Goal: Contribute content: Contribute content

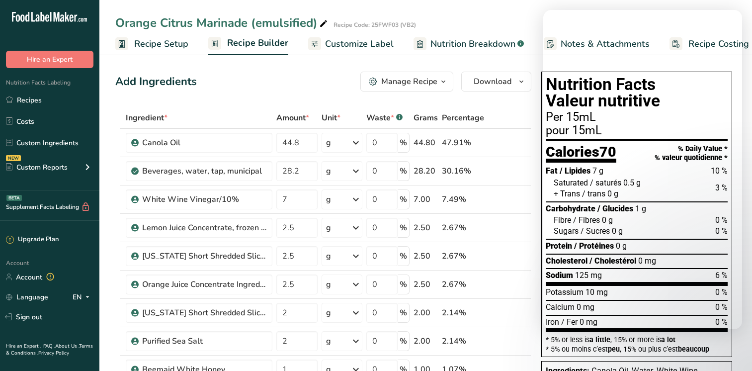
click at [30, 102] on link "Recipes" at bounding box center [49, 100] width 99 height 19
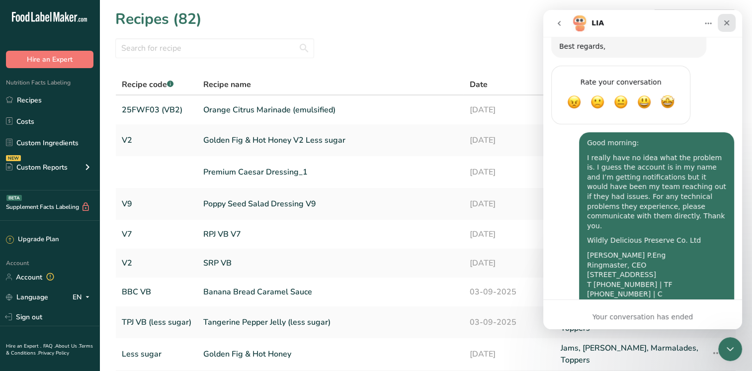
click at [729, 21] on icon "Close" at bounding box center [727, 23] width 8 height 8
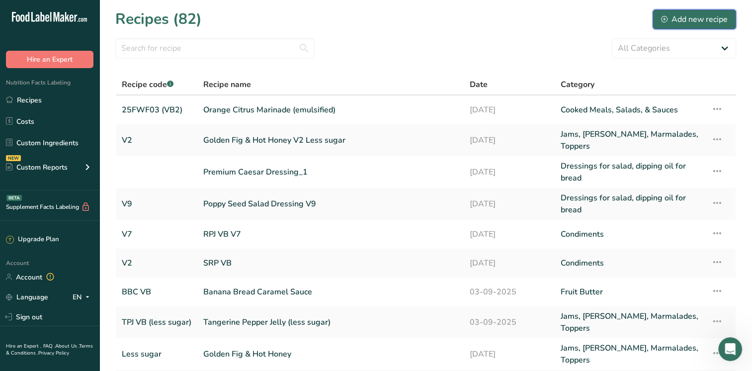
click at [680, 20] on div "Add new recipe" at bounding box center [694, 19] width 67 height 12
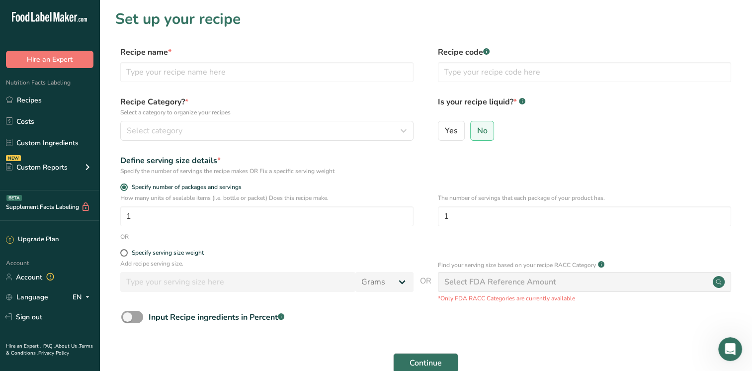
drag, startPoint x: 147, startPoint y: 85, endPoint x: 137, endPoint y: 57, distance: 30.0
click at [147, 84] on div "Recipe name * Recipe code .a-a{fill:#347362;}.b-a{fill:#fff;}" at bounding box center [425, 67] width 621 height 42
click at [135, 59] on div "Recipe name *" at bounding box center [266, 64] width 293 height 36
drag, startPoint x: 135, startPoint y: 60, endPoint x: 129, endPoint y: 75, distance: 15.6
click at [129, 75] on input "text" at bounding box center [266, 72] width 293 height 20
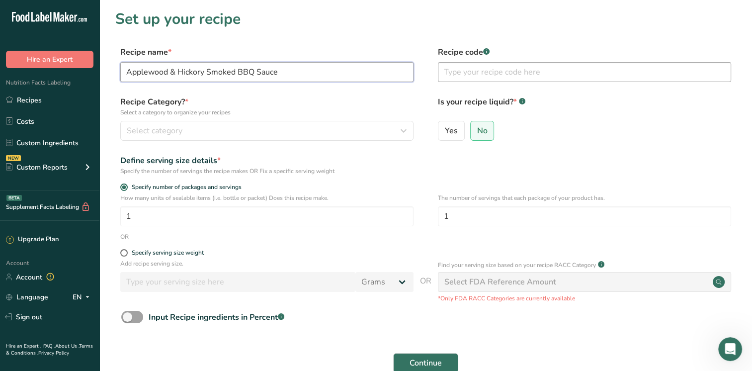
type input "Applewood & Hickory Smoked BBQ Sauce"
click at [479, 75] on input "text" at bounding box center [584, 72] width 293 height 20
click at [464, 73] on input "ABS UV3.0" at bounding box center [584, 72] width 293 height 20
type input "ABS AUV3.0"
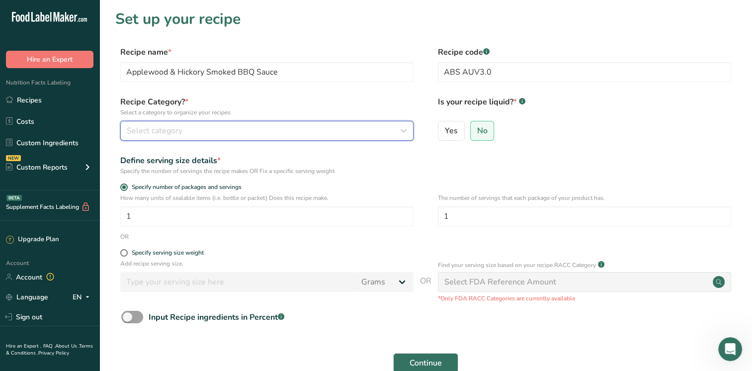
click at [187, 137] on button "Select category" at bounding box center [266, 131] width 293 height 20
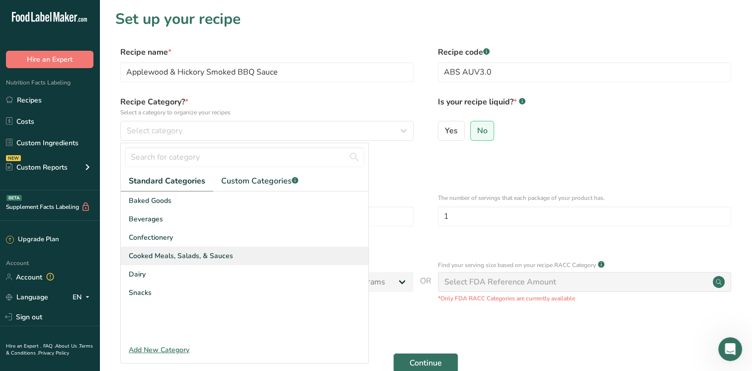
click at [203, 258] on span "Cooked Meals, Salads, & Sauces" at bounding box center [181, 256] width 104 height 10
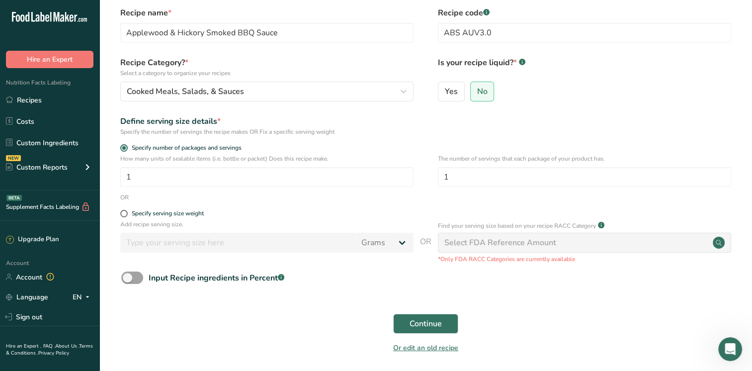
scroll to position [76, 0]
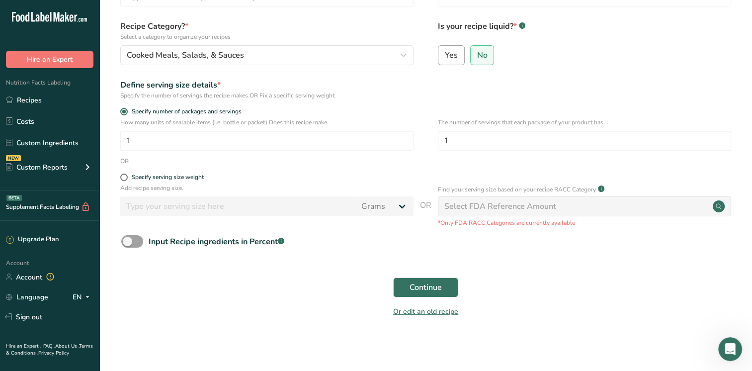
click at [459, 56] on label "Yes" at bounding box center [451, 55] width 27 height 20
click at [445, 56] on input "Yes" at bounding box center [442, 55] width 6 height 6
radio input "true"
radio input "false"
select select "22"
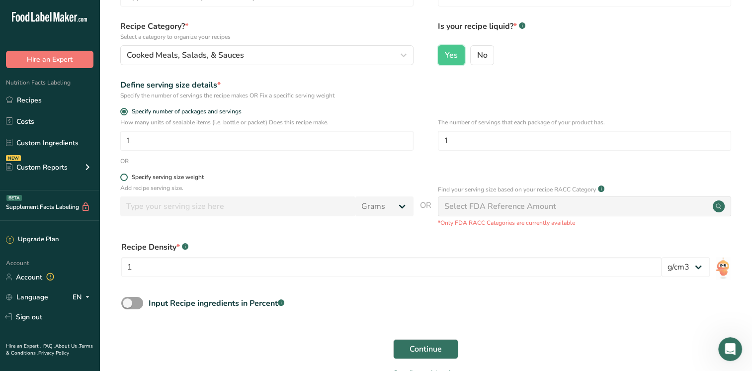
click at [138, 176] on div "Specify serving size weight" at bounding box center [168, 177] width 72 height 7
click at [127, 176] on input "Specify serving size weight" at bounding box center [123, 177] width 6 height 6
radio input "true"
radio input "false"
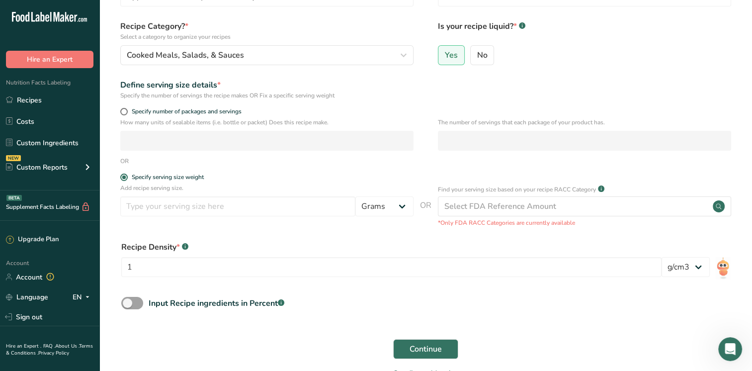
click at [155, 217] on div "Add recipe serving size. Grams kg mg mcg lb oz l mL fl oz tbsp tsp cup qt gallon" at bounding box center [266, 203] width 293 height 38
click at [156, 207] on input "number" at bounding box center [237, 206] width 235 height 20
type input "30"
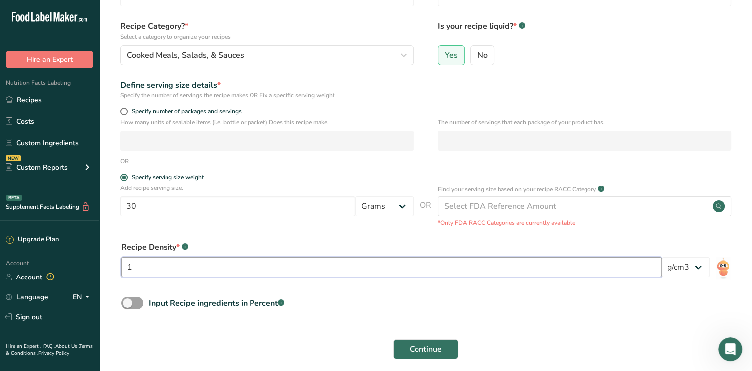
click at [200, 270] on input "1" at bounding box center [391, 267] width 541 height 20
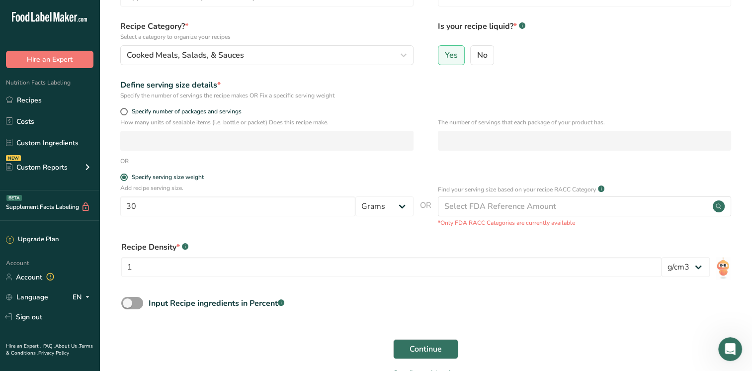
click at [279, 255] on div "Recipe Density * .a-a{fill:#347362;}.b-a{fill:#fff;} 1" at bounding box center [391, 262] width 541 height 42
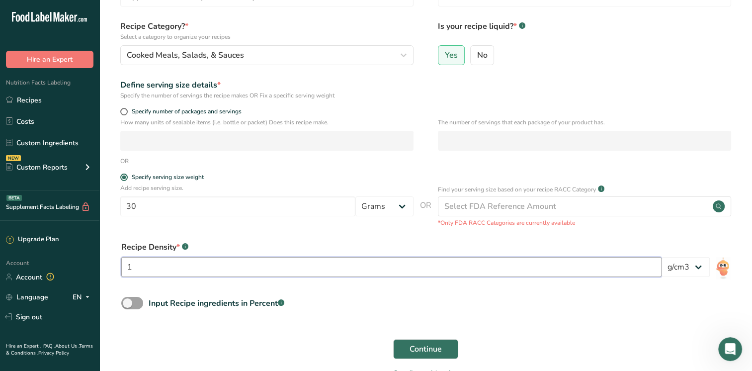
click at [158, 268] on input "1" at bounding box center [391, 267] width 541 height 20
type input "1.2"
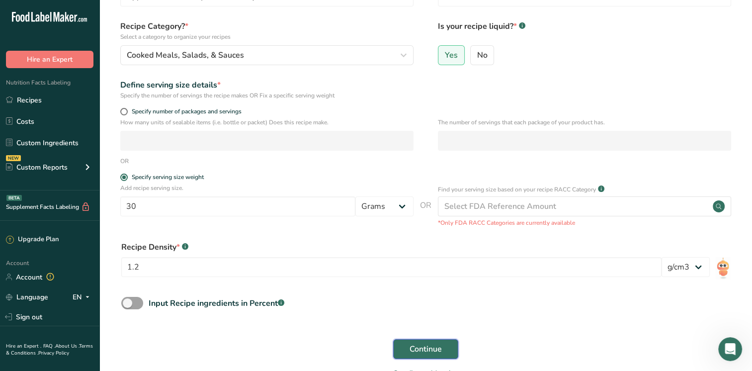
click at [420, 348] on span "Continue" at bounding box center [426, 349] width 32 height 12
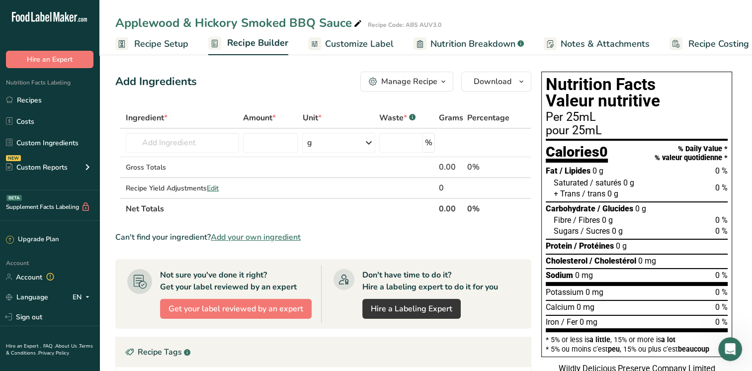
click at [327, 45] on span "Customize Label" at bounding box center [359, 43] width 69 height 13
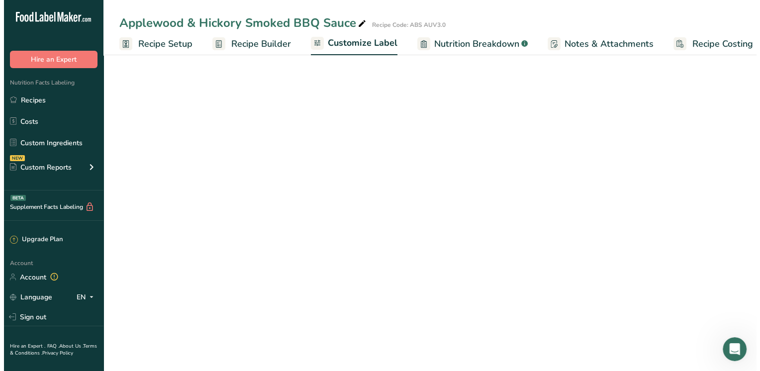
scroll to position [0, 12]
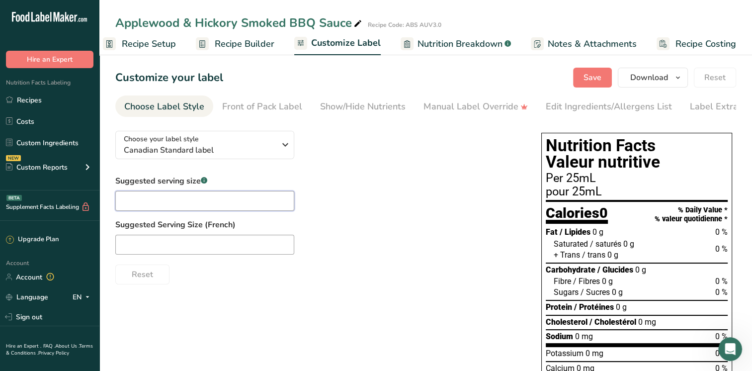
click at [261, 210] on input "text" at bounding box center [204, 201] width 179 height 20
type input "1"
type input "2 tbsp"
click at [164, 249] on input "text" at bounding box center [204, 245] width 179 height 20
click at [40, 104] on link "Recipes" at bounding box center [49, 100] width 99 height 19
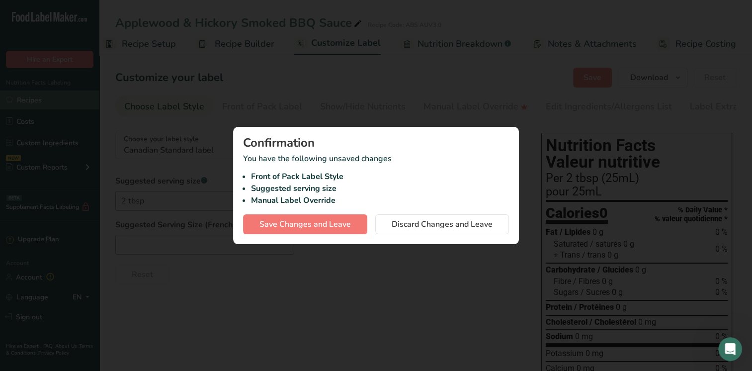
scroll to position [0, 5]
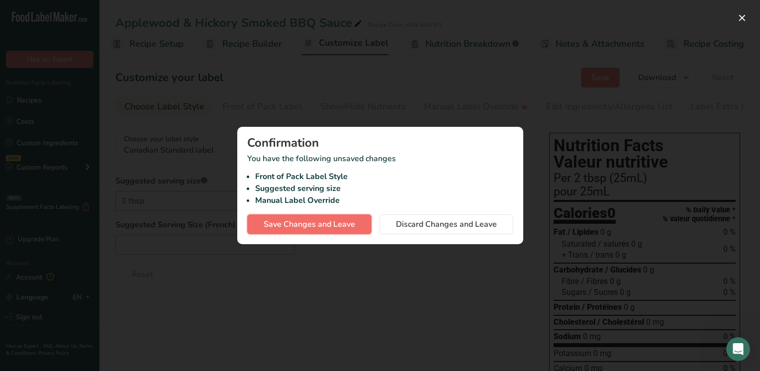
click at [299, 224] on span "Save Changes and Leave" at bounding box center [310, 224] width 92 height 12
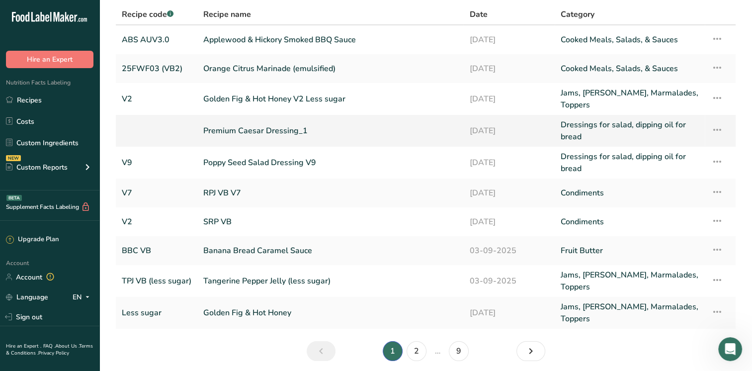
scroll to position [98, 0]
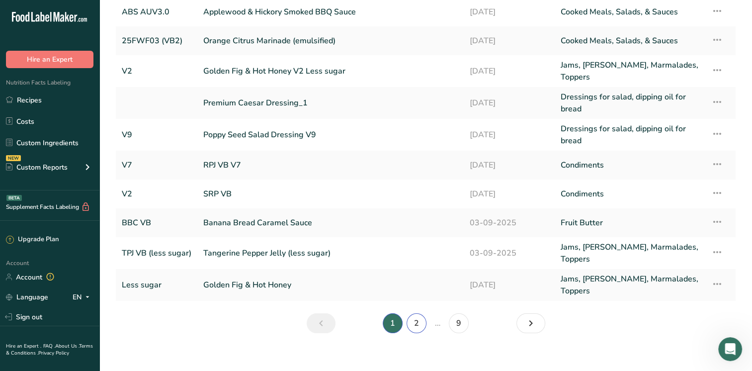
click at [422, 319] on link "2" at bounding box center [417, 323] width 20 height 20
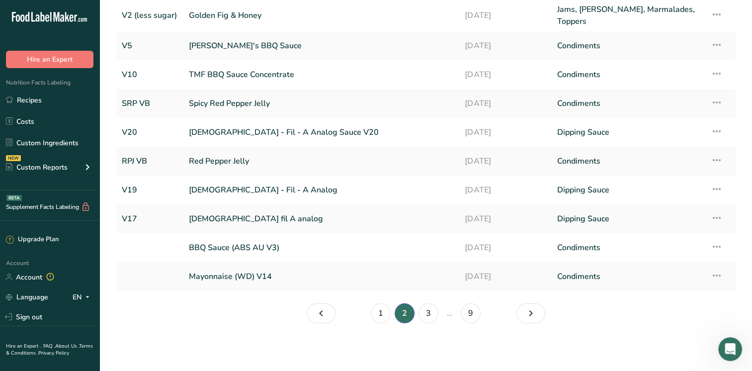
scroll to position [92, 0]
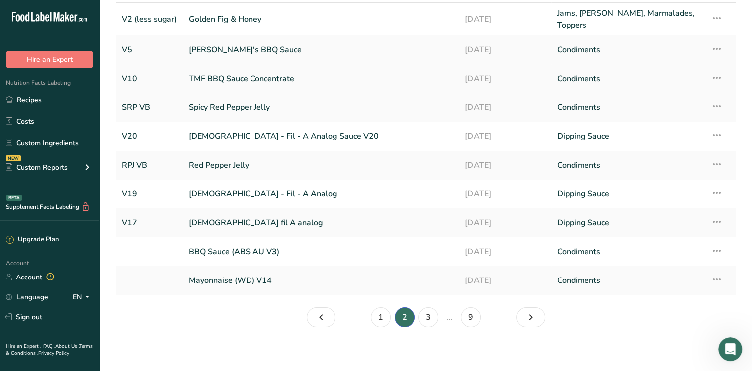
click at [239, 76] on link "TMF BBQ Sauce Concentrate" at bounding box center [321, 78] width 264 height 21
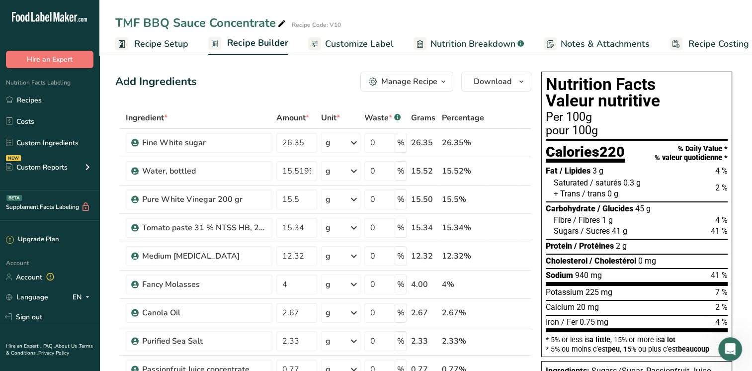
click at [352, 49] on span "Customize Label" at bounding box center [359, 43] width 69 height 13
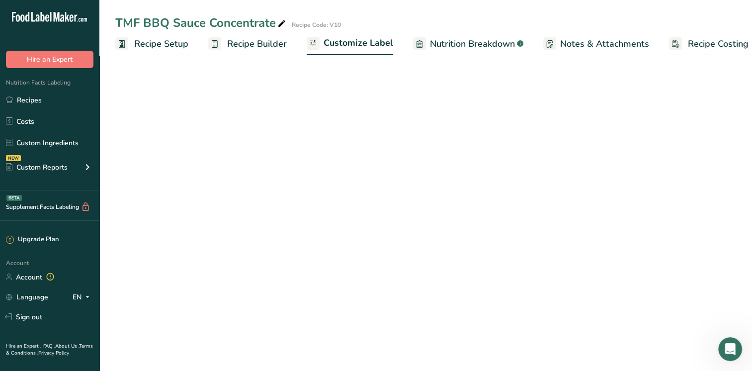
scroll to position [0, 12]
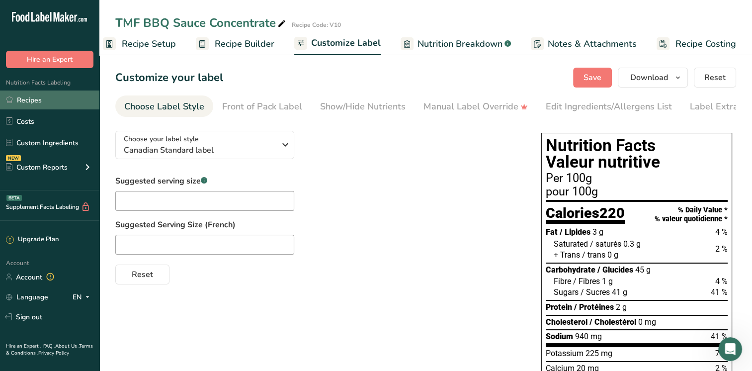
click at [44, 104] on link "Recipes" at bounding box center [49, 100] width 99 height 19
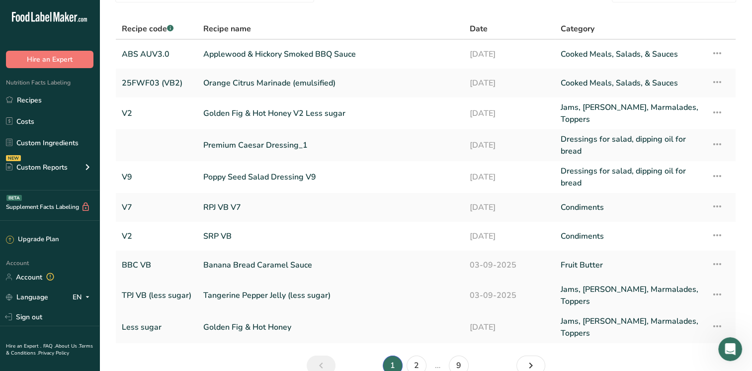
scroll to position [98, 0]
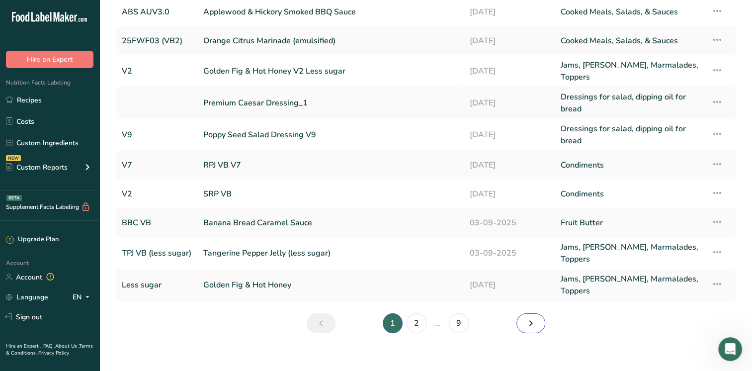
click at [523, 313] on link "Next page" at bounding box center [531, 323] width 29 height 20
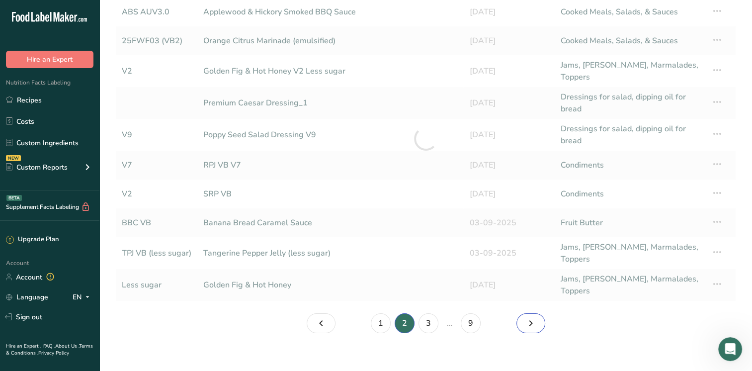
click at [523, 313] on link "Page 3." at bounding box center [531, 323] width 29 height 20
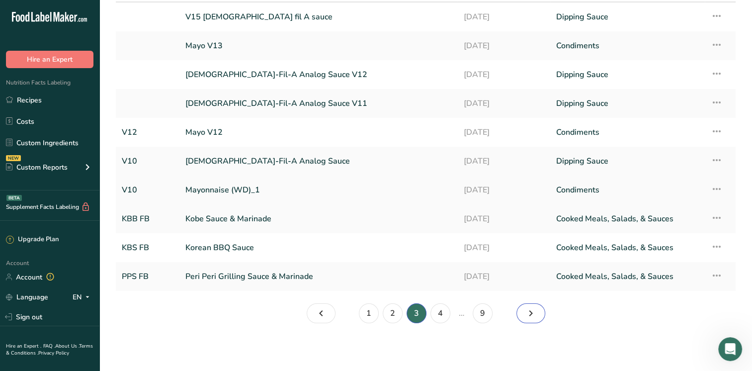
scroll to position [92, 0]
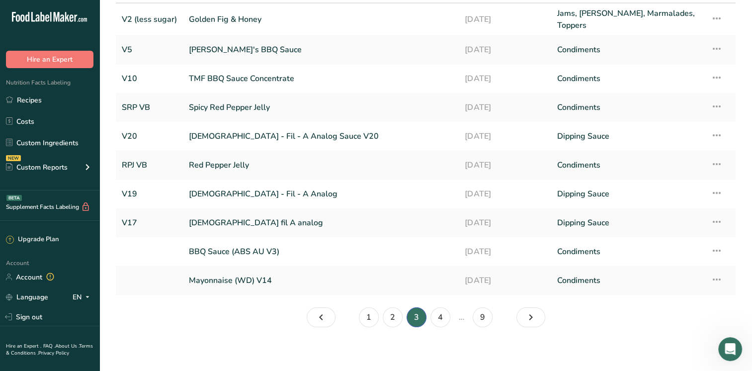
click at [450, 323] on li "4" at bounding box center [441, 317] width 24 height 20
click at [439, 317] on link "4" at bounding box center [441, 317] width 20 height 20
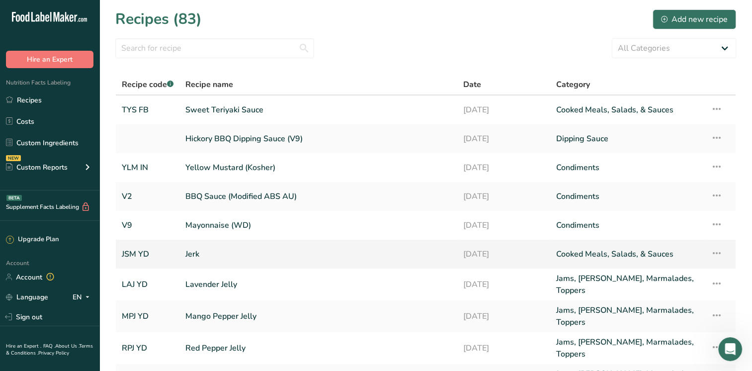
click at [217, 260] on link "Jerk" at bounding box center [319, 254] width 266 height 21
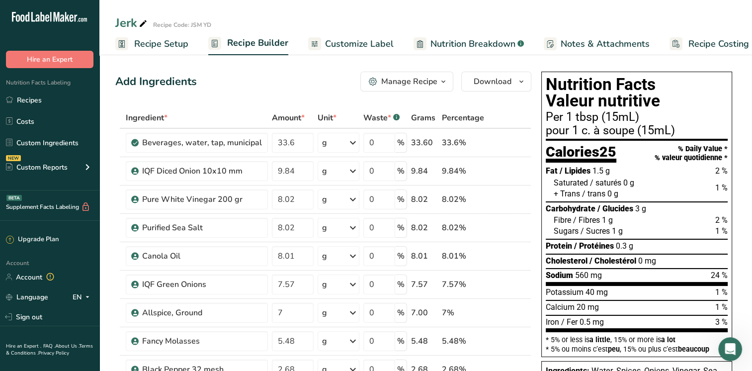
click at [364, 41] on span "Customize Label" at bounding box center [359, 43] width 69 height 13
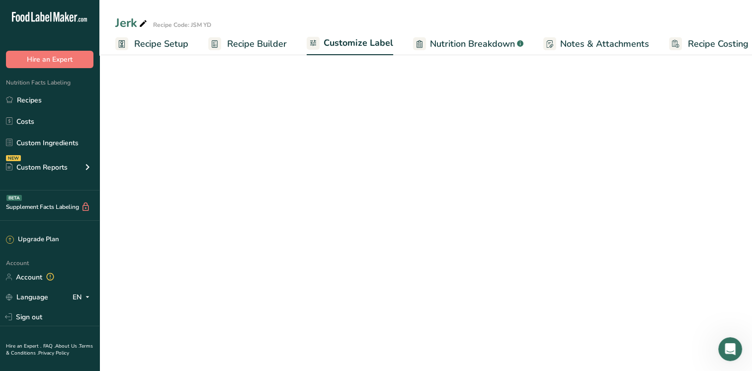
scroll to position [0, 12]
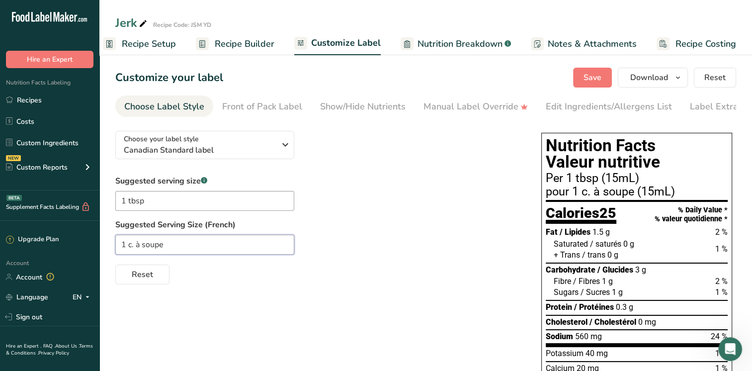
drag, startPoint x: 175, startPoint y: 253, endPoint x: 115, endPoint y: 250, distance: 59.7
click at [115, 250] on input "1 c. à soupe" at bounding box center [204, 245] width 179 height 20
click at [41, 102] on link "Recipes" at bounding box center [49, 100] width 99 height 19
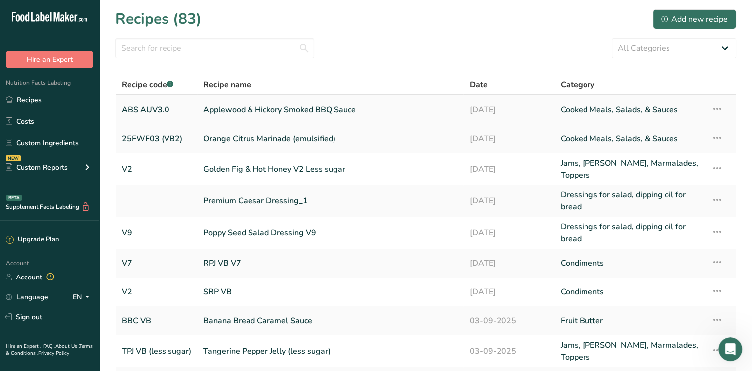
click at [304, 113] on link "Applewood & Hickory Smoked BBQ Sauce" at bounding box center [330, 109] width 254 height 21
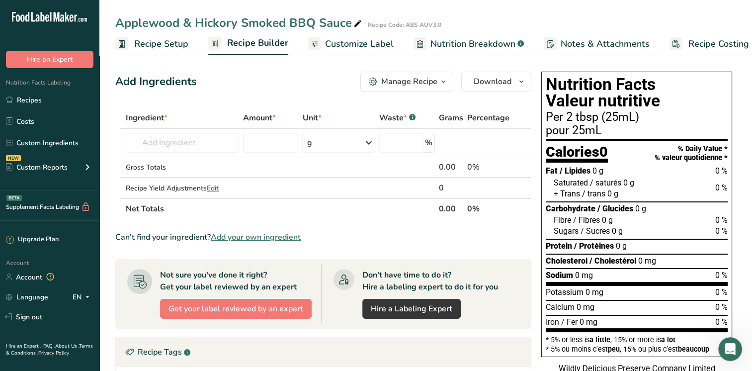
click at [335, 45] on span "Customize Label" at bounding box center [359, 43] width 69 height 13
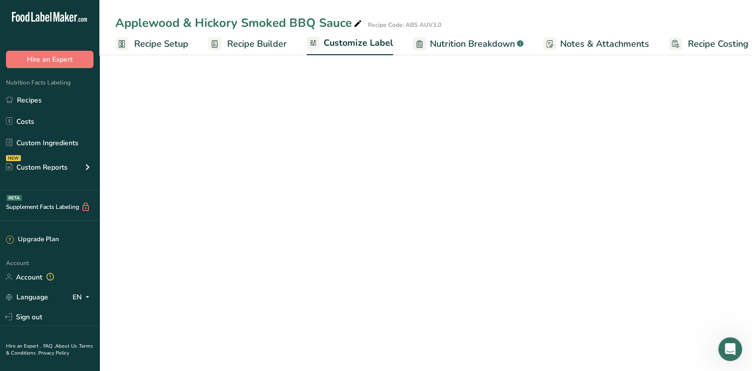
scroll to position [0, 12]
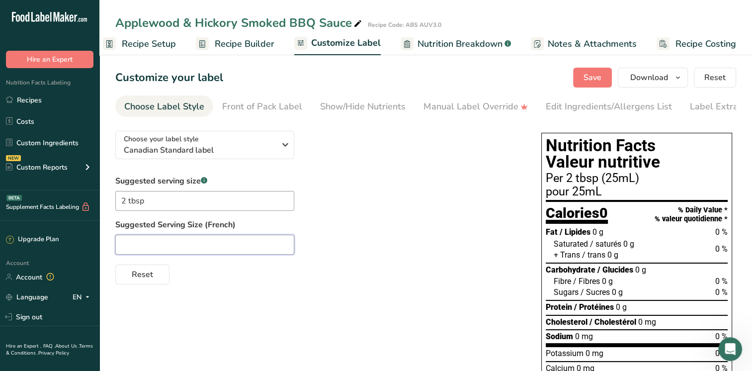
click at [131, 251] on input "text" at bounding box center [204, 245] width 179 height 20
paste input "1 c. à soupe"
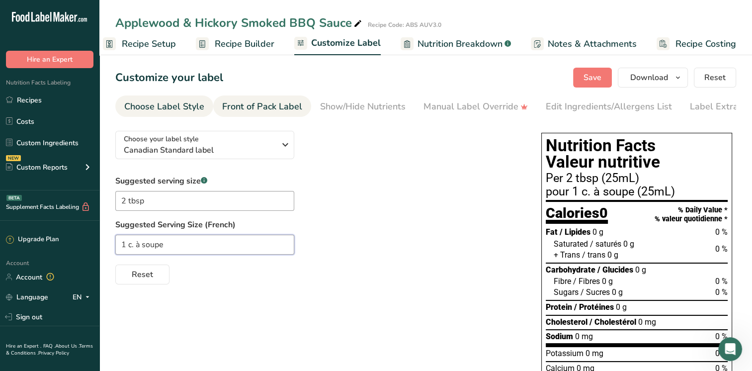
type input "1 c. à soupe"
click at [273, 107] on div "Front of Pack Label" at bounding box center [262, 106] width 80 height 13
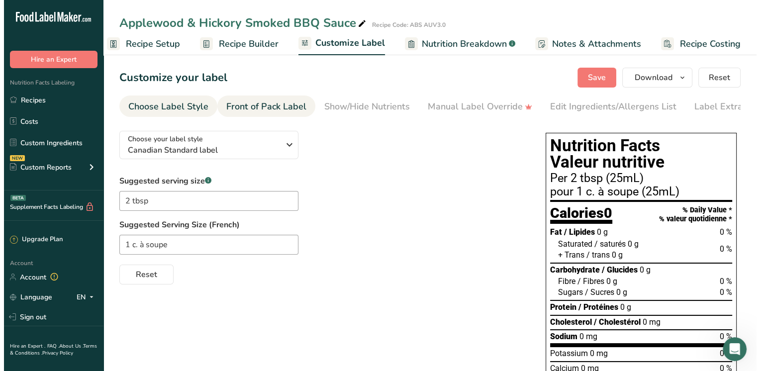
scroll to position [0, 21]
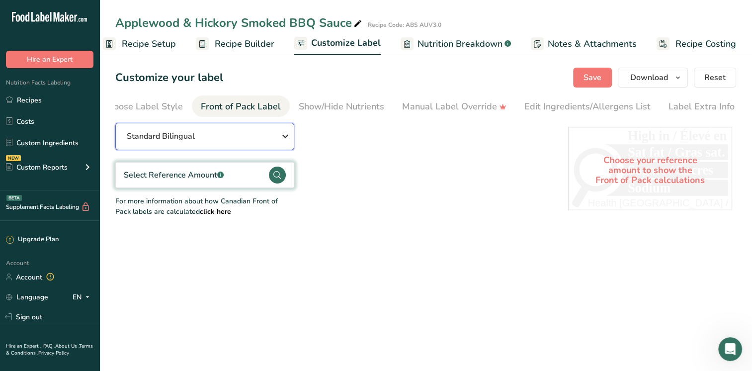
click at [280, 142] on icon "button" at bounding box center [286, 136] width 12 height 18
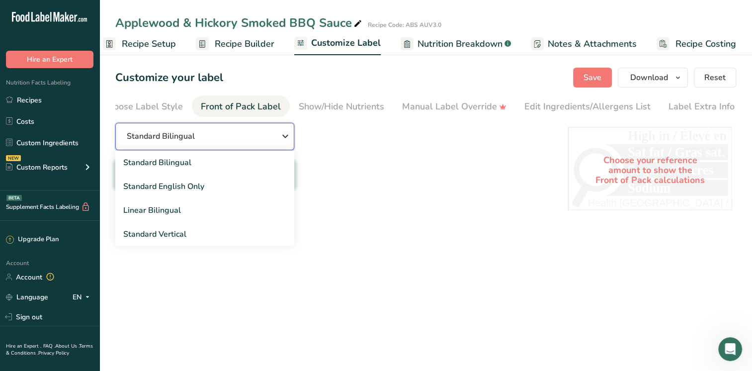
click at [280, 142] on icon "button" at bounding box center [286, 136] width 12 height 18
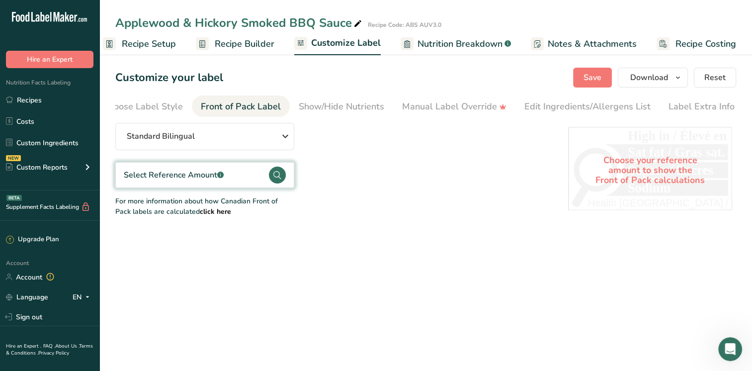
click at [247, 184] on div "Select Reference Amount .a-a{fill:#347362;}.b-a{fill:#fff;}" at bounding box center [204, 175] width 179 height 26
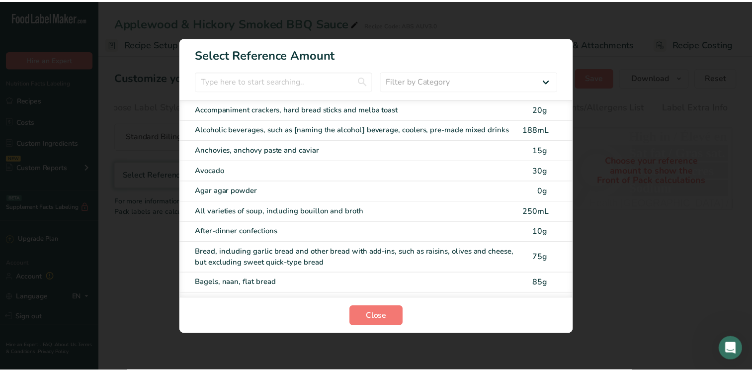
scroll to position [0, 5]
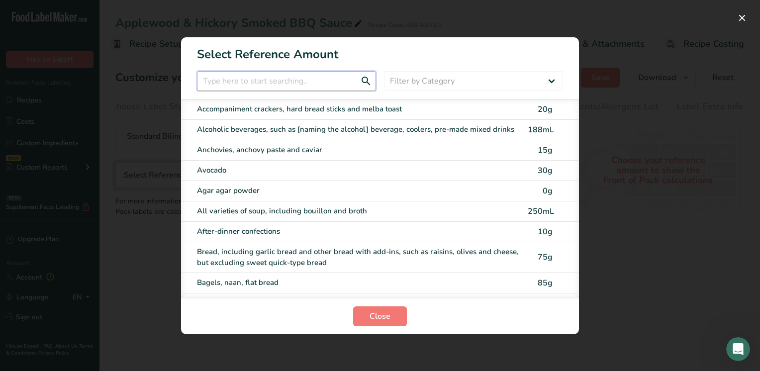
click at [284, 84] on input "FOP Category Selection Modal" at bounding box center [286, 81] width 179 height 20
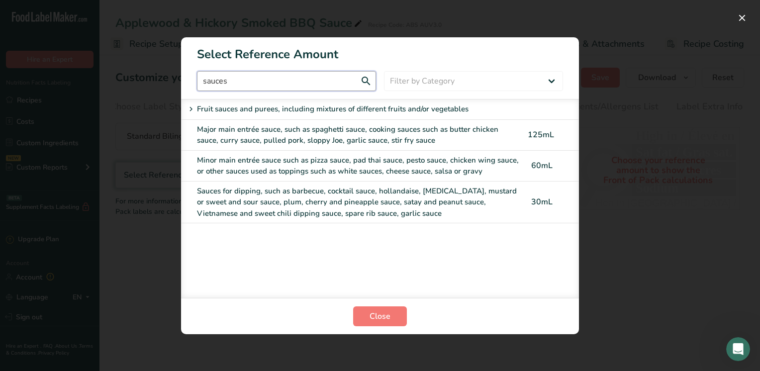
type input "sauces"
click at [306, 196] on div "Sauces for dipping, such as barbecue, cocktail sauce, hollandaise, tartar, must…" at bounding box center [359, 203] width 325 height 34
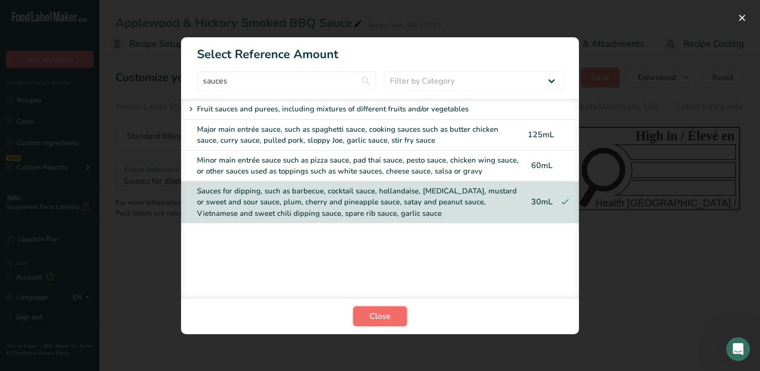
click at [384, 314] on span "Close" at bounding box center [380, 316] width 21 height 12
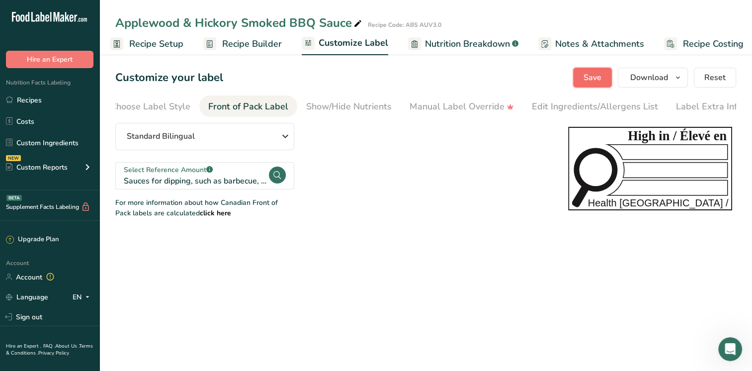
click at [590, 75] on span "Save" at bounding box center [593, 78] width 18 height 12
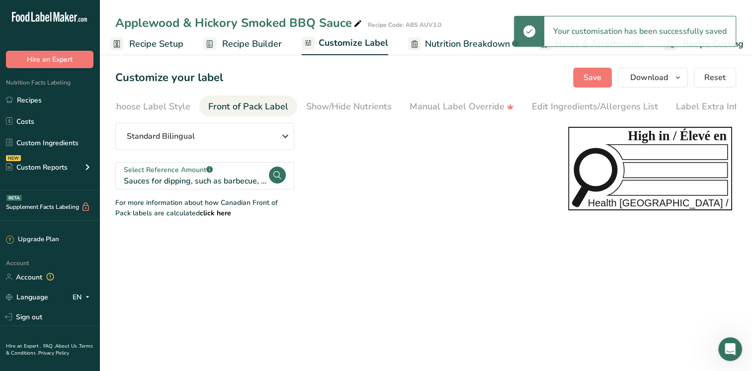
click at [253, 50] on link "Recipe Builder" at bounding box center [242, 44] width 79 height 22
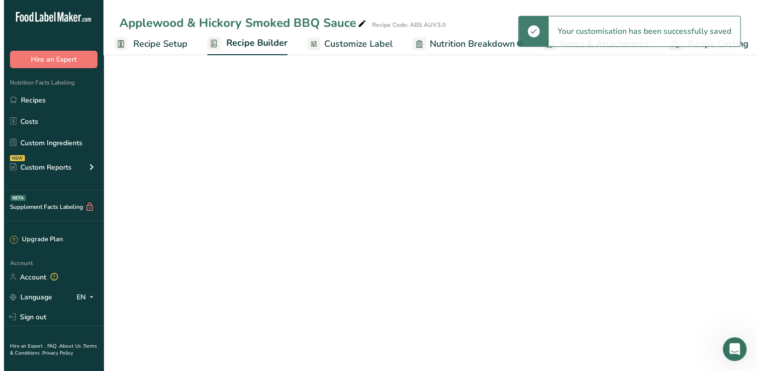
scroll to position [0, 12]
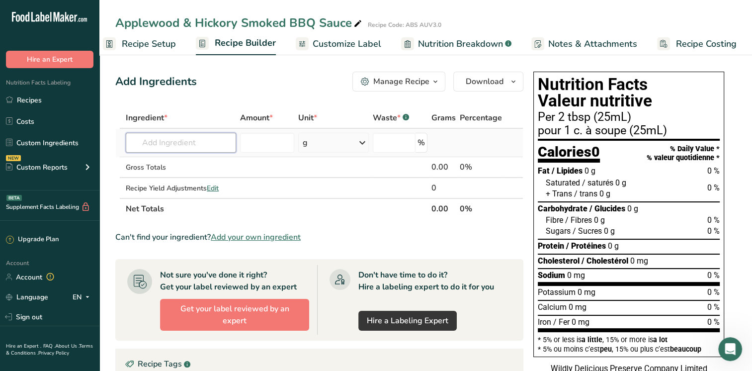
click at [169, 146] on input "text" at bounding box center [181, 143] width 110 height 20
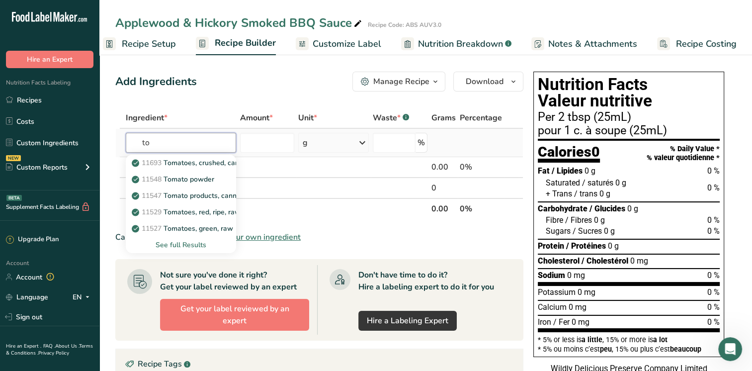
type input "t"
type input "water"
click at [190, 244] on div "See full Results" at bounding box center [181, 245] width 94 height 10
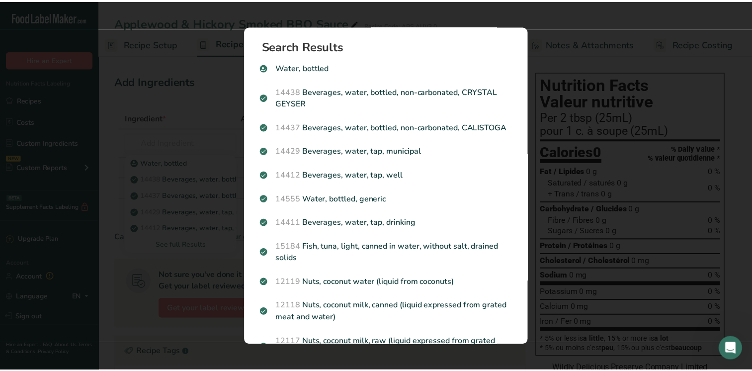
scroll to position [0, 5]
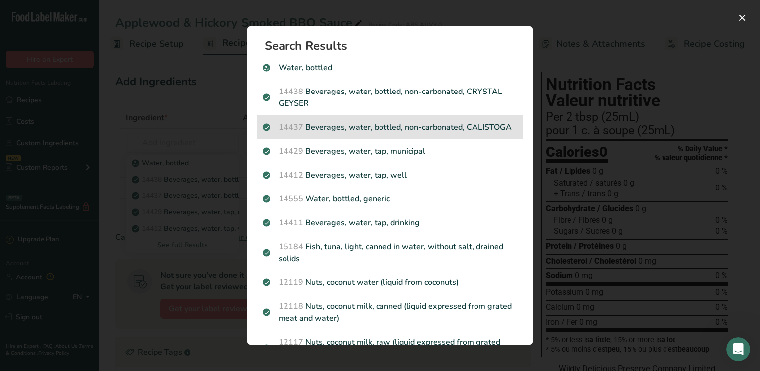
click at [366, 121] on p "14437 Beverages, water, bottled, non-carbonated, CALISTOGA" at bounding box center [390, 127] width 255 height 12
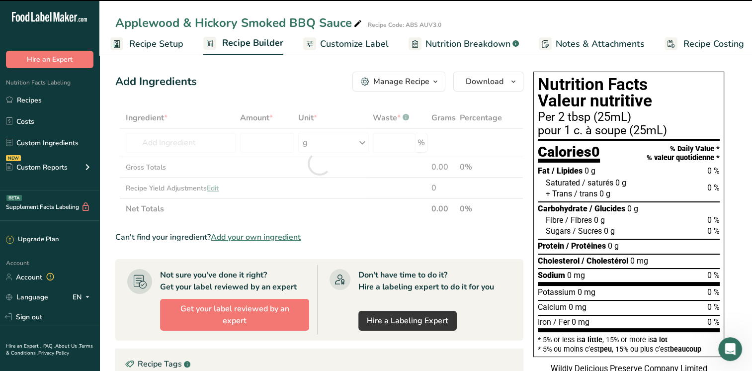
type input "0"
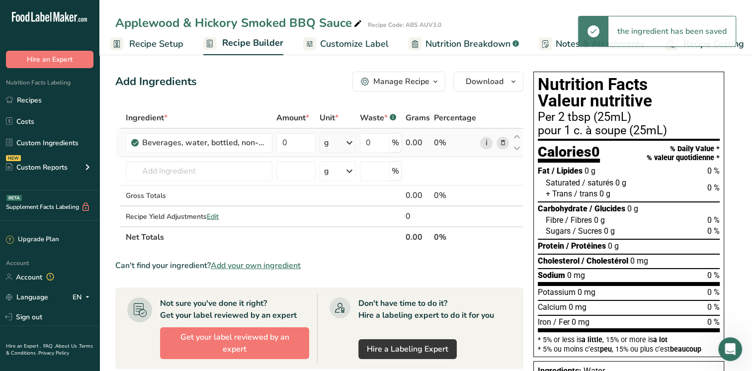
click at [487, 144] on link "i" at bounding box center [486, 143] width 12 height 12
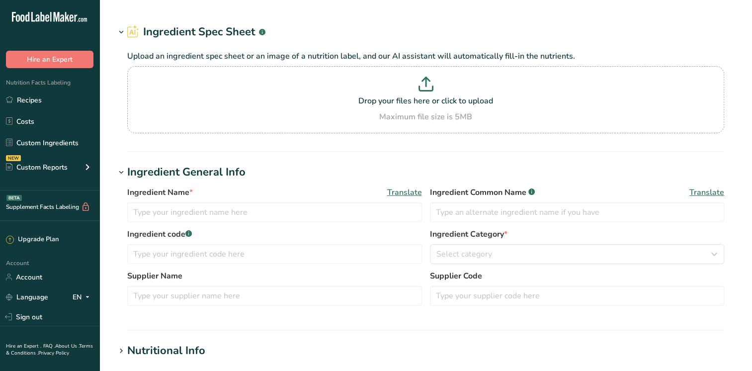
type input "Beverages, water, bottled, non-carbonated, CALISTOGA"
type input "Water"
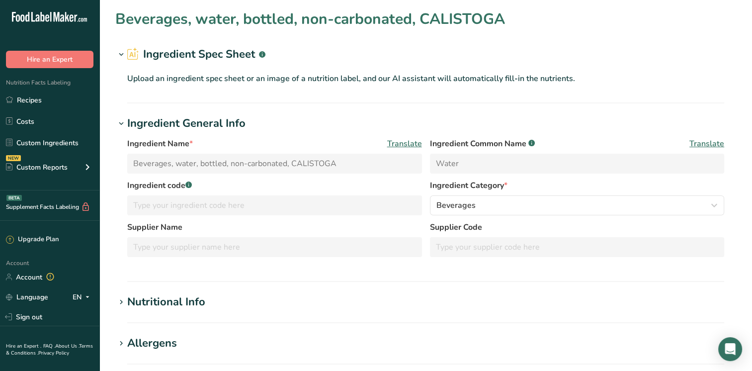
click at [170, 301] on div "Nutritional Info" at bounding box center [166, 302] width 78 height 16
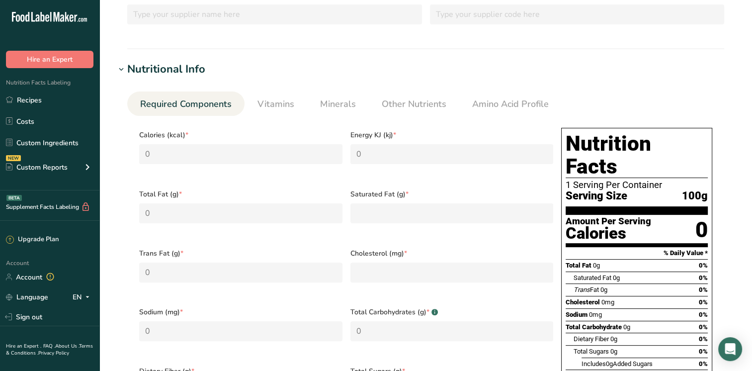
scroll to position [99, 0]
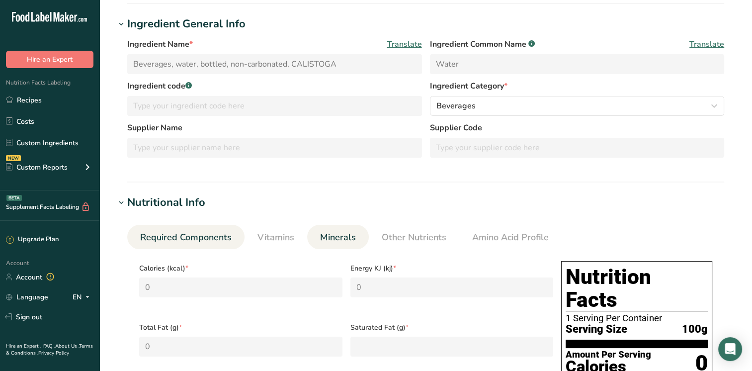
click at [350, 235] on span "Minerals" at bounding box center [338, 237] width 36 height 13
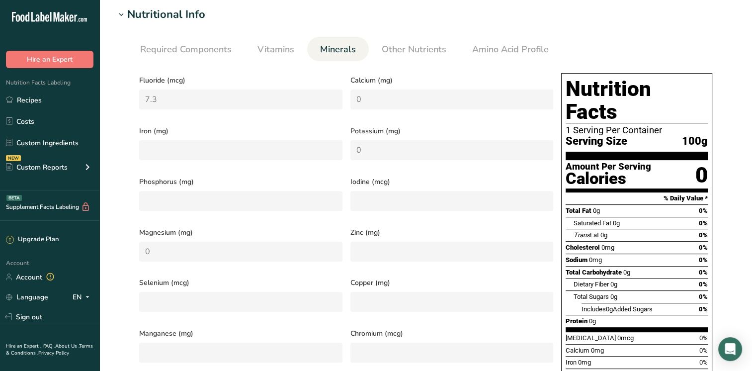
scroll to position [149, 0]
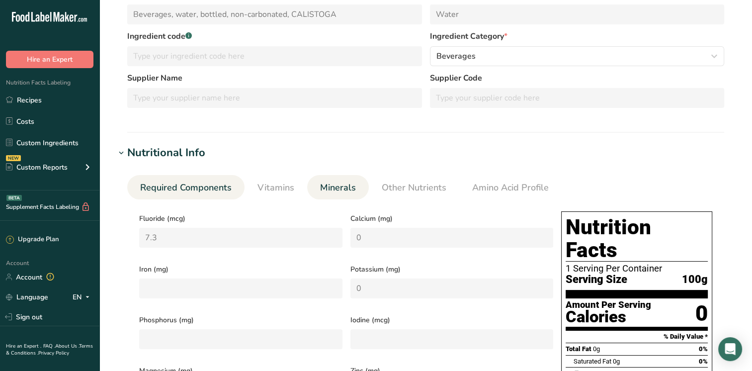
click at [212, 192] on span "Required Components" at bounding box center [186, 187] width 92 height 13
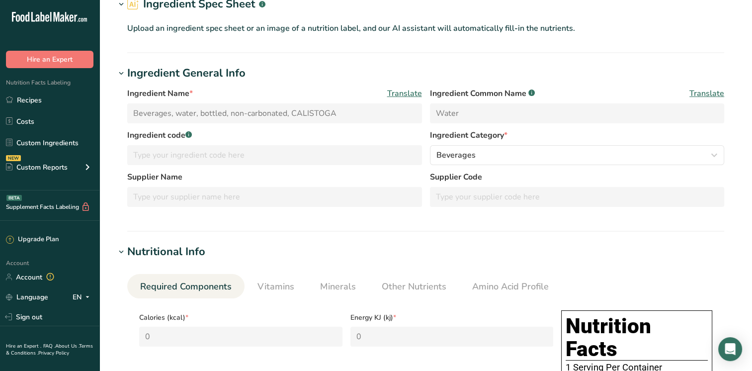
scroll to position [0, 0]
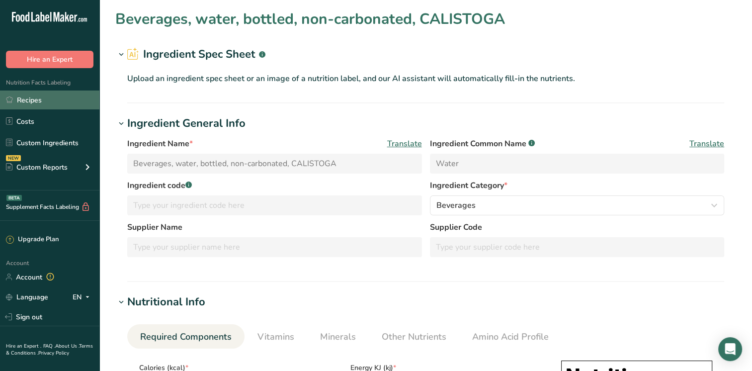
click at [30, 102] on link "Recipes" at bounding box center [49, 100] width 99 height 19
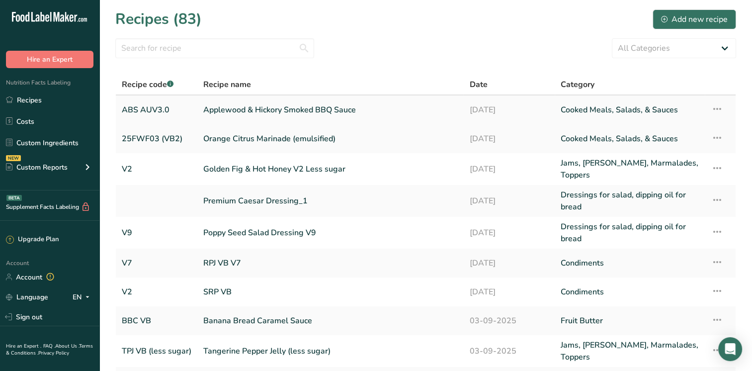
click at [235, 113] on link "Applewood & Hickory Smoked BBQ Sauce" at bounding box center [330, 109] width 254 height 21
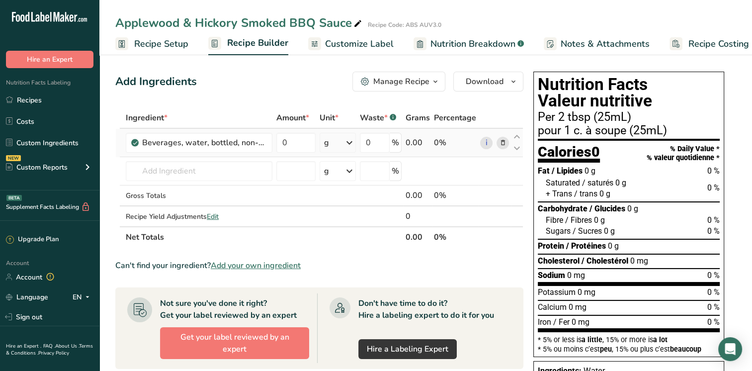
click at [501, 141] on icon at bounding box center [502, 143] width 7 height 10
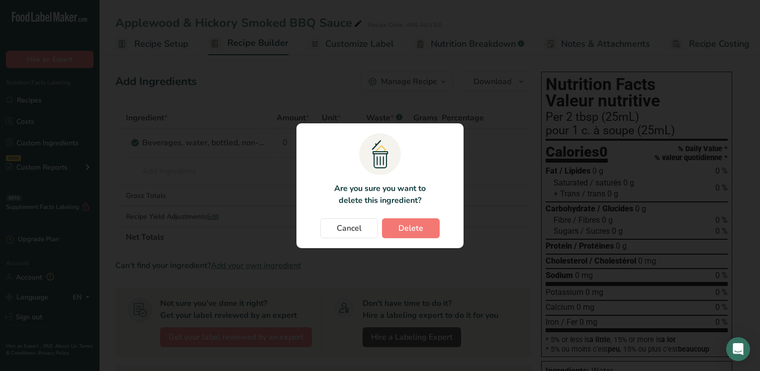
click at [393, 216] on section ".a{fill:#f5f3ed;}.b,.e{fill:#0f393a;}.c{fill:none;}.d{fill:#f2c549;}.e{stroke:r…" at bounding box center [379, 185] width 167 height 125
click at [400, 223] on span "Delete" at bounding box center [410, 228] width 25 height 12
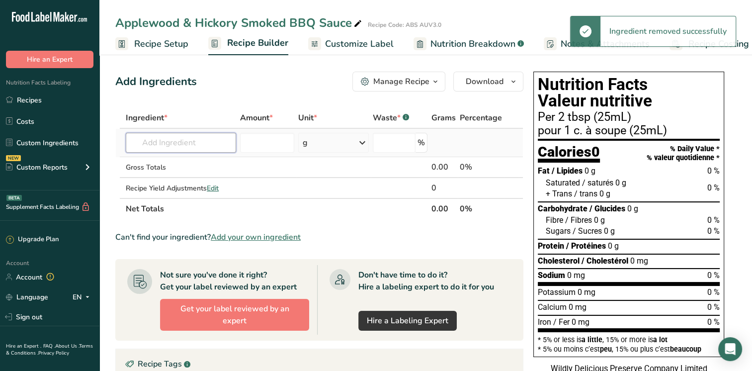
click at [171, 146] on input "text" at bounding box center [181, 143] width 110 height 20
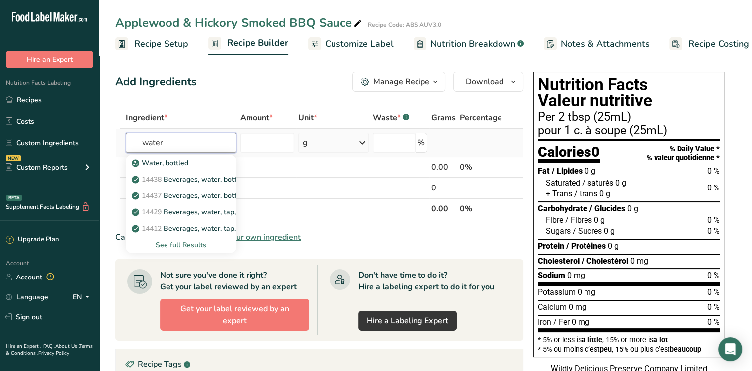
type input "water"
click at [199, 243] on div "See full Results" at bounding box center [181, 245] width 94 height 10
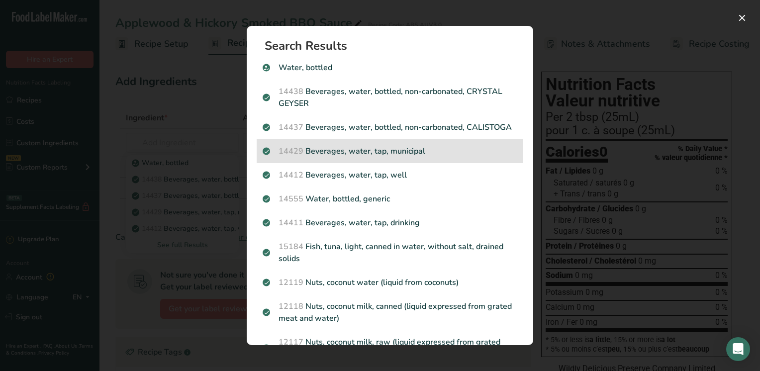
click at [422, 157] on p "14429 Beverages, water, tap, municipal" at bounding box center [390, 151] width 255 height 12
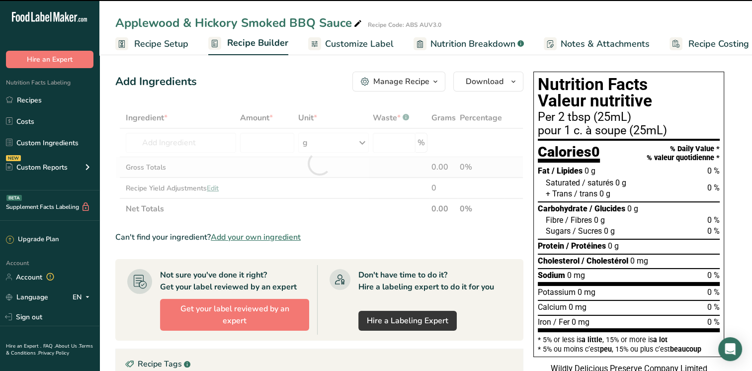
type input "0"
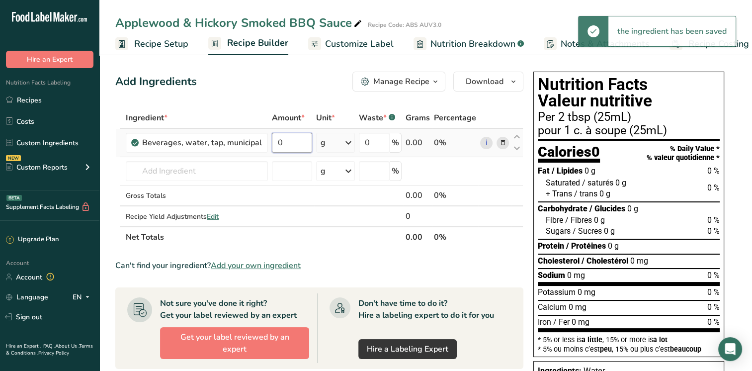
drag, startPoint x: 285, startPoint y: 146, endPoint x: 268, endPoint y: 143, distance: 17.8
click at [270, 143] on td "0" at bounding box center [292, 143] width 44 height 28
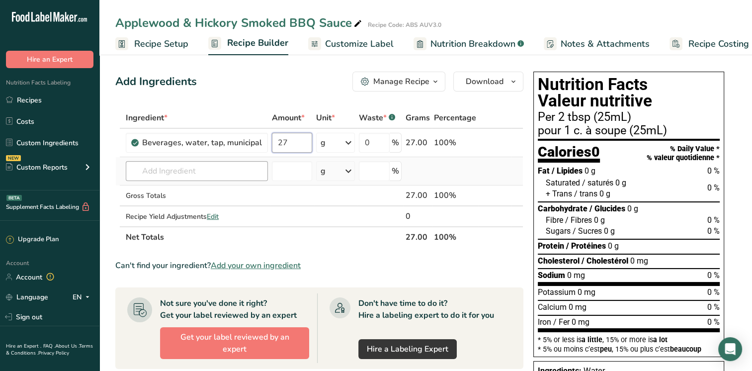
type input "27"
click at [216, 176] on div "Ingredient * Amount * Unit * Waste * .a-a{fill:#347362;}.b-a{fill:#fff;} Grams …" at bounding box center [319, 177] width 408 height 140
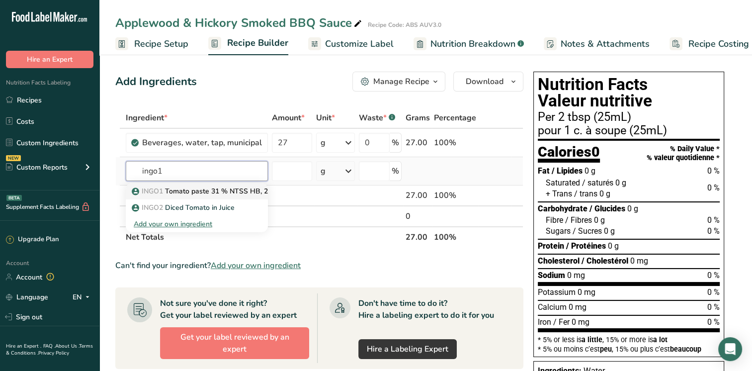
type input "ingo1"
click at [215, 195] on p "INGO1 Tomato paste 31 % NTSS HB, 250K" at bounding box center [207, 191] width 147 height 10
type input "Tomato paste 31 % NTSS HB, 250K"
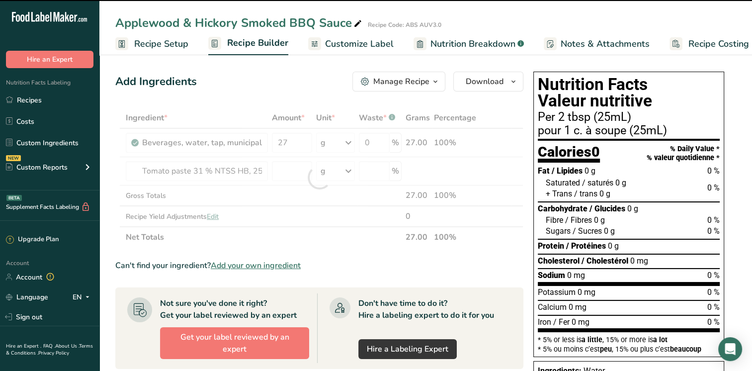
type input "0"
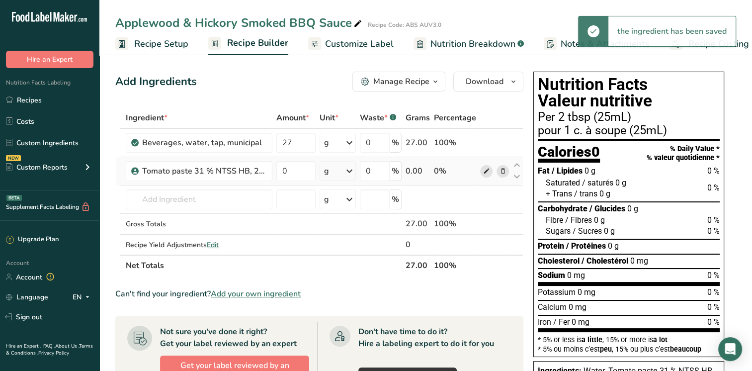
click at [483, 173] on icon at bounding box center [486, 171] width 7 height 10
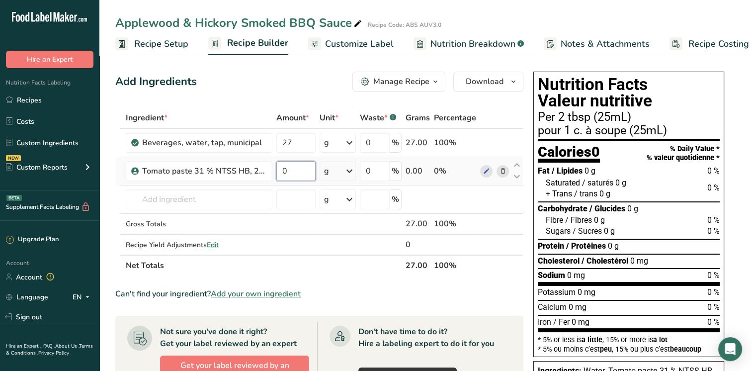
drag, startPoint x: 299, startPoint y: 172, endPoint x: 273, endPoint y: 174, distance: 26.5
click at [273, 174] on tr "Tomato paste 31 % NTSS HB, 250K 0 g Weight Units g kg mg See more Volume Units …" at bounding box center [319, 171] width 407 height 28
type input "21"
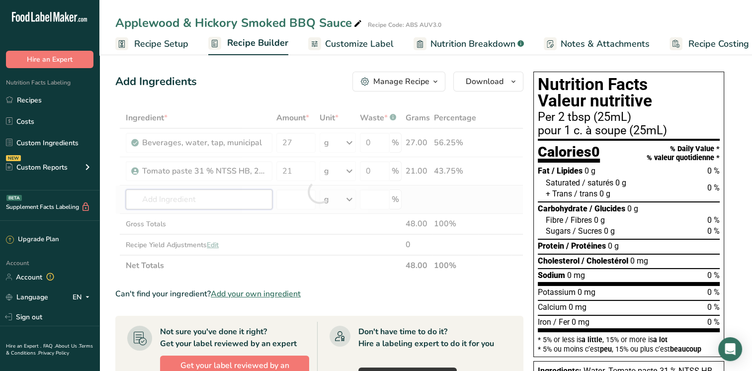
click at [210, 196] on div "Ingredient * Amount * Unit * Waste * .a-a{fill:#347362;}.b-a{fill:#fff;} Grams …" at bounding box center [319, 191] width 408 height 169
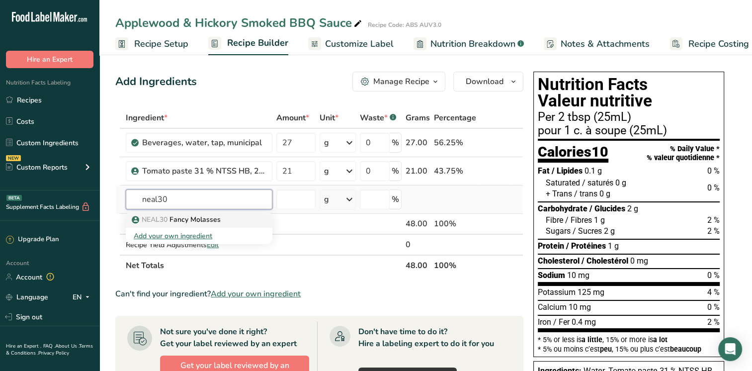
type input "neal30"
click at [210, 218] on p "NEAL30 Fancy Molasses" at bounding box center [177, 219] width 87 height 10
type input "Fancy Molasses"
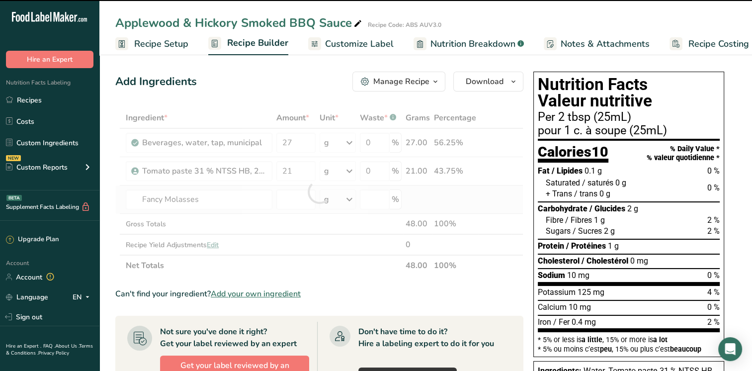
type input "0"
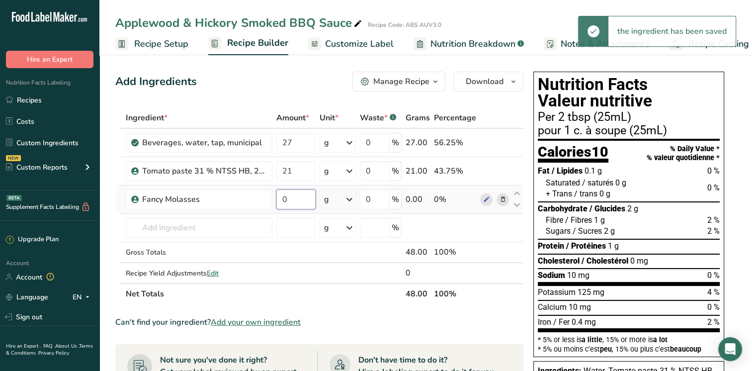
drag, startPoint x: 290, startPoint y: 202, endPoint x: 276, endPoint y: 201, distance: 14.5
click at [277, 201] on input "0" at bounding box center [296, 199] width 39 height 20
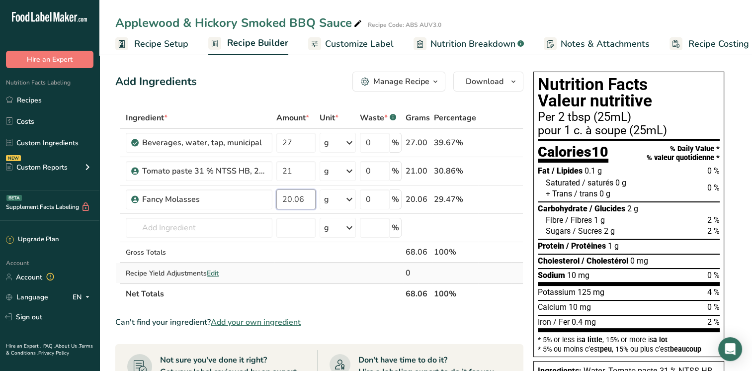
type input "20.06"
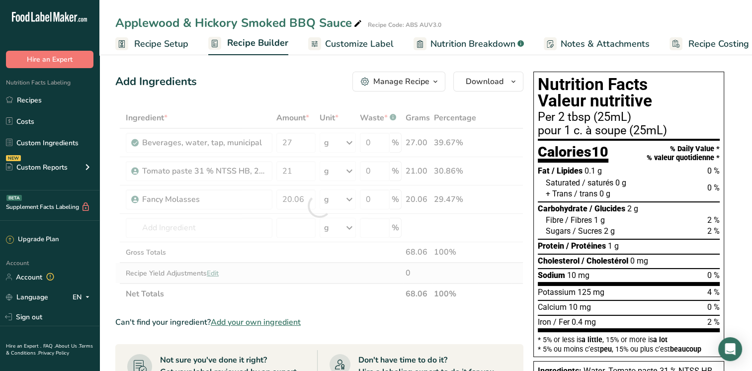
click at [239, 281] on div "Ingredient * Amount * Unit * Waste * .a-a{fill:#347362;}.b-a{fill:#fff;} Grams …" at bounding box center [319, 205] width 408 height 197
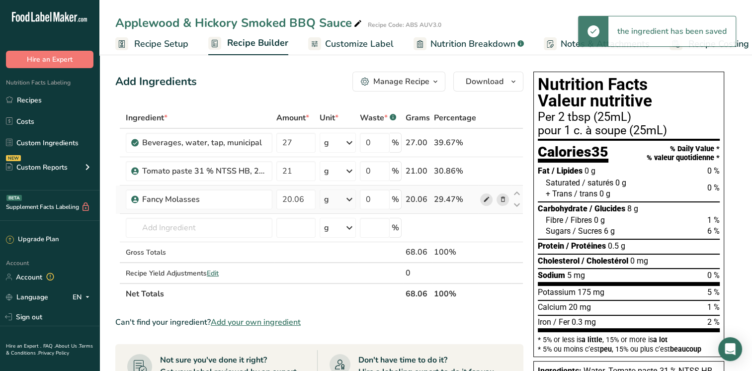
click at [481, 200] on span at bounding box center [486, 199] width 12 height 12
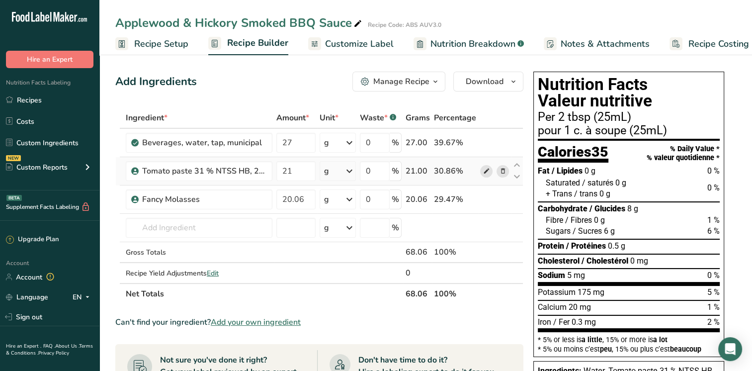
click at [487, 174] on icon at bounding box center [486, 171] width 7 height 10
click at [43, 97] on link "Recipes" at bounding box center [49, 100] width 99 height 19
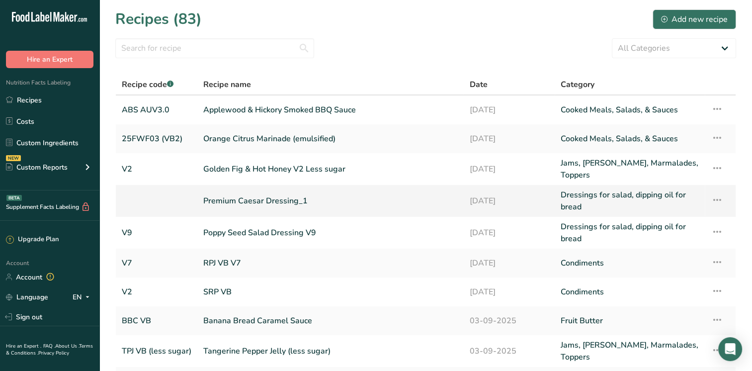
click at [249, 163] on link "Golden Fig & Hot Honey V2 Less sugar" at bounding box center [330, 169] width 254 height 24
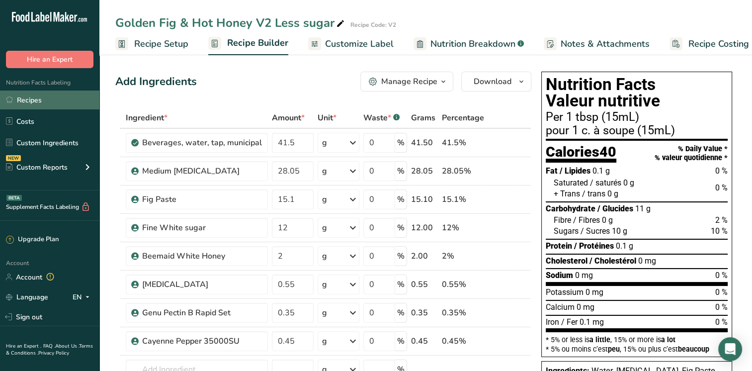
click at [28, 98] on link "Recipes" at bounding box center [49, 100] width 99 height 19
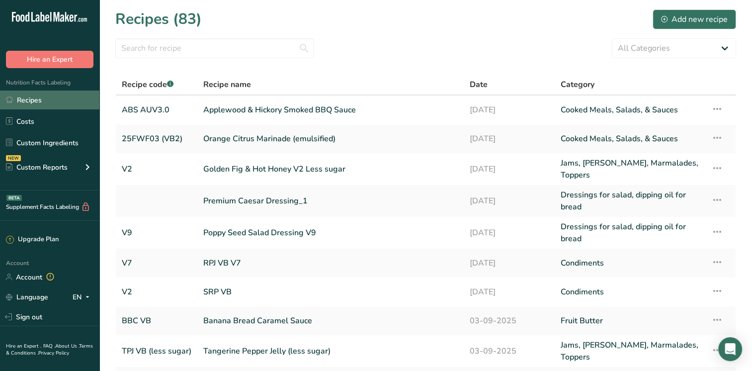
click at [31, 97] on link "Recipes" at bounding box center [49, 100] width 99 height 19
click at [216, 44] on input "text" at bounding box center [214, 48] width 199 height 20
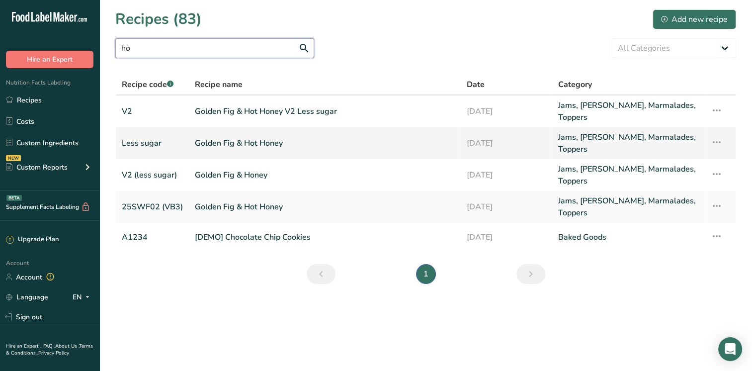
type input "ho"
click at [229, 142] on link "Golden Fig & Hot Honey" at bounding box center [325, 143] width 260 height 24
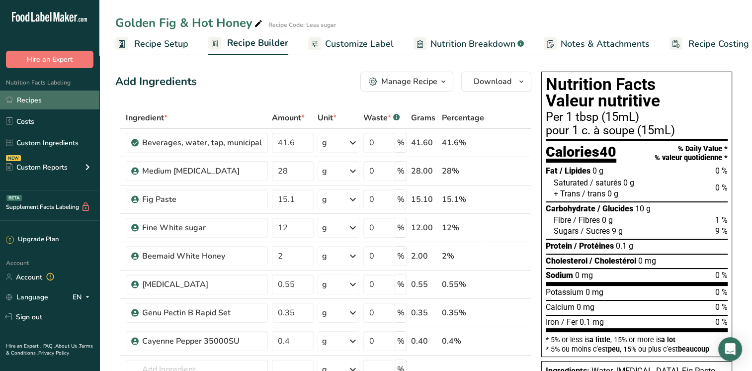
click at [37, 104] on link "Recipes" at bounding box center [49, 100] width 99 height 19
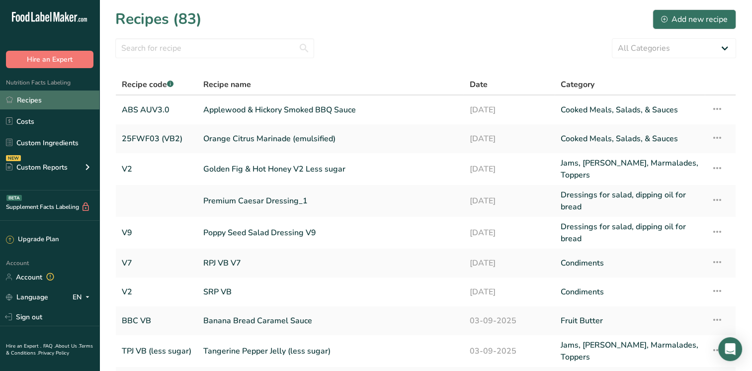
click at [34, 100] on link "Recipes" at bounding box center [49, 100] width 99 height 19
click at [300, 107] on link "Applewood & Hickory Smoked BBQ Sauce" at bounding box center [330, 109] width 254 height 21
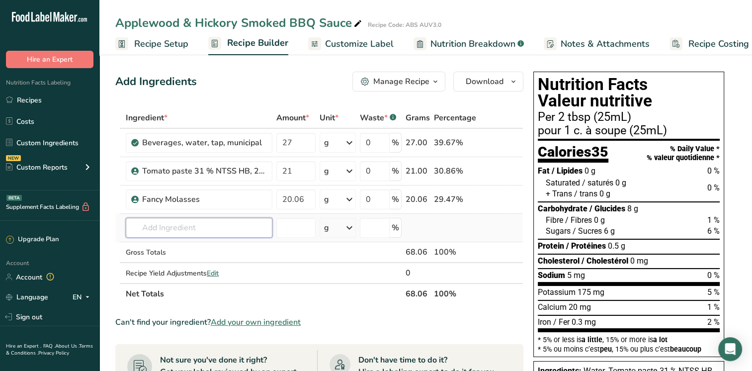
click at [173, 230] on input "text" at bounding box center [199, 228] width 147 height 20
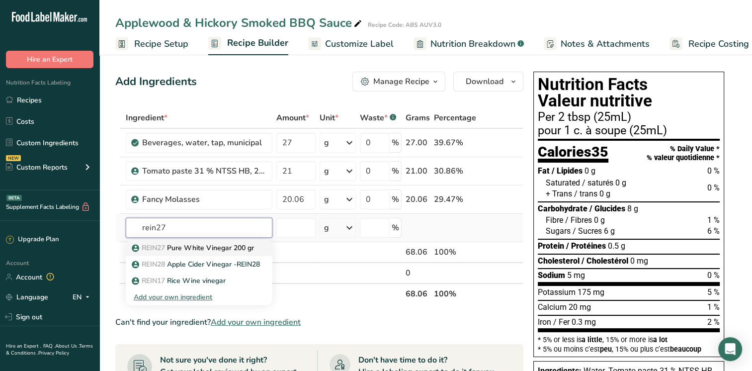
type input "rein27"
click at [199, 244] on p "REIN27 Pure White Vinegar 200 gr" at bounding box center [194, 248] width 120 height 10
type input "Pure White Vinegar 200 gr"
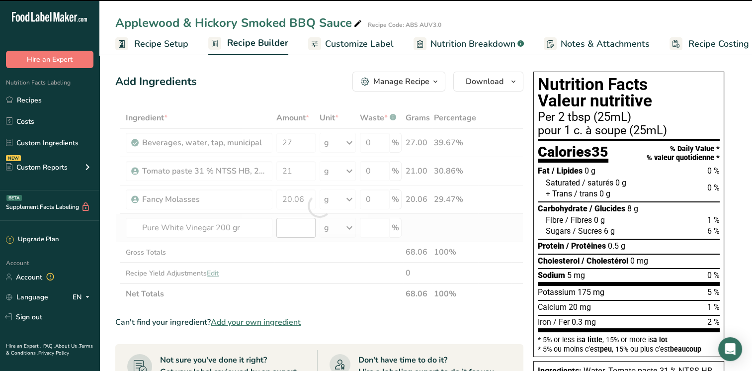
type input "0"
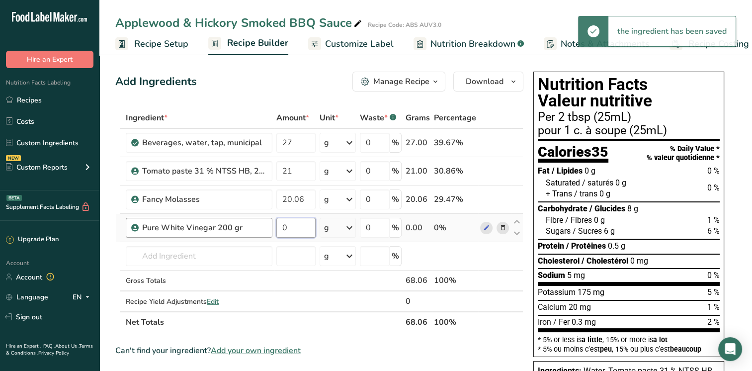
drag, startPoint x: 300, startPoint y: 232, endPoint x: 260, endPoint y: 232, distance: 40.3
click at [260, 232] on tr "Pure White Vinegar 200 gr 0 g Weight Units g kg mg See more Volume Units l Volu…" at bounding box center [319, 228] width 407 height 28
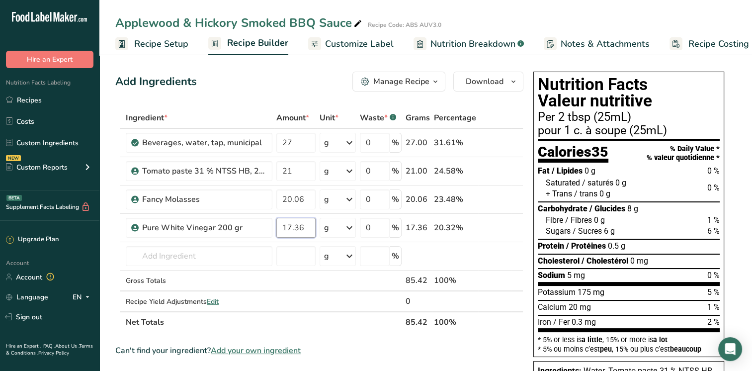
type input "17.36"
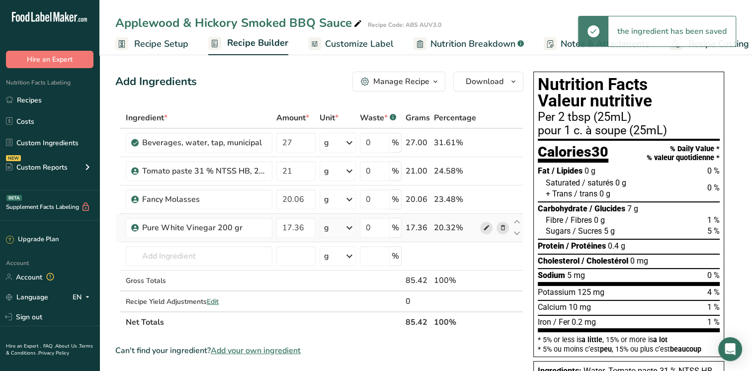
click at [487, 229] on icon at bounding box center [486, 228] width 7 height 10
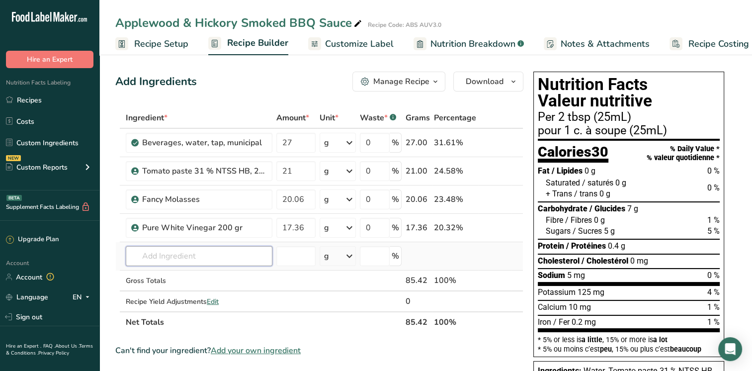
click at [202, 262] on input "text" at bounding box center [199, 256] width 147 height 20
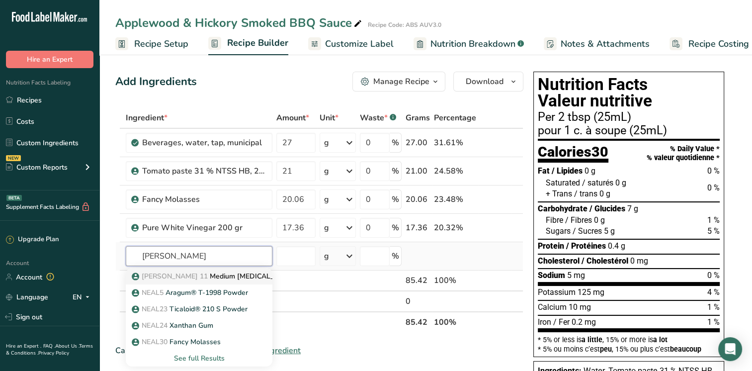
type input "neal"
click at [195, 273] on p "NEAL 11 Medium Invert Sugar" at bounding box center [215, 276] width 162 height 10
type input "Medium Invert Sugar"
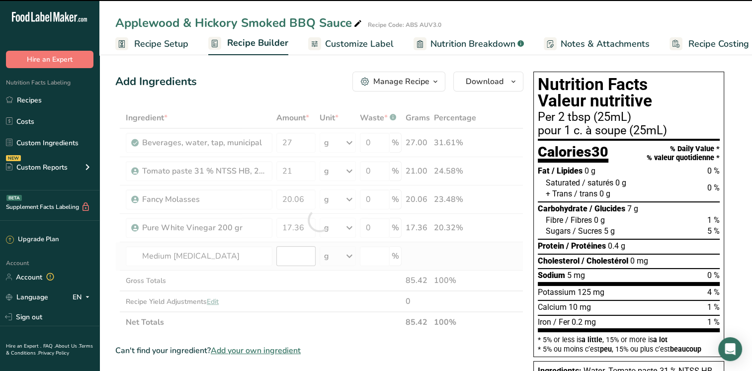
type input "0"
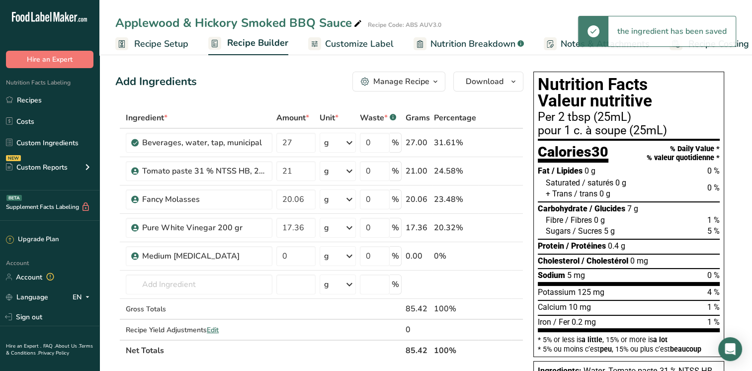
click at [348, 45] on span "Customize Label" at bounding box center [359, 43] width 69 height 13
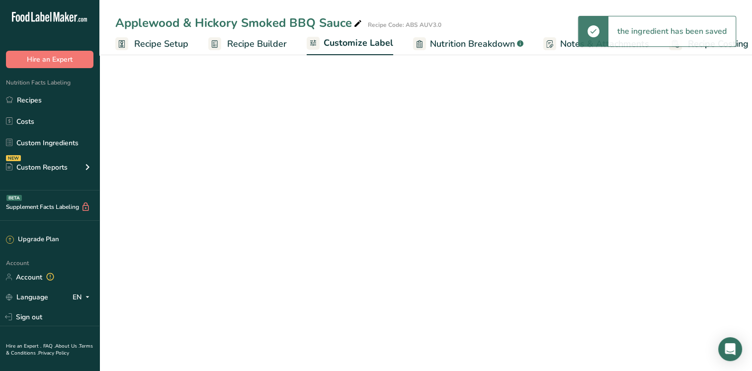
scroll to position [0, 12]
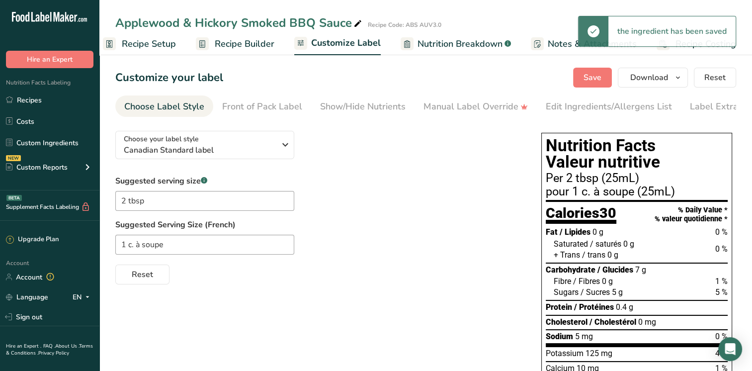
click at [233, 44] on span "Recipe Builder" at bounding box center [245, 43] width 60 height 13
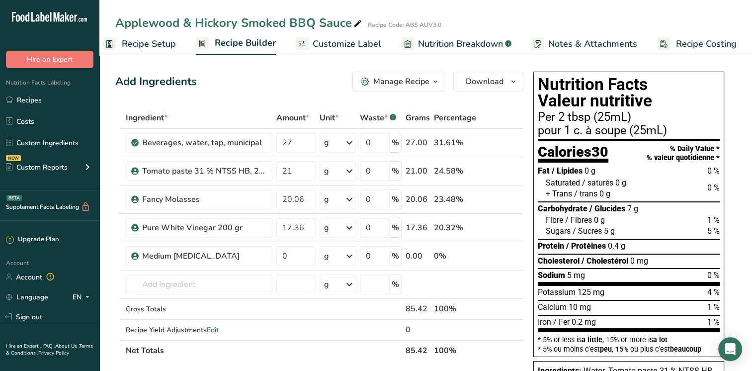
click at [154, 43] on span "Recipe Setup" at bounding box center [149, 43] width 54 height 13
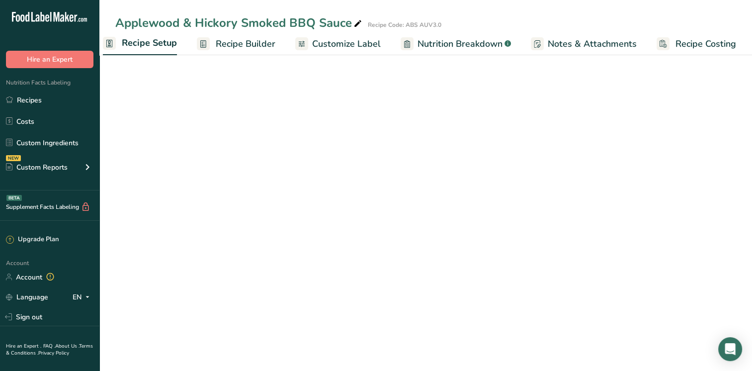
scroll to position [0, 3]
select select "22"
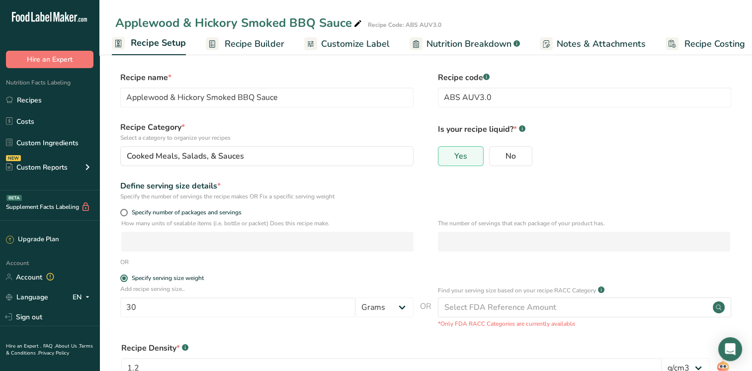
click at [258, 45] on span "Recipe Builder" at bounding box center [255, 43] width 60 height 13
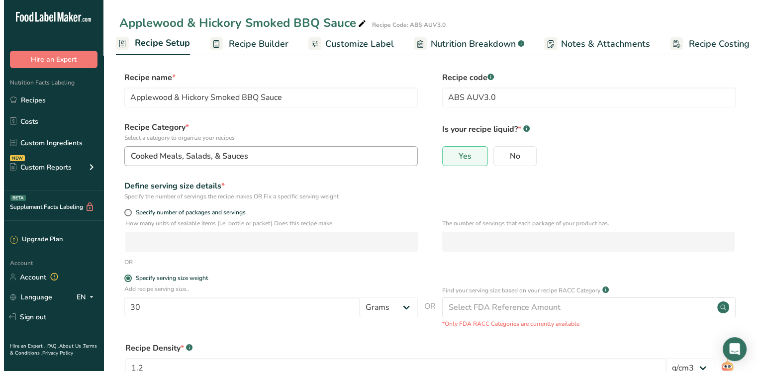
scroll to position [0, 12]
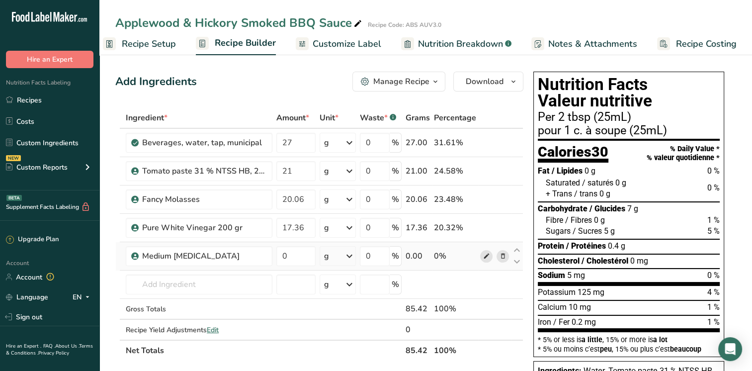
click at [485, 255] on icon at bounding box center [486, 256] width 7 height 10
click at [137, 281] on input "text" at bounding box center [199, 285] width 147 height 20
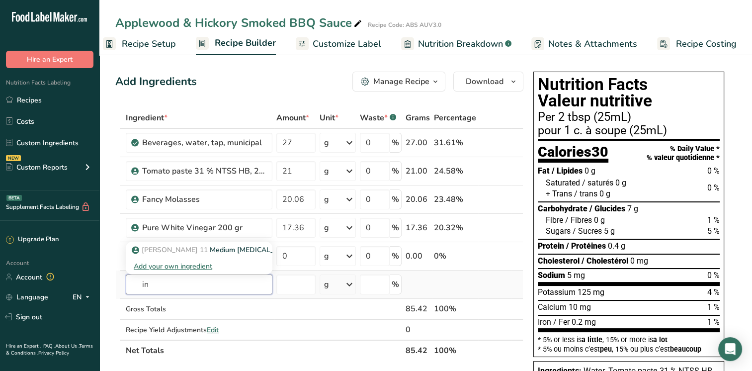
type input "i"
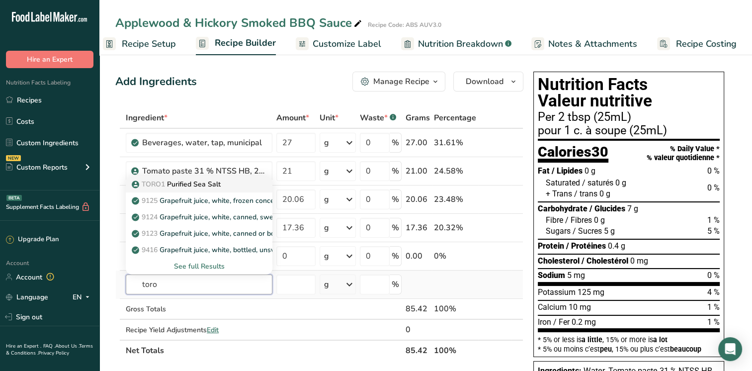
type input "toro"
click at [187, 187] on p "TORO1 Purified Sea Salt" at bounding box center [177, 184] width 87 height 10
type input "Purified Sea Salt"
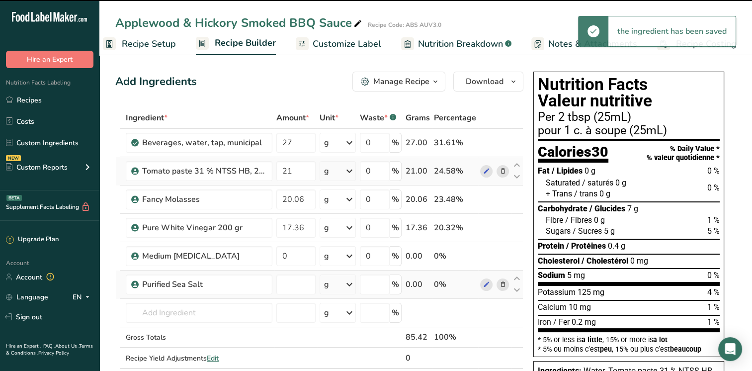
type input "0"
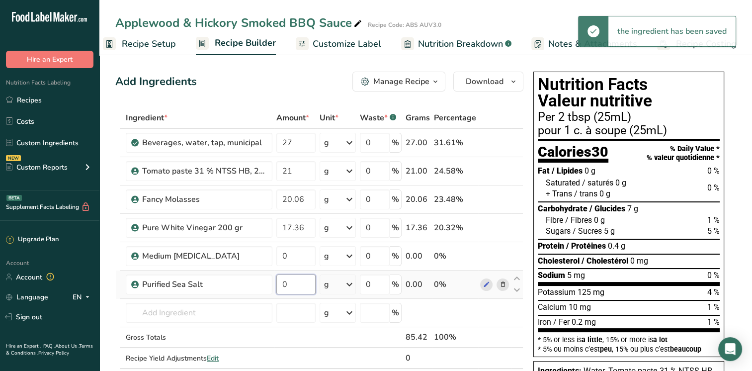
drag, startPoint x: 292, startPoint y: 281, endPoint x: 274, endPoint y: 281, distance: 18.4
click at [275, 281] on td "0" at bounding box center [296, 285] width 43 height 28
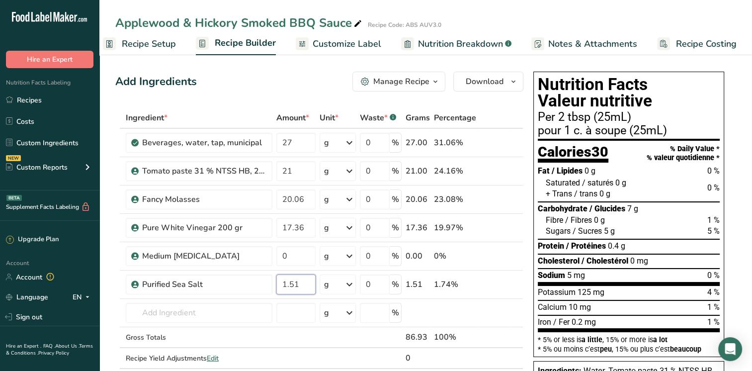
type input "1.51"
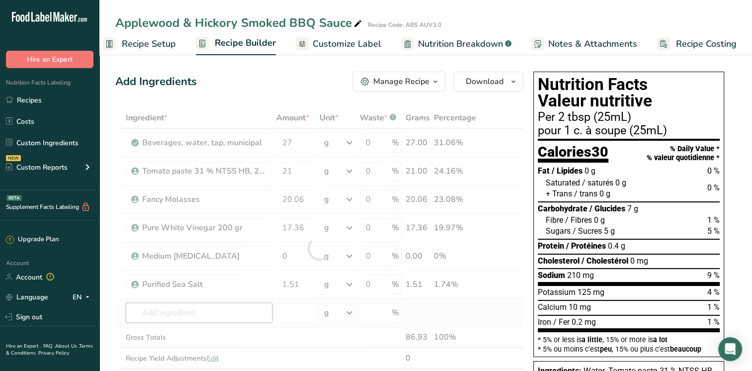
click at [184, 315] on div "Ingredient * Amount * Unit * Waste * .a-a{fill:#347362;}.b-a{fill:#fff;} Grams …" at bounding box center [319, 248] width 408 height 282
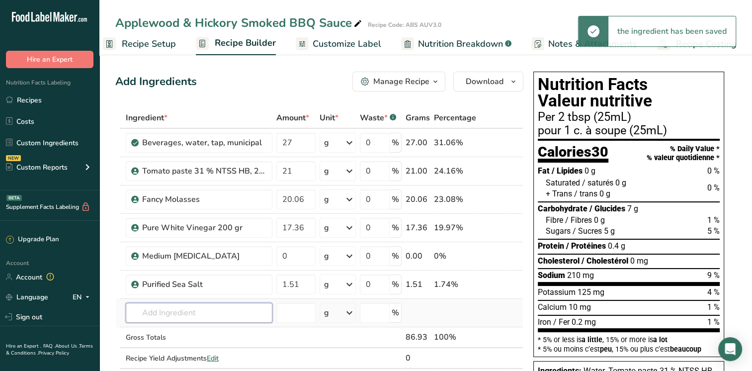
click at [184, 315] on input "text" at bounding box center [199, 313] width 147 height 20
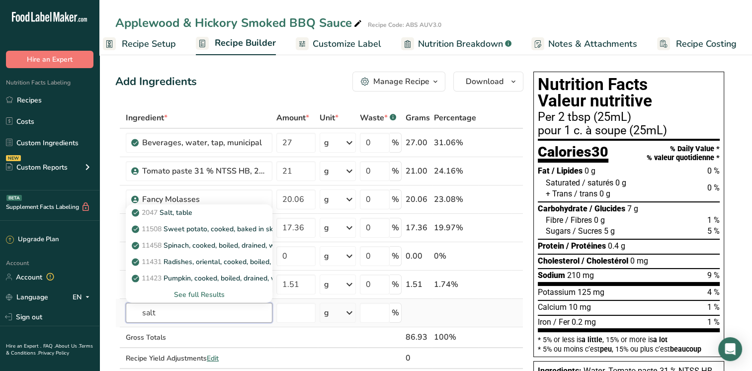
type input "salt"
click at [193, 296] on div "See full Results" at bounding box center [199, 294] width 131 height 10
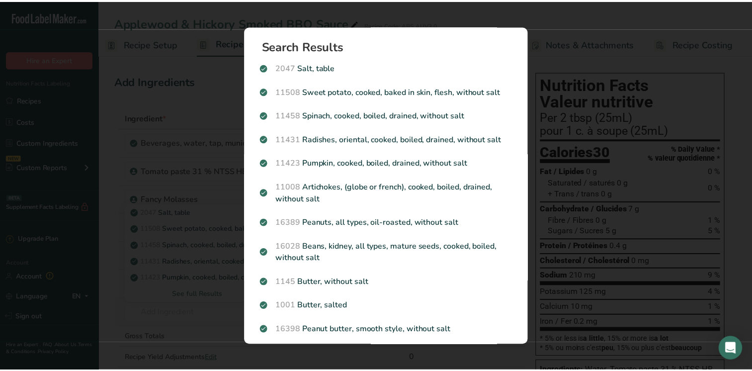
scroll to position [0, 5]
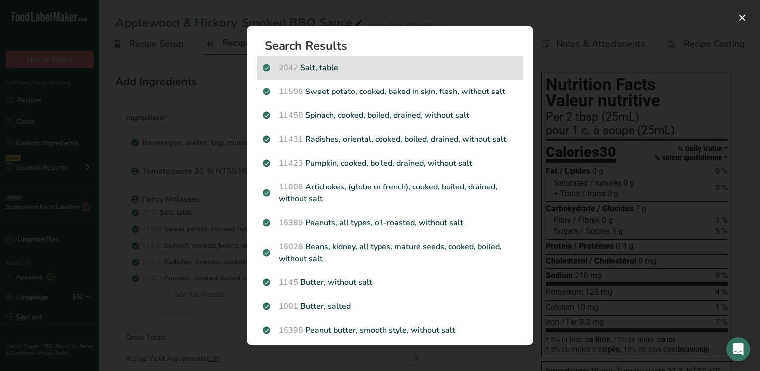
click at [330, 71] on p "2047 Salt, table" at bounding box center [390, 68] width 255 height 12
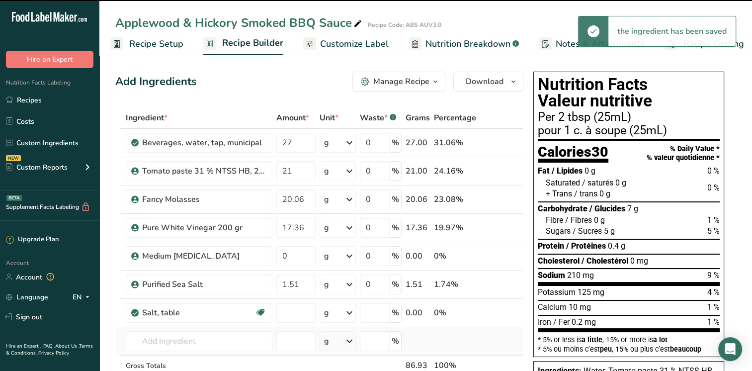
type input "0"
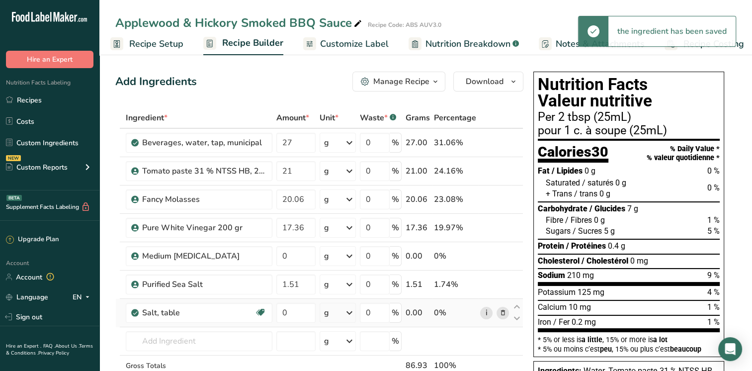
click at [485, 311] on link "i" at bounding box center [486, 313] width 12 height 12
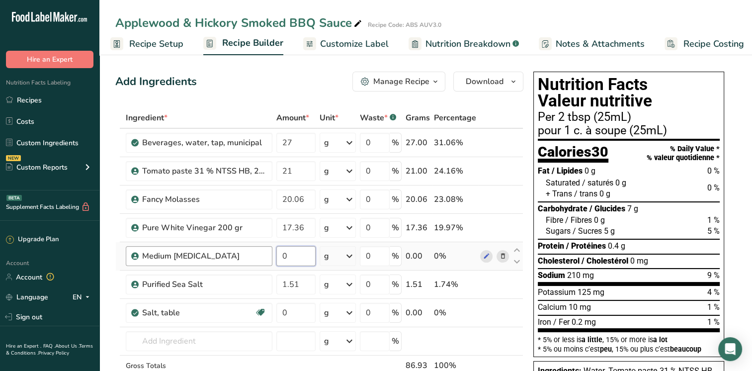
drag, startPoint x: 290, startPoint y: 252, endPoint x: 269, endPoint y: 252, distance: 21.9
click at [269, 252] on tr "Medium Invert Sugar 0 g Weight Units g kg mg See more Volume Units l Volume uni…" at bounding box center [319, 256] width 407 height 28
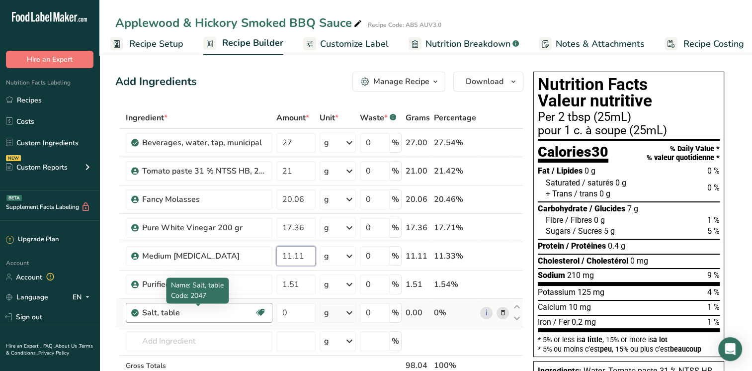
type input "11.11"
click at [223, 316] on div "Ingredient * Amount * Unit * Waste * .a-a{fill:#347362;}.b-a{fill:#fff;} Grams …" at bounding box center [319, 262] width 408 height 310
click at [504, 313] on icon at bounding box center [502, 313] width 7 height 10
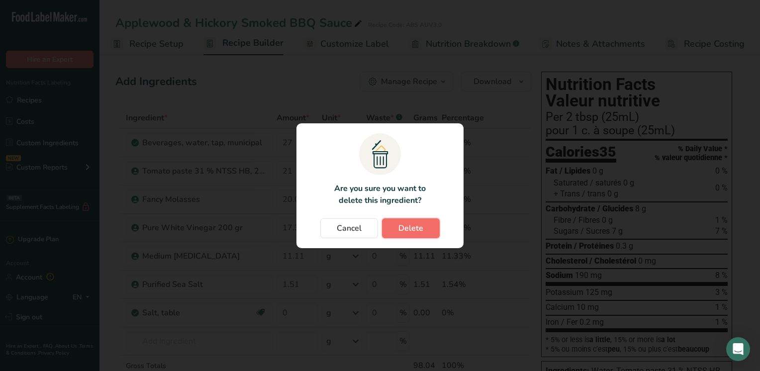
click at [407, 226] on span "Delete" at bounding box center [410, 228] width 25 height 12
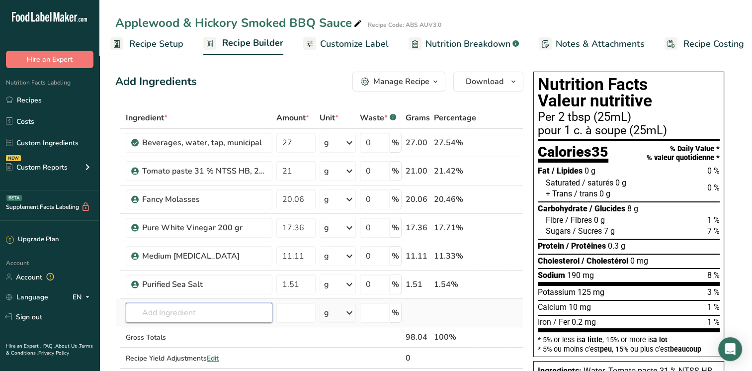
click at [179, 315] on input "text" at bounding box center [199, 313] width 147 height 20
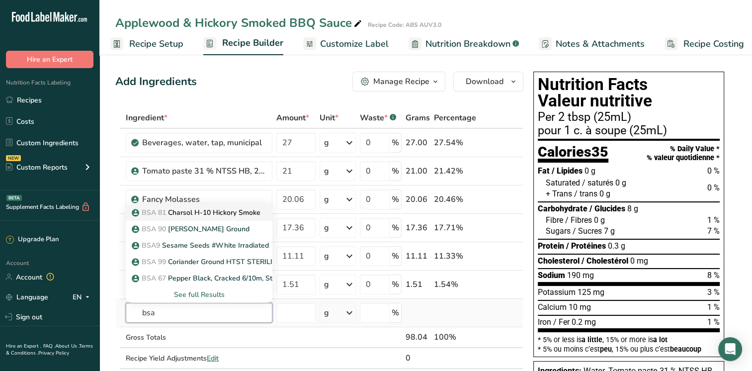
type input "bsa"
click at [217, 216] on p "BSA 81 Charsol H-10 Hickory Smoke" at bounding box center [197, 212] width 127 height 10
type input "Charsol H-10 Hickory Smoke"
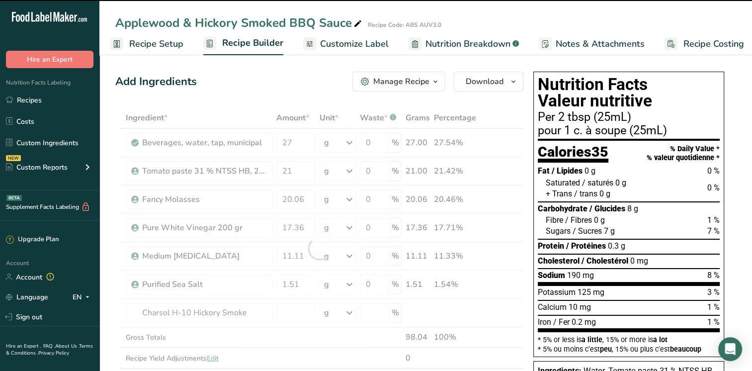
type input "0"
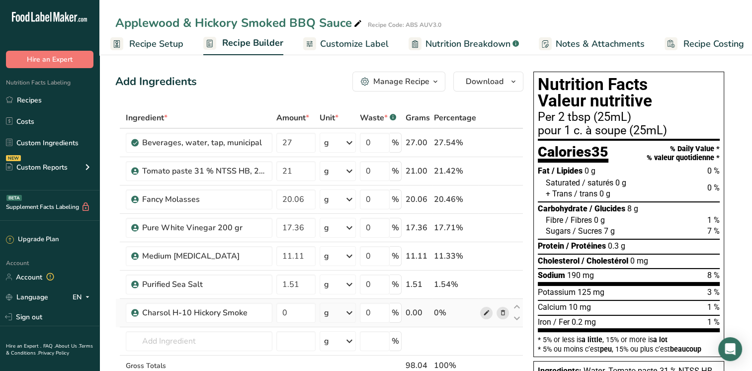
click at [487, 315] on icon at bounding box center [486, 313] width 7 height 10
drag, startPoint x: 288, startPoint y: 315, endPoint x: 245, endPoint y: 319, distance: 44.0
click at [245, 319] on tr "Charsol H-10 Hickory Smoke 0 g Weight Units g kg mg See more Volume Units l Vol…" at bounding box center [319, 313] width 407 height 28
type input "0.53"
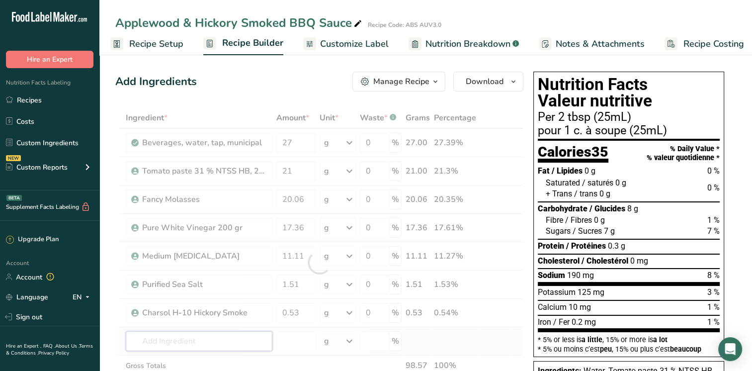
click at [143, 336] on div "Ingredient * Amount * Unit * Waste * .a-a{fill:#347362;}.b-a{fill:#fff;} Grams …" at bounding box center [319, 262] width 408 height 310
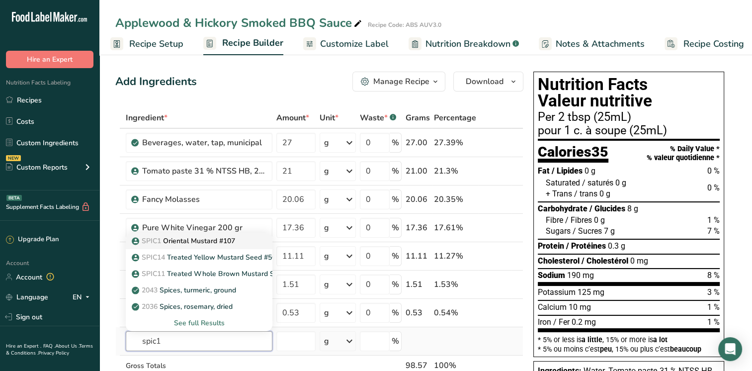
type input "spic1"
click at [200, 241] on p "SPIC1 Oriental Mustard #107" at bounding box center [184, 241] width 101 height 10
type input "Oriental Mustard #107"
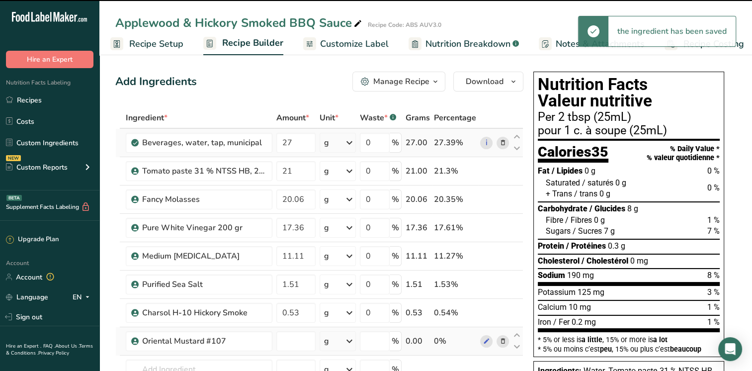
type input "0"
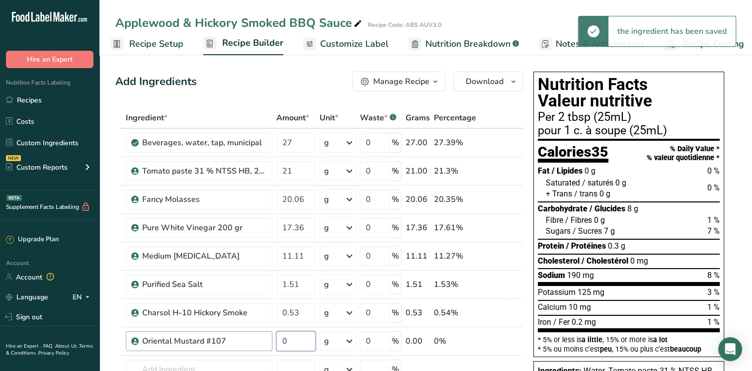
drag, startPoint x: 296, startPoint y: 343, endPoint x: 269, endPoint y: 341, distance: 27.4
click at [269, 341] on tr "Oriental Mustard #107 0 g Weight Units g kg mg See more Volume Units l Volume u…" at bounding box center [319, 341] width 407 height 28
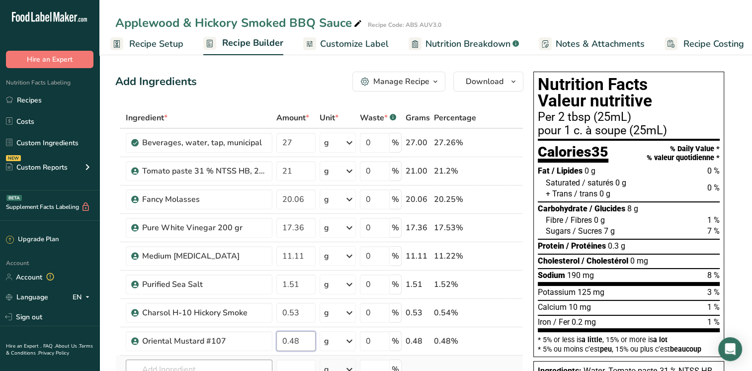
type input "0.48"
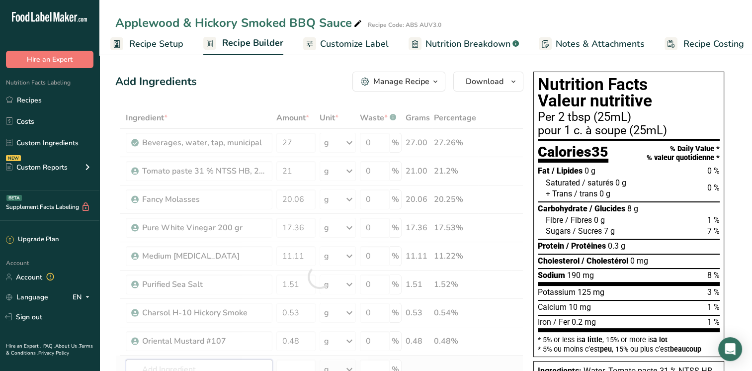
click at [225, 367] on div "Ingredient * Amount * Unit * Waste * .a-a{fill:#347362;}.b-a{fill:#fff;} Grams …" at bounding box center [319, 276] width 408 height 339
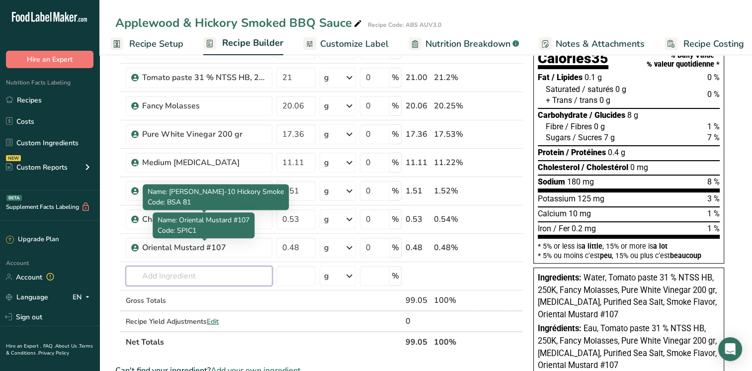
scroll to position [199, 0]
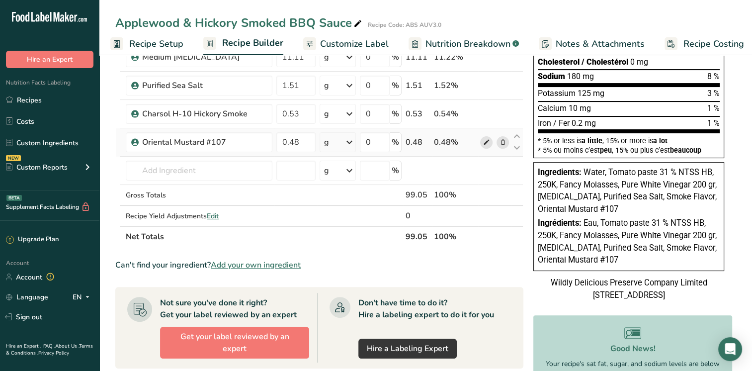
click at [481, 139] on span at bounding box center [486, 142] width 12 height 12
click at [187, 177] on input "text" at bounding box center [199, 171] width 147 height 20
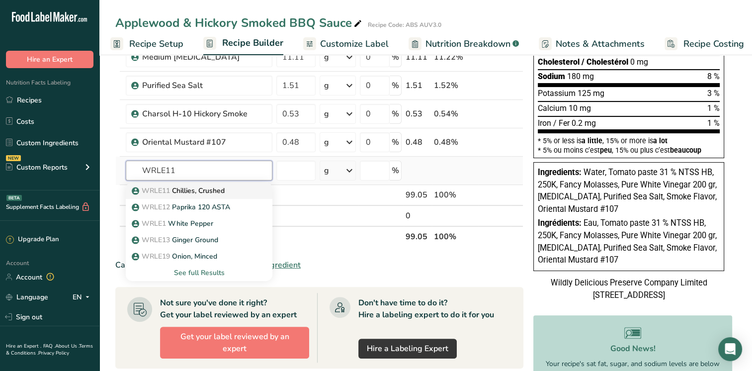
type input "WRLE11"
click at [203, 189] on p "WRLE11 Chillies, Crushed" at bounding box center [179, 191] width 91 height 10
type input "Chillies, Crushed"
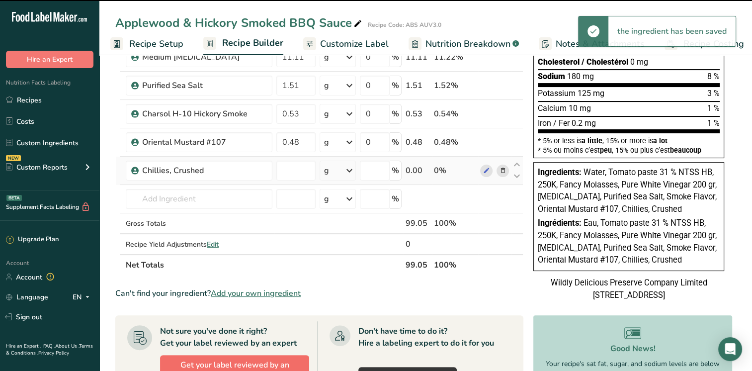
type input "0"
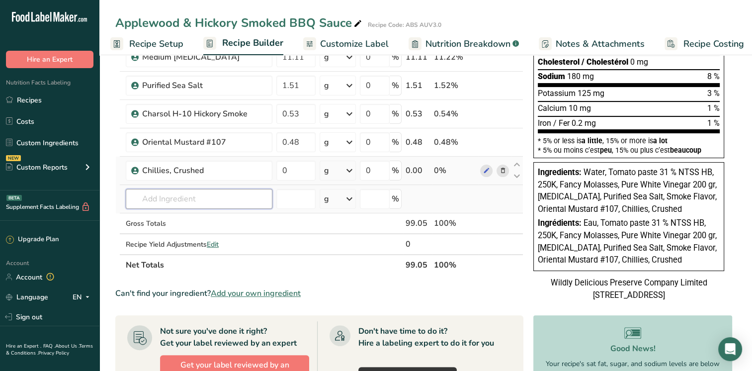
click at [166, 200] on input "text" at bounding box center [199, 199] width 147 height 20
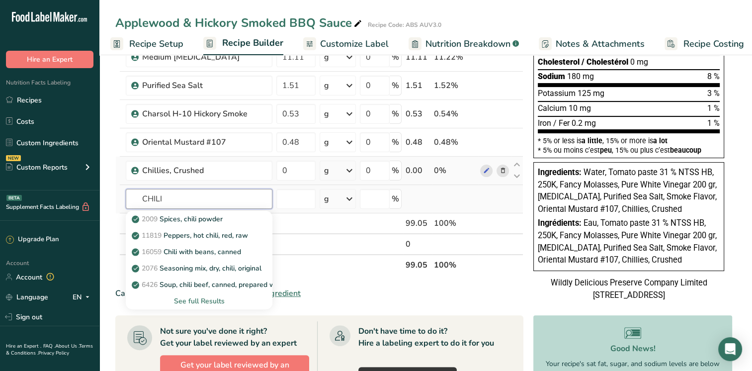
type input "CHILI"
click at [187, 296] on div "See full Results" at bounding box center [199, 301] width 131 height 10
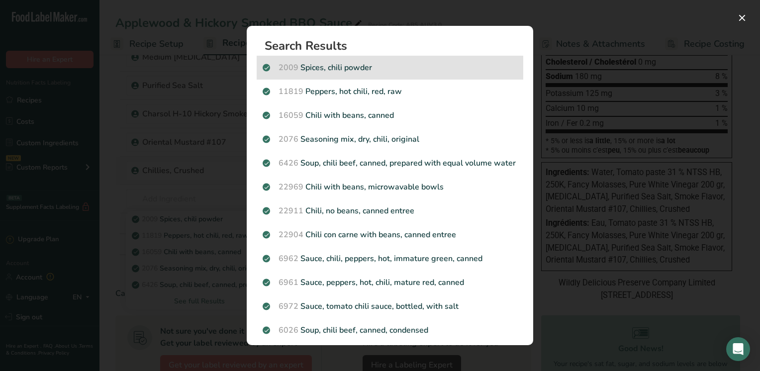
click at [353, 74] on div "2009 Spices, chili powder" at bounding box center [390, 68] width 267 height 24
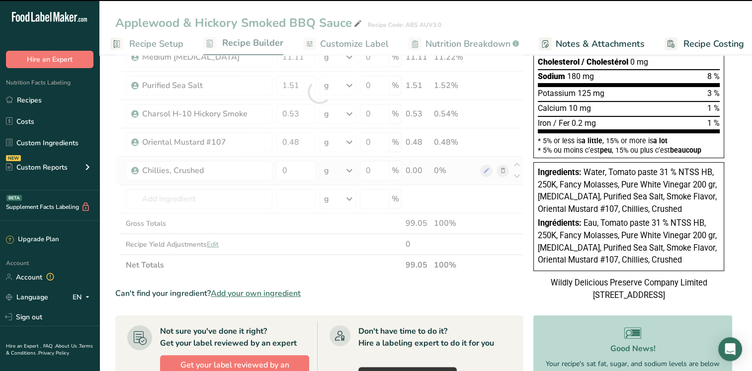
type input "0"
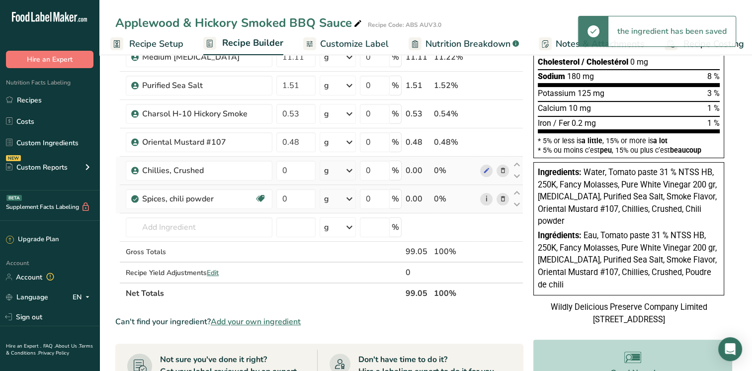
click at [483, 195] on link "i" at bounding box center [486, 199] width 12 height 12
click at [499, 196] on icon at bounding box center [502, 199] width 7 height 10
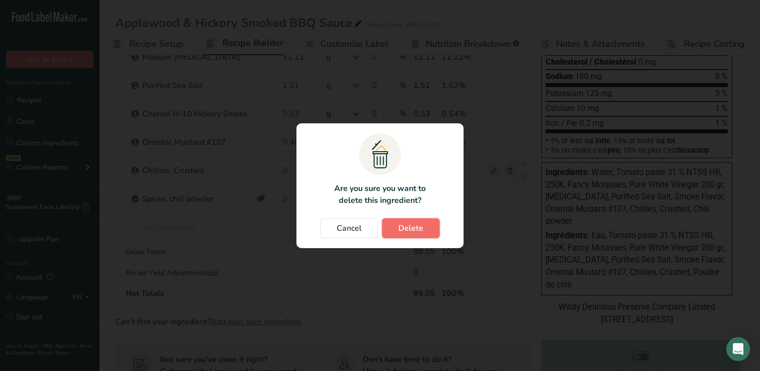
click at [406, 225] on span "Delete" at bounding box center [410, 228] width 25 height 12
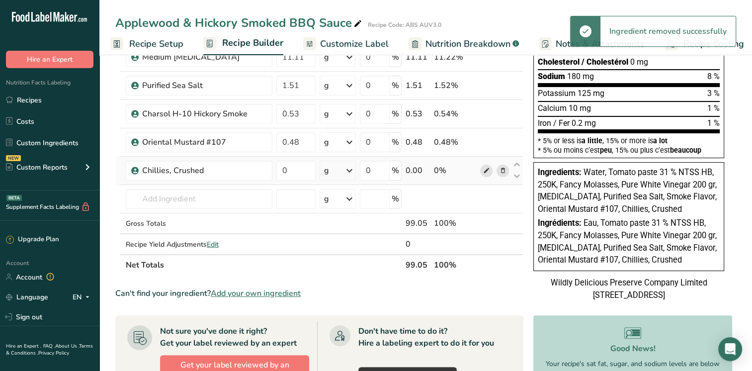
click at [487, 172] on icon at bounding box center [486, 171] width 7 height 10
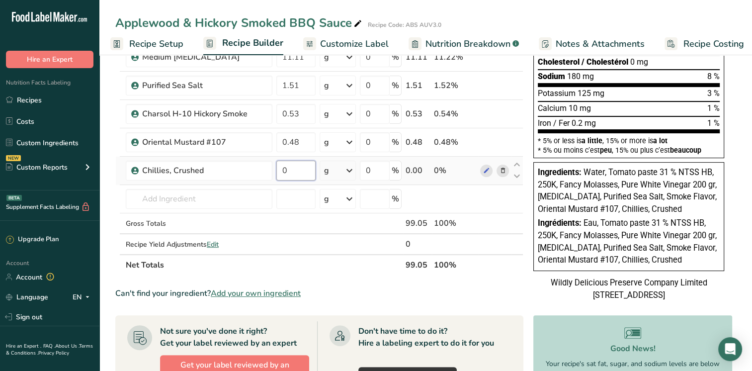
drag, startPoint x: 290, startPoint y: 166, endPoint x: 279, endPoint y: 165, distance: 11.5
click at [279, 165] on input "0" at bounding box center [296, 171] width 39 height 20
type input "0.07"
click at [191, 198] on div "Ingredient * Amount * Unit * Waste * .a-a{fill:#347362;}.b-a{fill:#fff;} Grams …" at bounding box center [319, 91] width 408 height 367
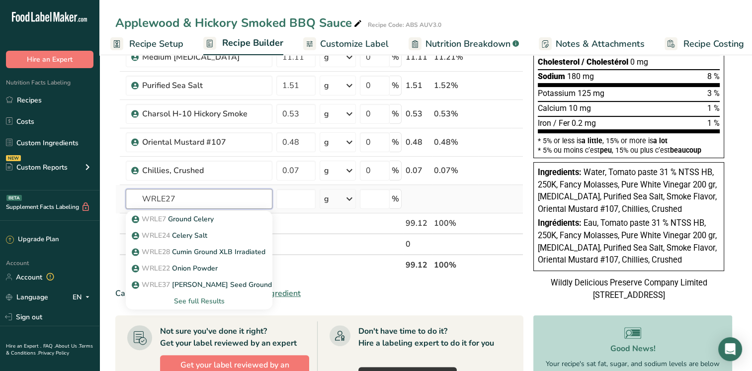
type input "WRLE27"
click at [208, 297] on div "See full Results" at bounding box center [199, 301] width 131 height 10
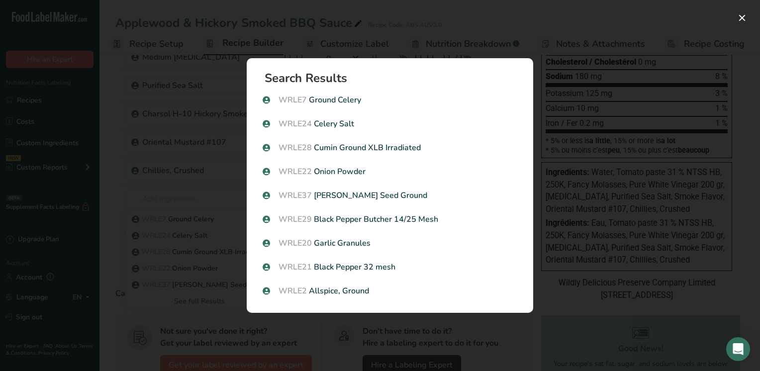
click at [750, 14] on div "Search results modal" at bounding box center [380, 185] width 760 height 371
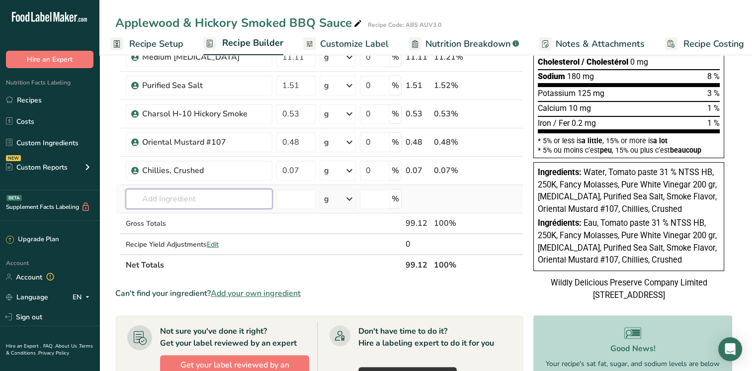
click at [150, 201] on input "text" at bounding box center [199, 199] width 147 height 20
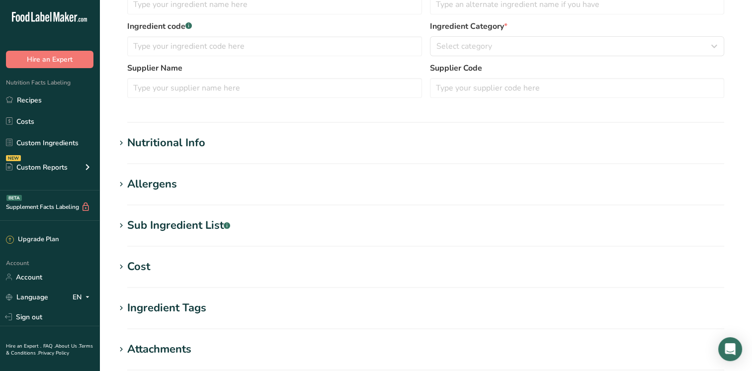
scroll to position [298, 0]
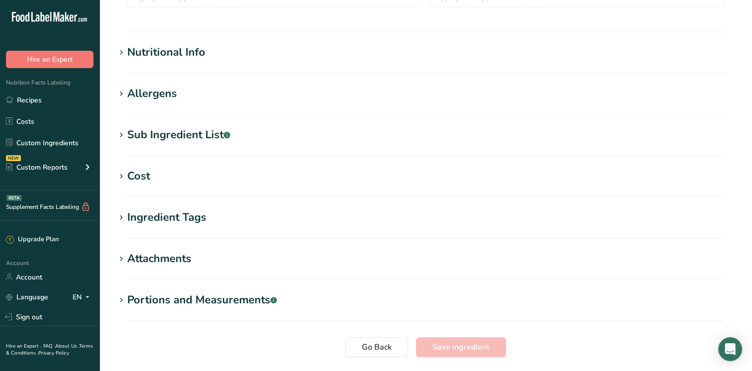
click at [212, 63] on section "Nutritional Info Serving Size .a-a{fill:#347362;}.b-a{fill:#fff;} Add ingredien…" at bounding box center [425, 58] width 621 height 29
type input "Tomato paste 31 % NTSS HB, 250K"
type input "INGO1"
type input "Ingomar packing company"
type input "100"
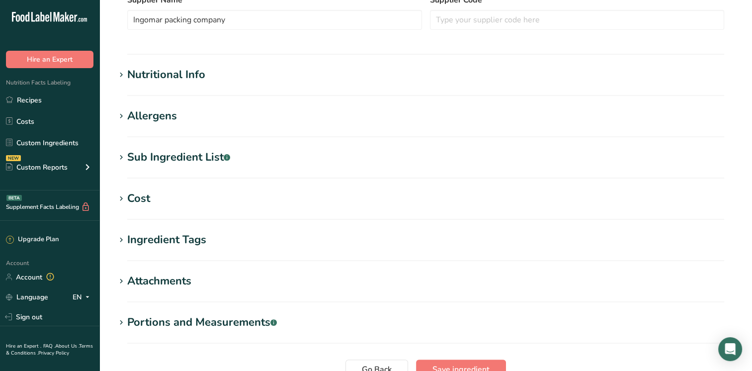
scroll to position [320, 0]
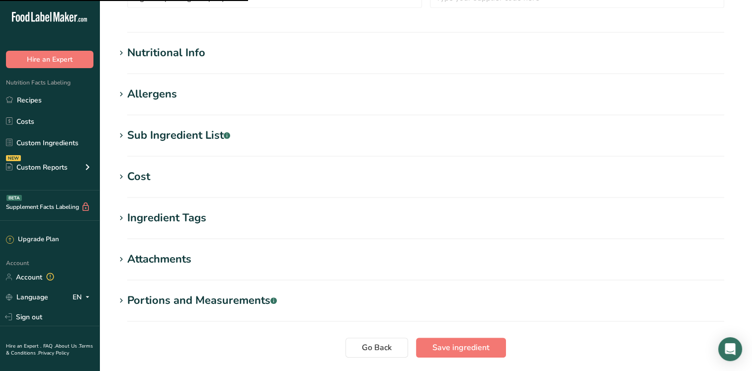
click at [196, 57] on div "Nutritional Info" at bounding box center [166, 53] width 78 height 16
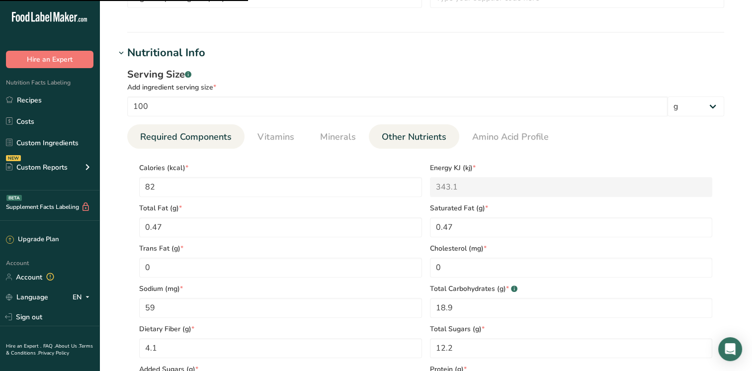
click at [402, 137] on span "Other Nutrients" at bounding box center [414, 136] width 65 height 13
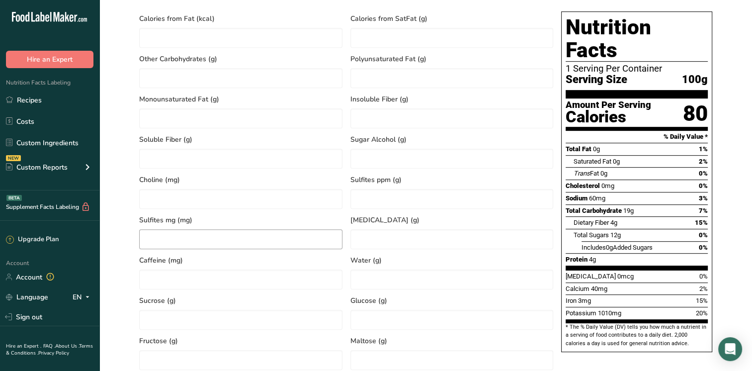
scroll to position [469, 0]
click at [367, 281] on input "number" at bounding box center [452, 280] width 203 height 20
type input "73.5"
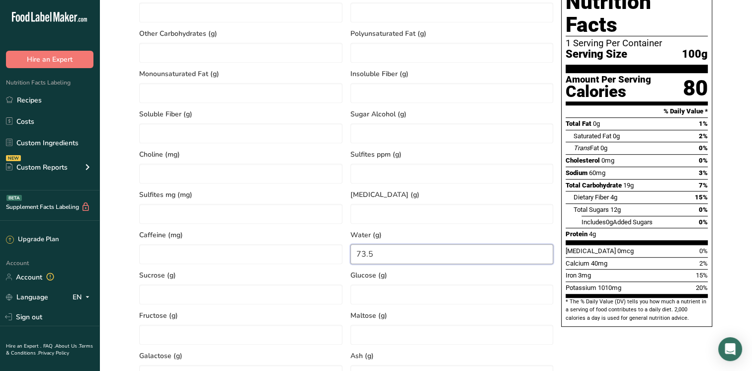
scroll to position [370, 0]
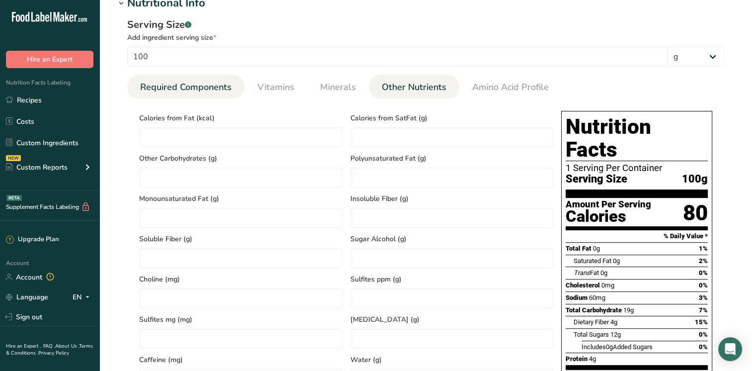
click at [177, 93] on span "Required Components" at bounding box center [186, 87] width 92 height 13
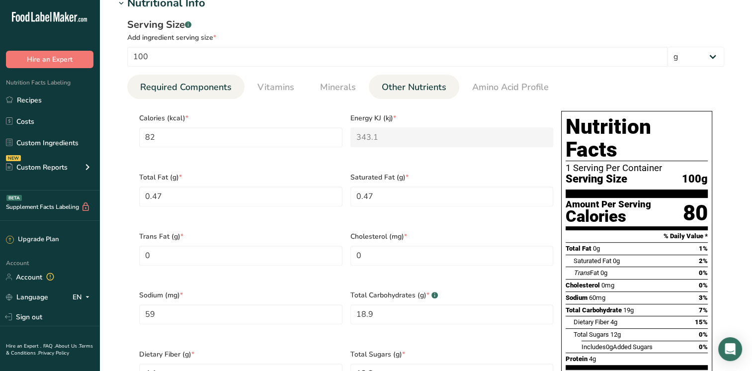
click at [399, 78] on link "Other Nutrients" at bounding box center [414, 87] width 73 height 25
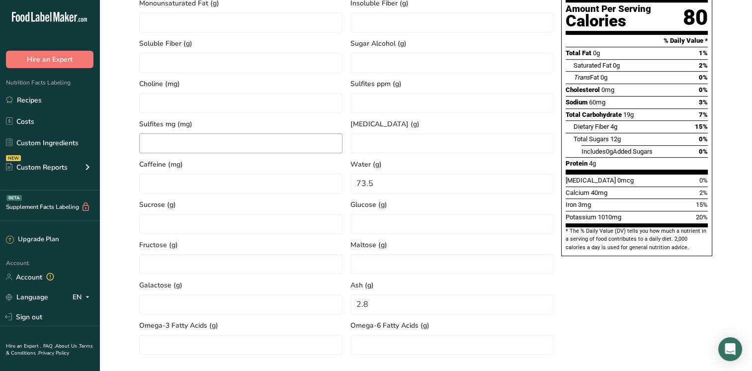
scroll to position [320, 0]
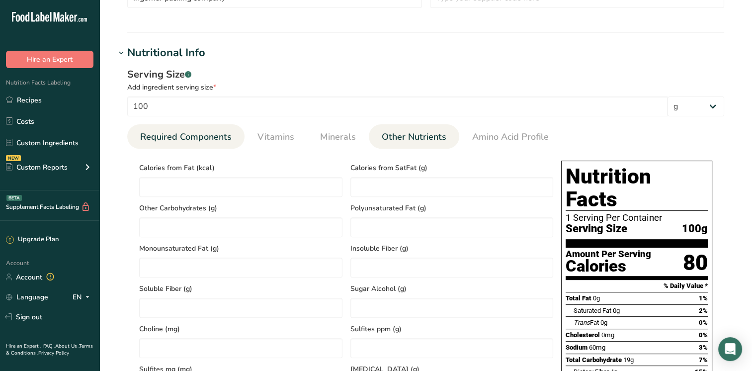
click at [163, 132] on span "Required Components" at bounding box center [186, 136] width 92 height 13
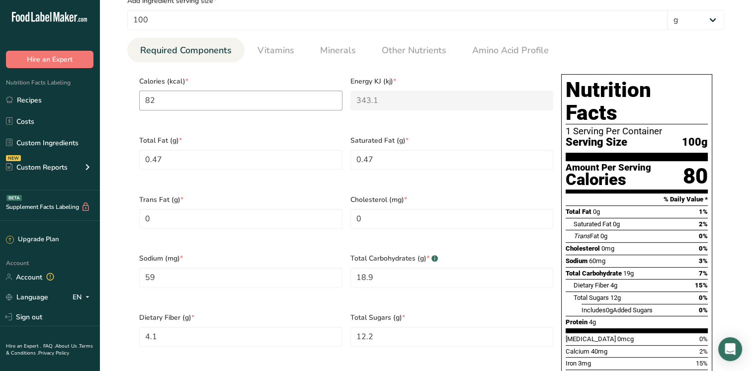
scroll to position [271, 0]
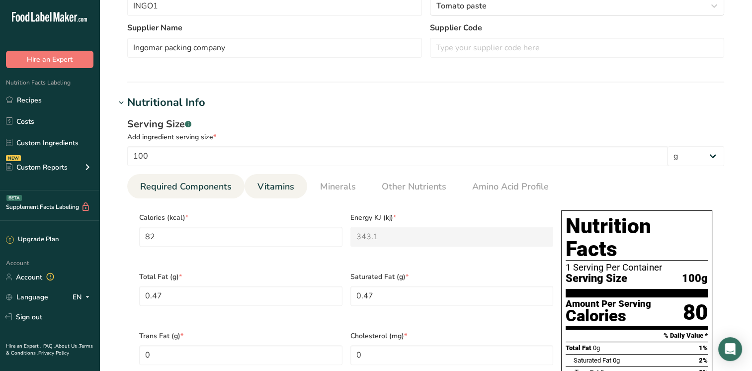
click at [283, 194] on link "Vitamins" at bounding box center [276, 186] width 45 height 25
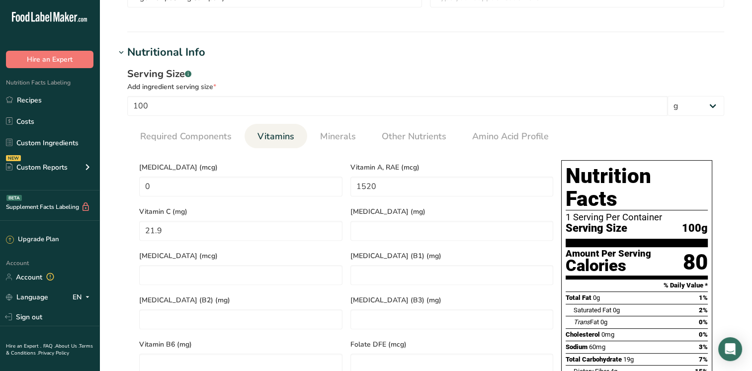
scroll to position [320, 0]
click at [327, 138] on span "Minerals" at bounding box center [338, 136] width 36 height 13
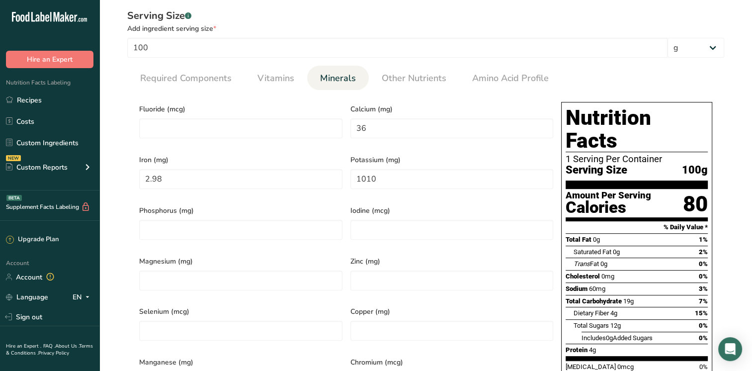
scroll to position [370, 0]
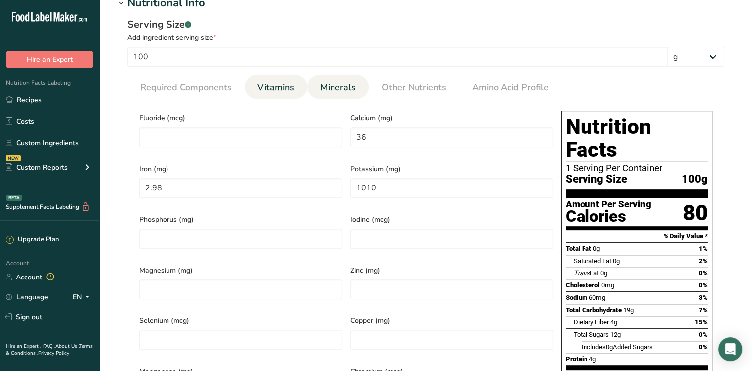
click at [262, 94] on link "Vitamins" at bounding box center [276, 87] width 45 height 25
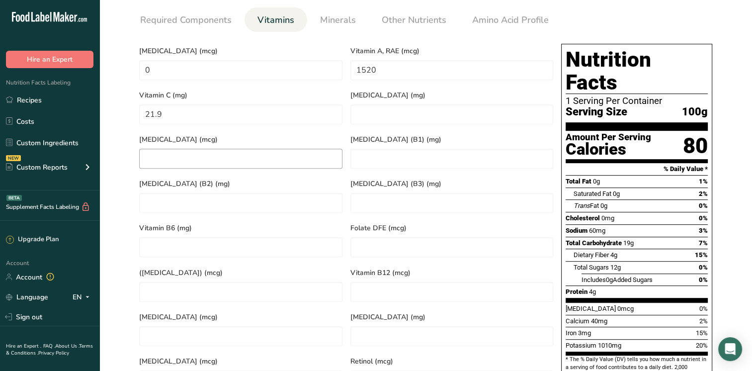
scroll to position [420, 0]
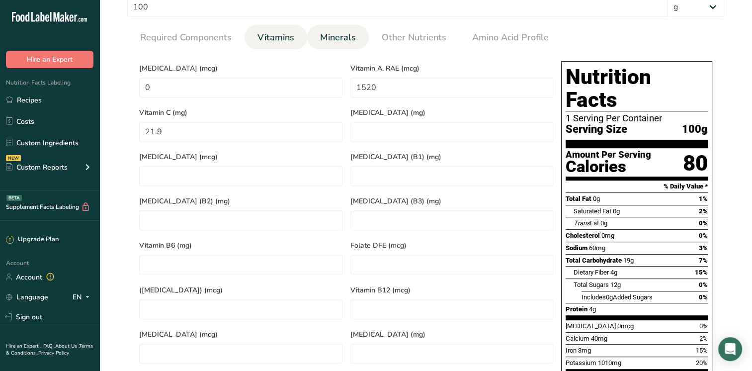
click at [342, 35] on span "Minerals" at bounding box center [338, 37] width 36 height 13
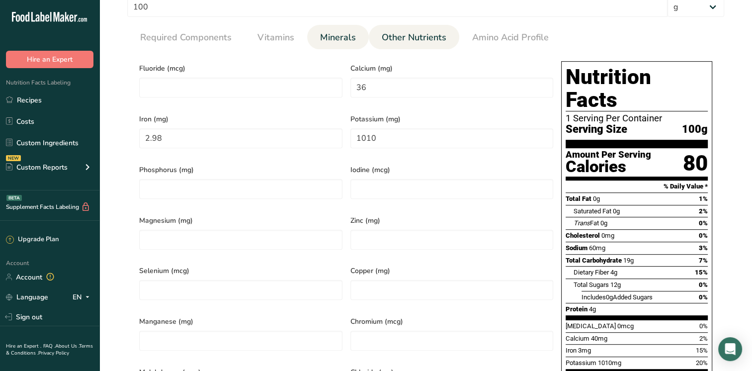
click at [414, 44] on link "Other Nutrients" at bounding box center [414, 37] width 73 height 25
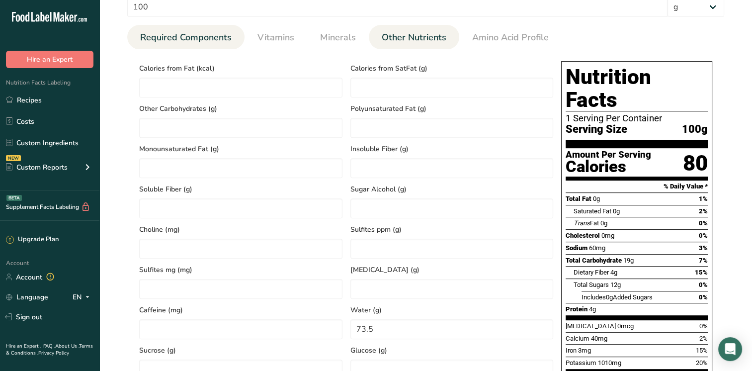
click at [203, 35] on span "Required Components" at bounding box center [186, 37] width 92 height 13
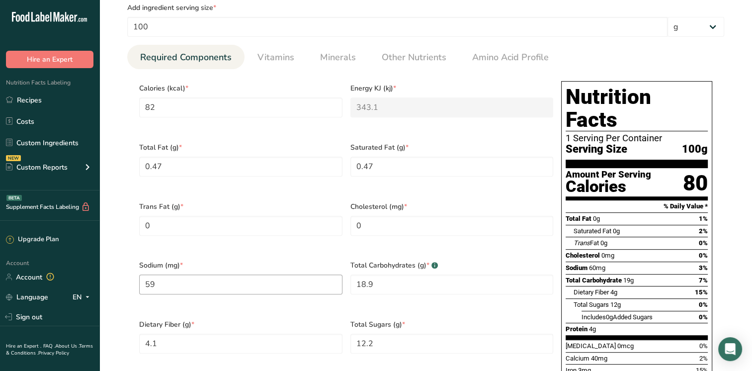
scroll to position [320, 0]
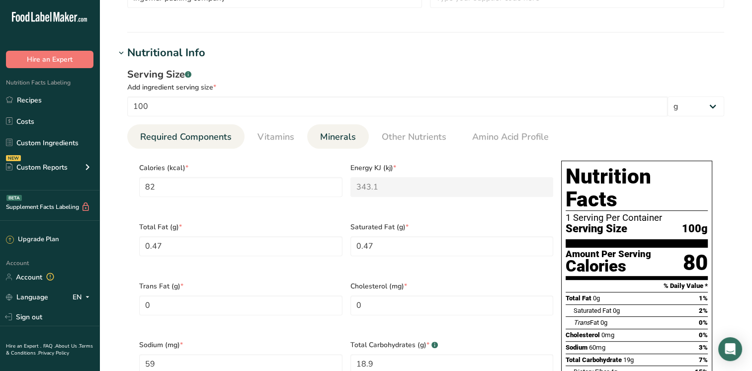
click at [343, 147] on link "Minerals" at bounding box center [338, 136] width 44 height 25
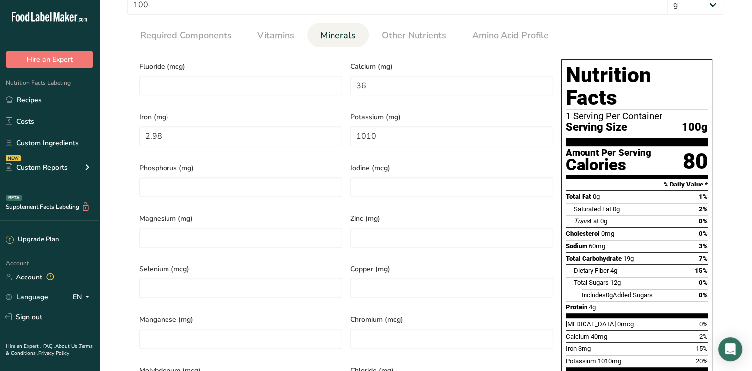
scroll to position [420, 0]
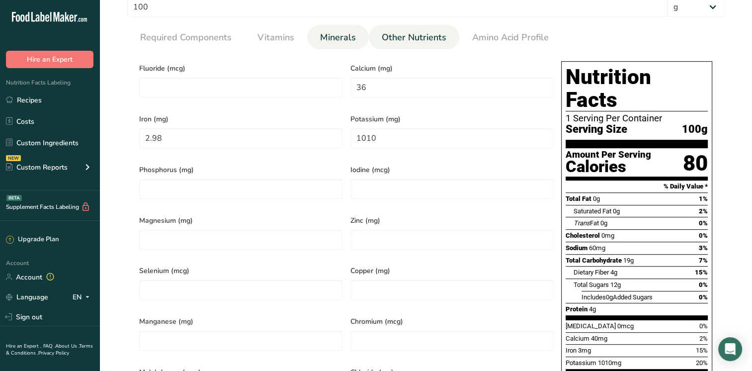
click at [391, 41] on span "Other Nutrients" at bounding box center [414, 37] width 65 height 13
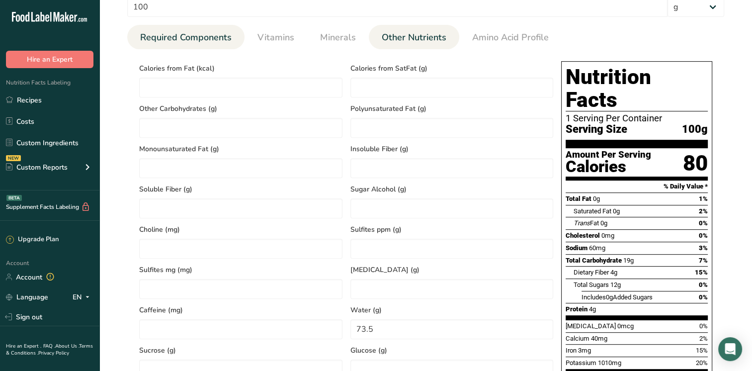
click at [172, 39] on span "Required Components" at bounding box center [186, 37] width 92 height 13
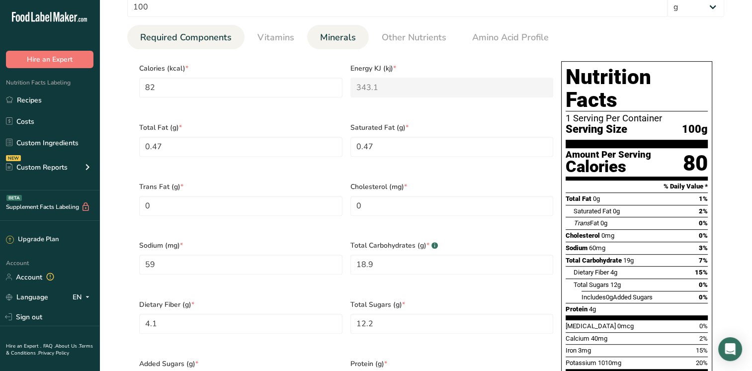
click at [329, 36] on span "Minerals" at bounding box center [338, 37] width 36 height 13
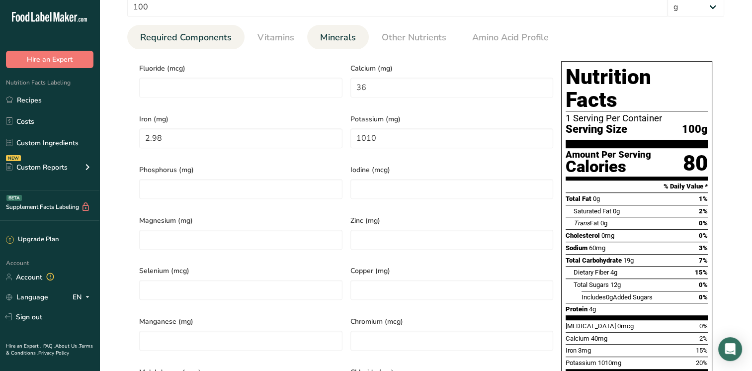
click at [207, 39] on span "Required Components" at bounding box center [186, 37] width 92 height 13
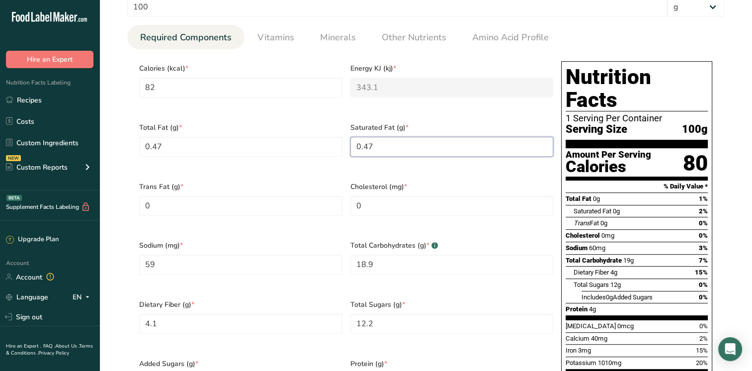
click at [384, 145] on Fat "0.47" at bounding box center [452, 147] width 203 height 20
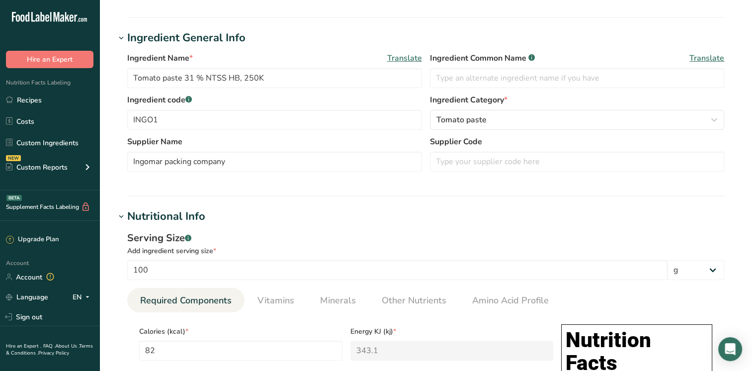
scroll to position [398, 0]
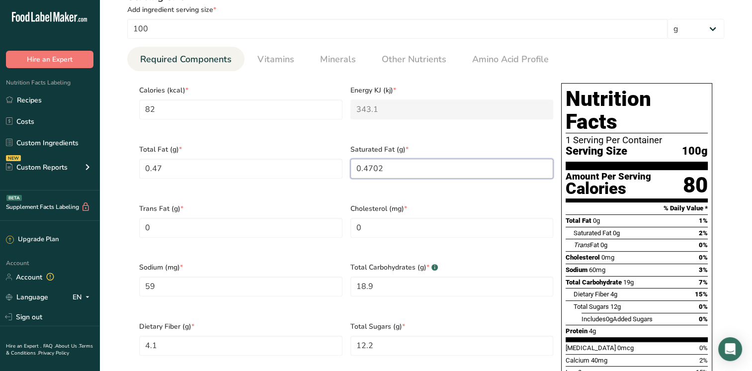
drag, startPoint x: 381, startPoint y: 163, endPoint x: 361, endPoint y: 161, distance: 20.5
click at [361, 161] on Fat "0.4702" at bounding box center [452, 169] width 203 height 20
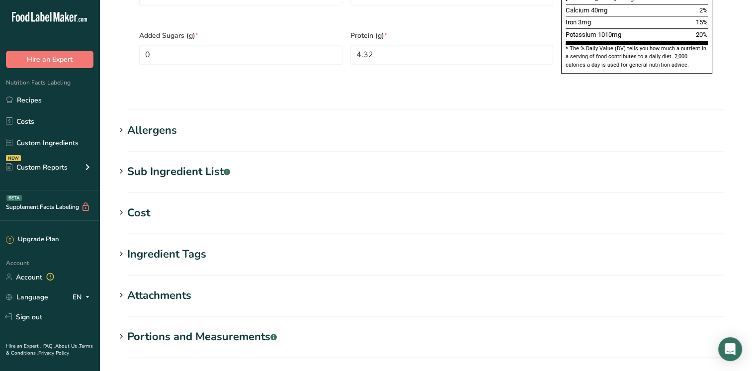
scroll to position [830, 0]
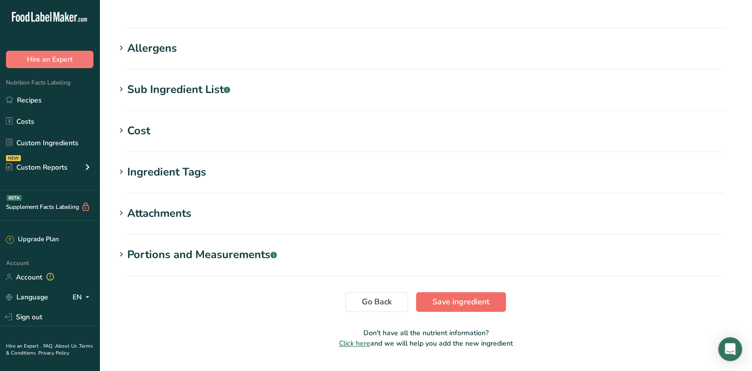
type Fat "0.1"
click at [450, 296] on span "Save ingredient" at bounding box center [461, 302] width 57 height 12
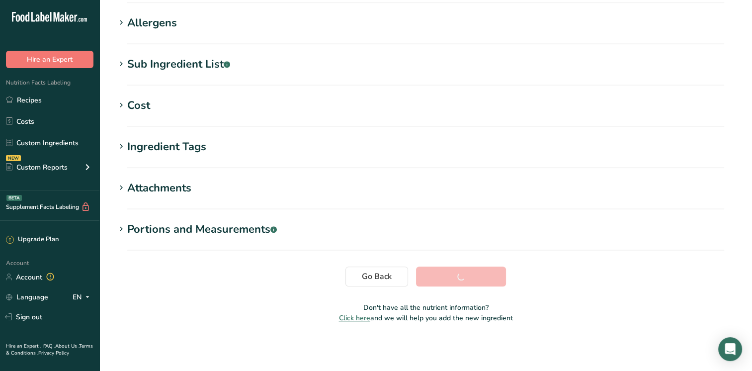
scroll to position [155, 0]
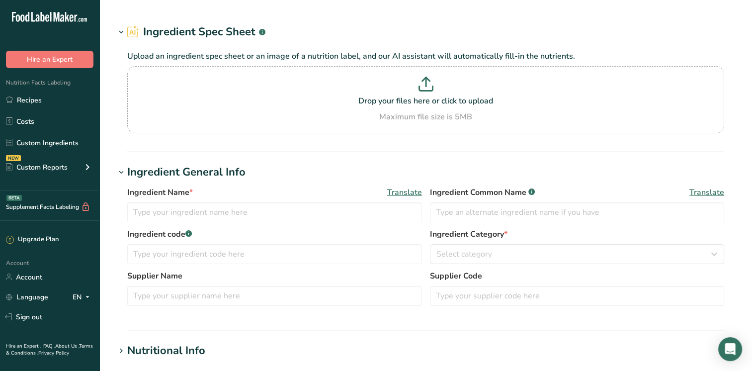
type input "Fancy Molasses"
type input "NEAL30"
type input "[PERSON_NAME] Caldic Canada Inc"
type input "100"
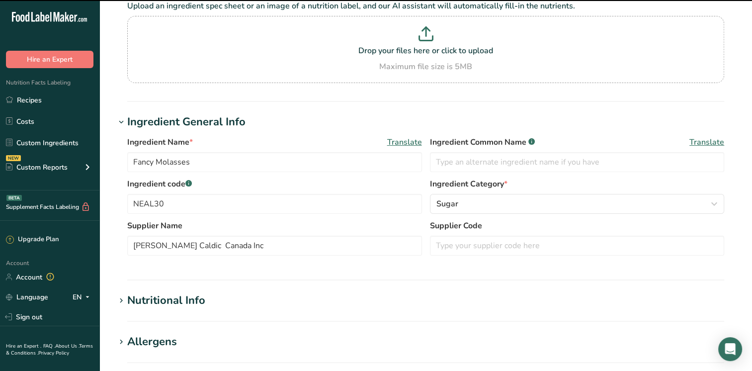
scroll to position [298, 0]
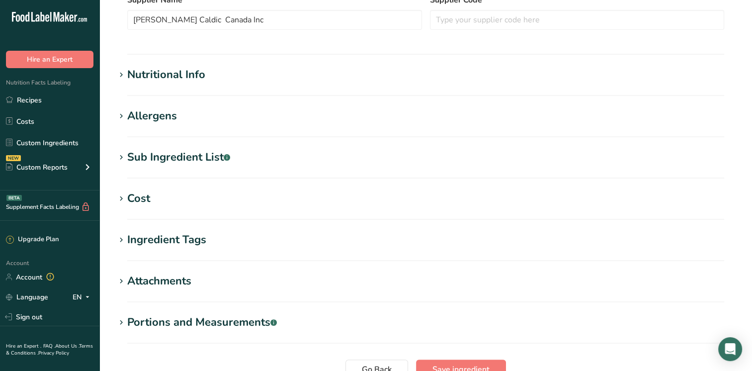
drag, startPoint x: 142, startPoint y: 79, endPoint x: 144, endPoint y: 91, distance: 11.6
click at [142, 79] on div "Nutritional Info" at bounding box center [166, 75] width 78 height 16
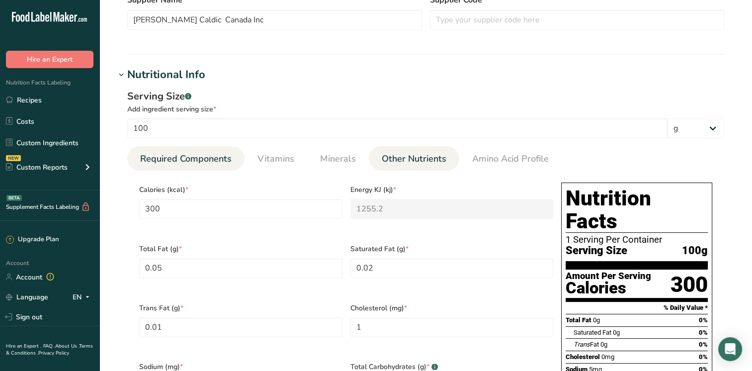
click at [393, 160] on span "Other Nutrients" at bounding box center [414, 158] width 65 height 13
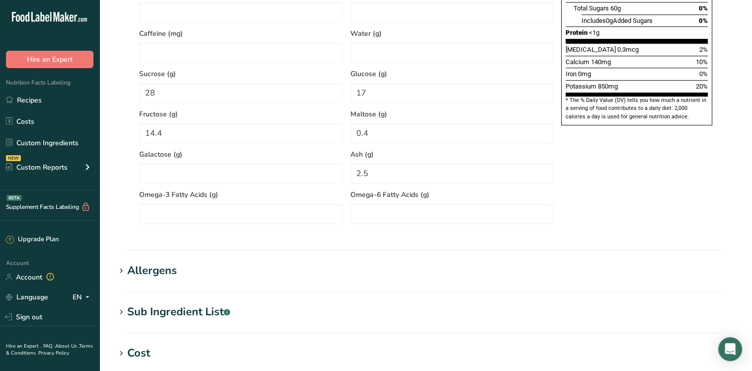
scroll to position [943, 0]
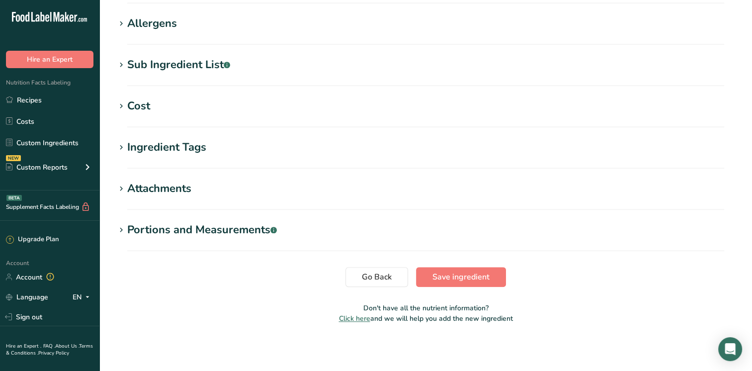
click at [142, 154] on div "Ingredient Tags" at bounding box center [166, 147] width 79 height 16
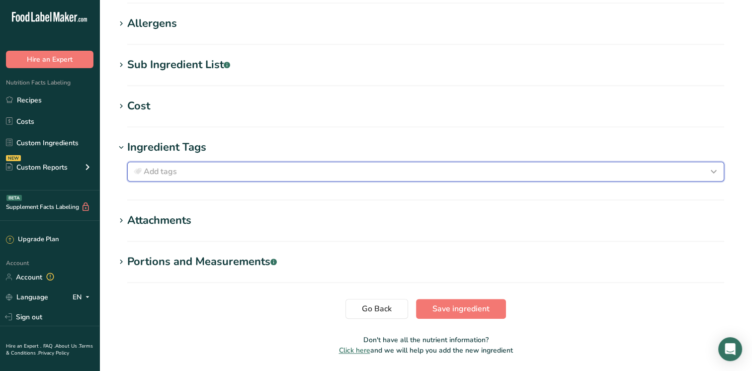
click at [147, 170] on span "Add tags" at bounding box center [160, 172] width 33 height 12
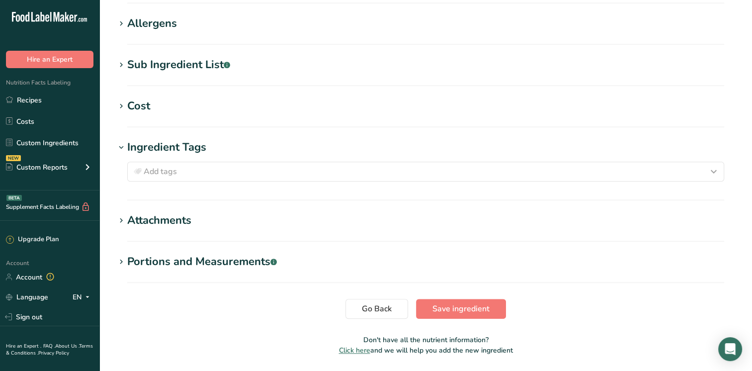
click at [144, 219] on div "Attachments" at bounding box center [159, 220] width 64 height 16
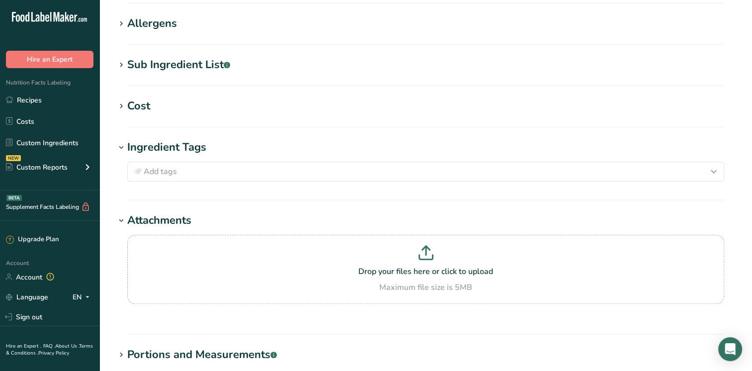
click at [144, 219] on div "Attachments" at bounding box center [159, 220] width 64 height 16
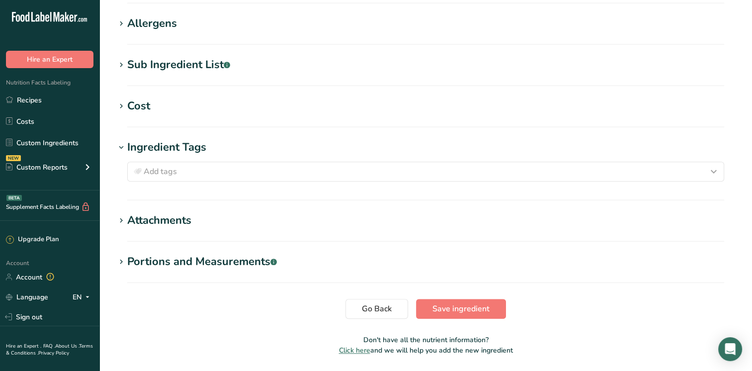
click at [135, 264] on div "Portions and Measurements .a-a{fill:#347362;}.b-a{fill:#fff;}" at bounding box center [202, 262] width 150 height 16
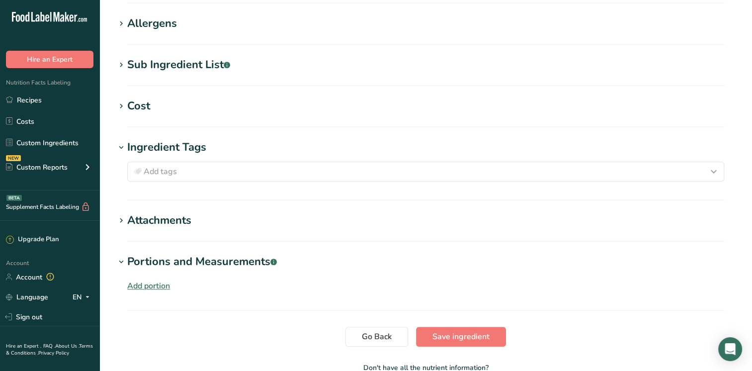
click at [135, 264] on div "Portions and Measurements .a-a{fill:#347362;}.b-a{fill:#fff;}" at bounding box center [202, 262] width 150 height 16
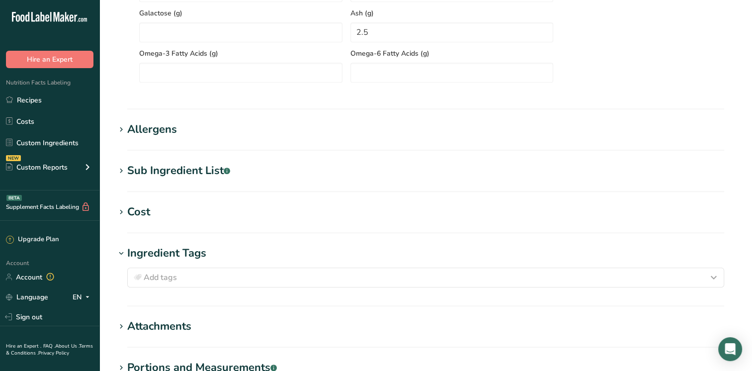
scroll to position [844, 0]
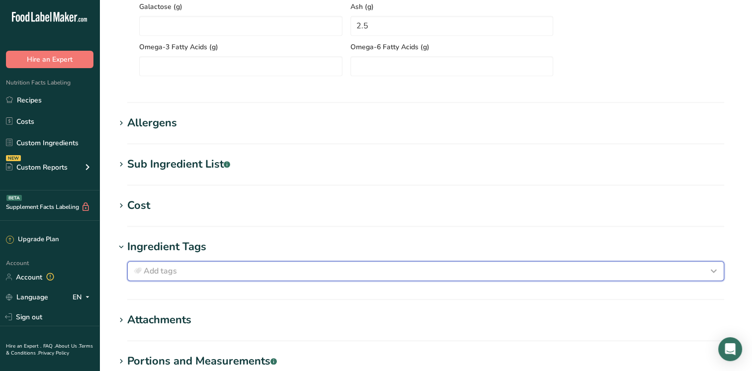
click at [172, 269] on span "Add tags" at bounding box center [160, 271] width 33 height 12
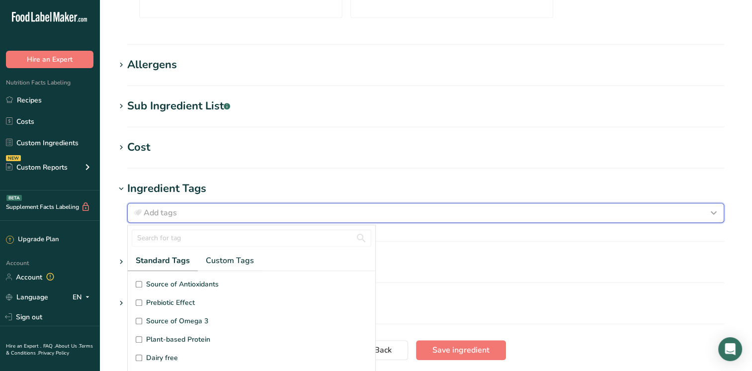
scroll to position [975, 0]
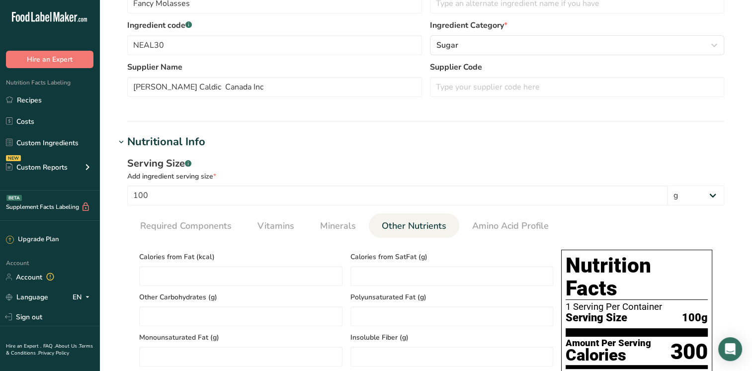
scroll to position [249, 0]
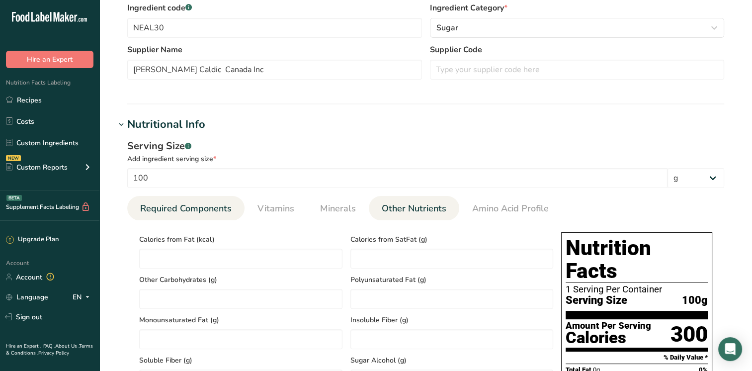
click at [196, 207] on span "Required Components" at bounding box center [186, 208] width 92 height 13
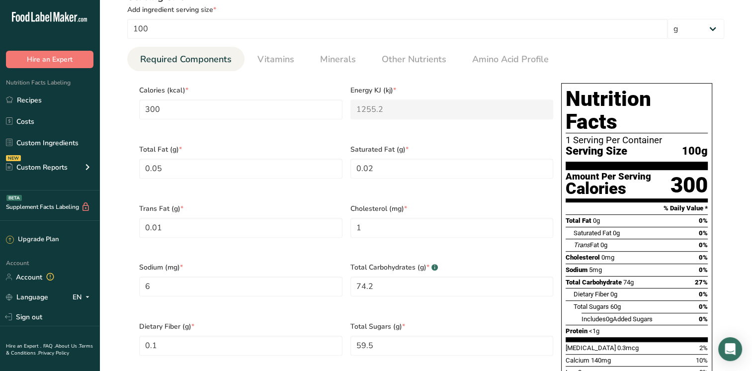
scroll to position [149, 0]
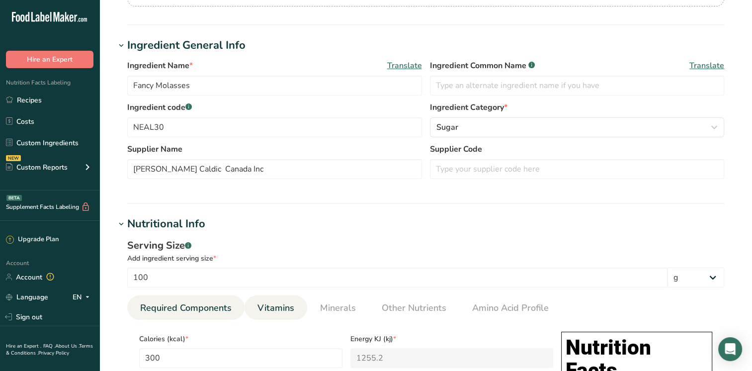
click at [270, 310] on span "Vitamins" at bounding box center [276, 307] width 37 height 13
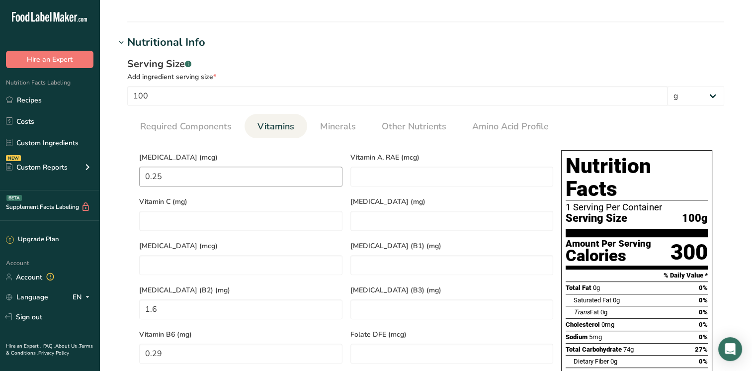
scroll to position [348, 0]
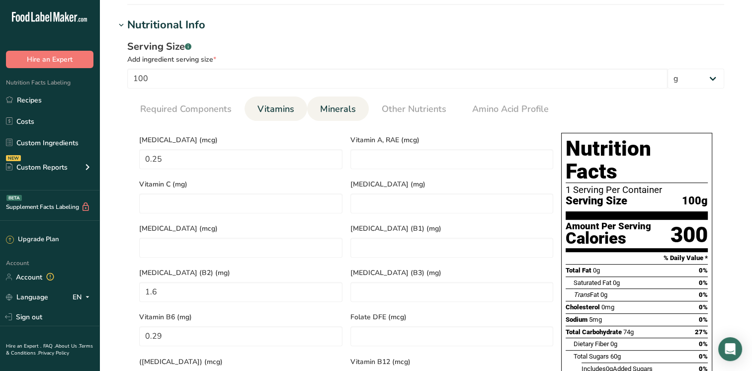
click at [330, 103] on span "Minerals" at bounding box center [338, 108] width 36 height 13
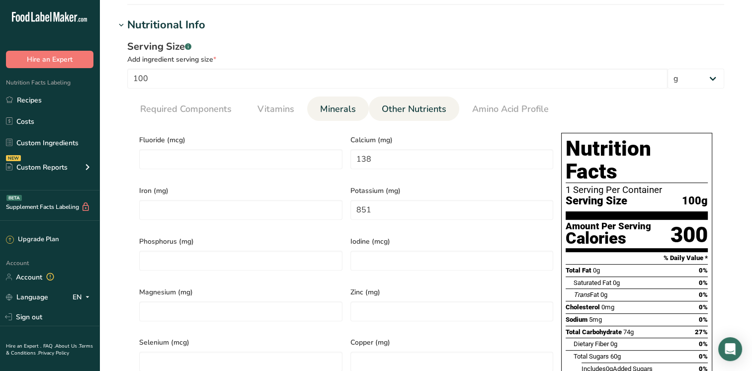
click at [422, 112] on span "Other Nutrients" at bounding box center [414, 108] width 65 height 13
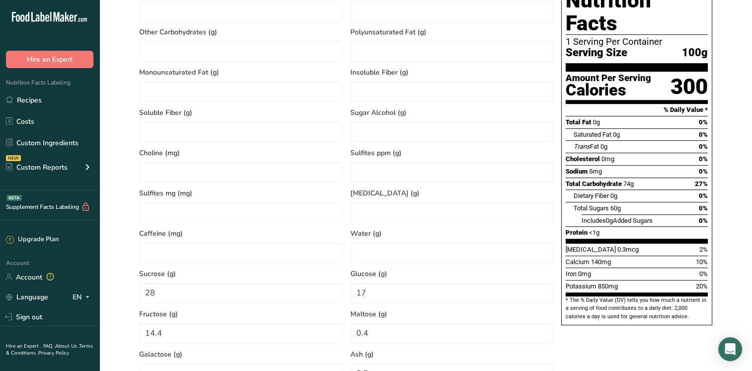
scroll to position [497, 0]
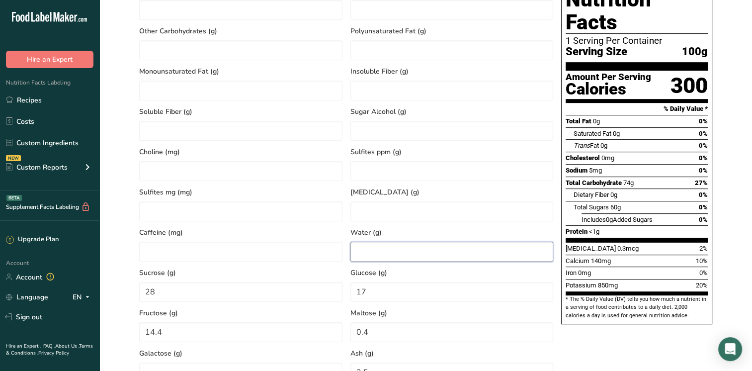
click at [387, 256] on input "number" at bounding box center [452, 252] width 203 height 20
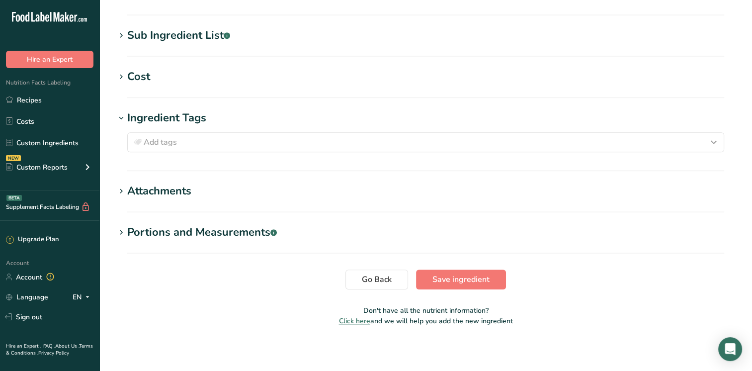
scroll to position [975, 0]
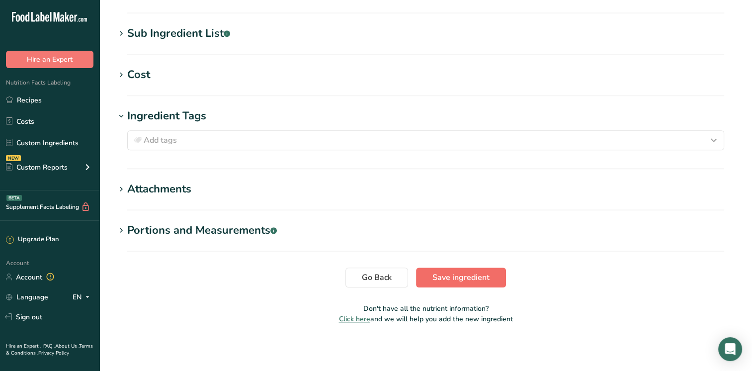
type input "22.53"
click at [465, 280] on span "Save ingredient" at bounding box center [461, 278] width 57 height 12
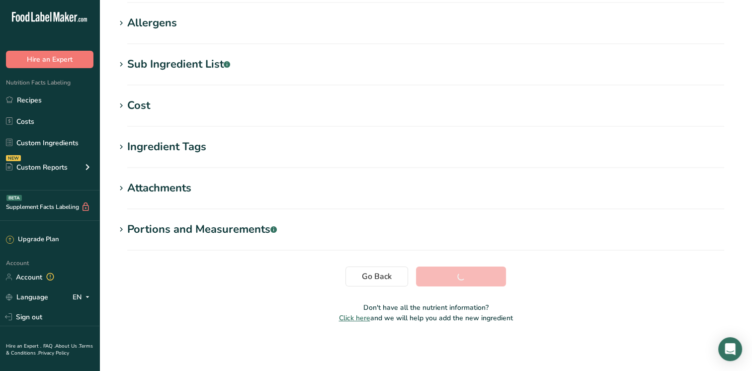
scroll to position [155, 0]
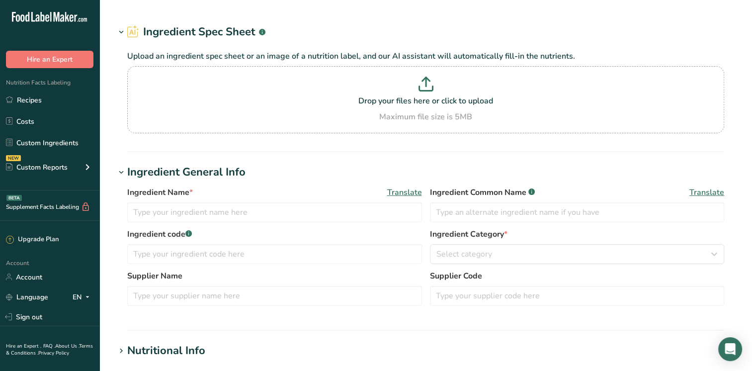
type input "Tomato paste 31 % NTSS HB, 250K"
type input "INGO1"
type input "Ingomar packing company"
type input "100"
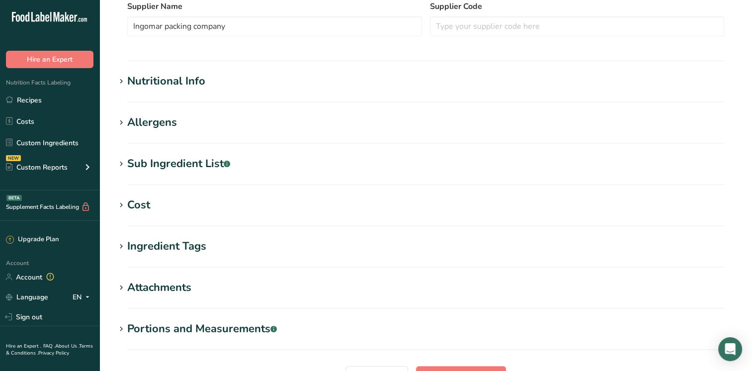
scroll to position [298, 0]
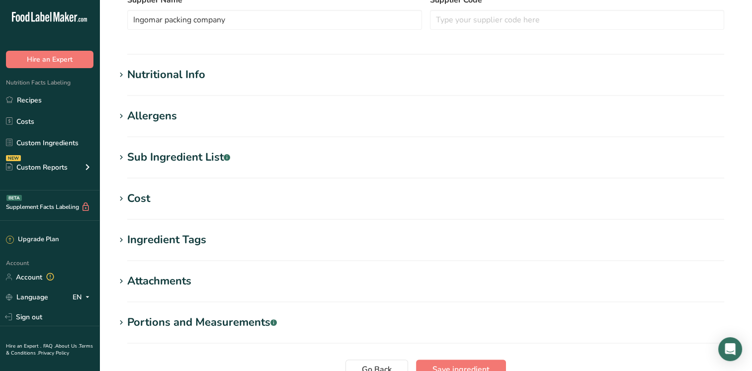
click at [150, 75] on div "Nutritional Info" at bounding box center [166, 75] width 78 height 16
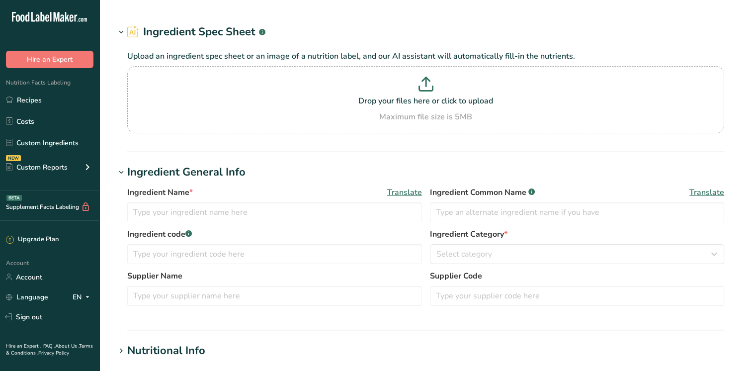
type input "Pure White Vinegar 200 gr"
type input "REIN27"
type input "[PERSON_NAME] Foods"
type input "100"
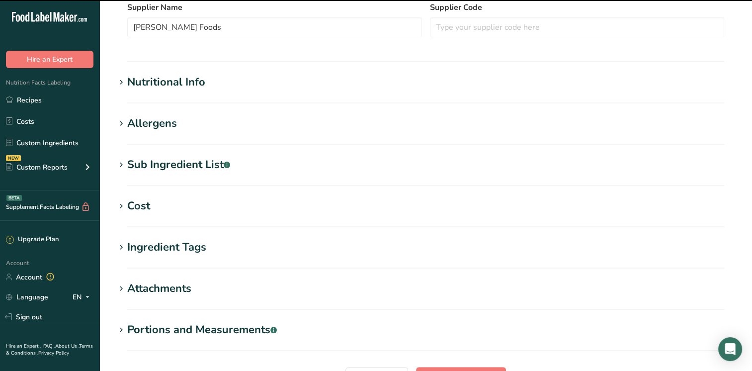
scroll to position [298, 0]
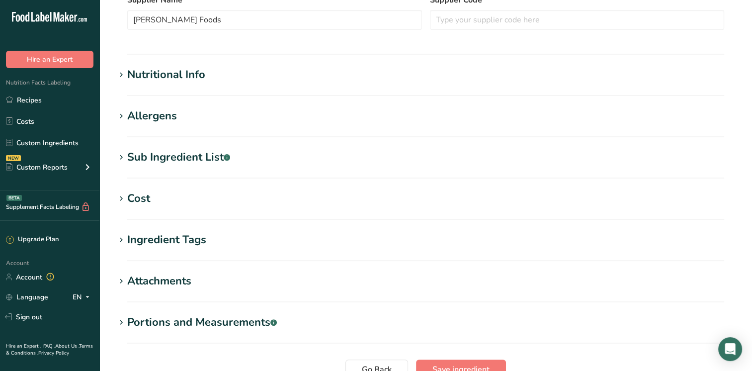
drag, startPoint x: 141, startPoint y: 74, endPoint x: 146, endPoint y: 78, distance: 6.0
click at [142, 74] on div "Nutritional Info" at bounding box center [166, 75] width 78 height 16
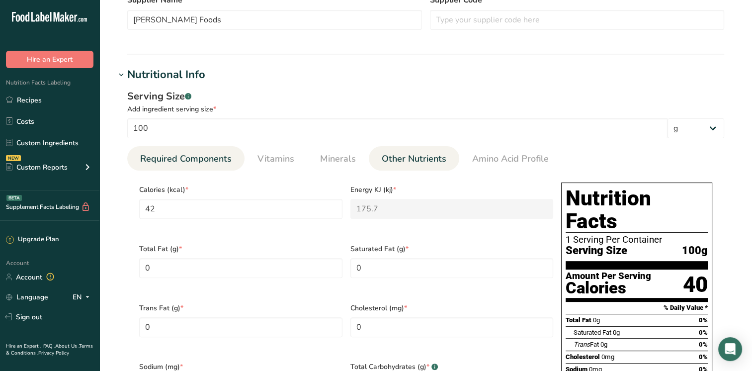
click at [398, 156] on span "Other Nutrients" at bounding box center [414, 158] width 65 height 13
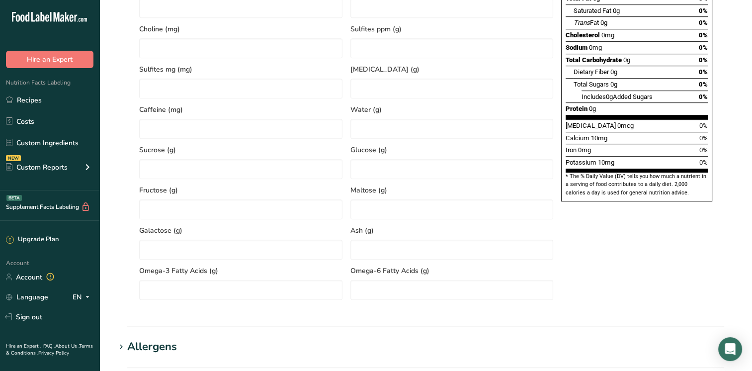
scroll to position [597, 0]
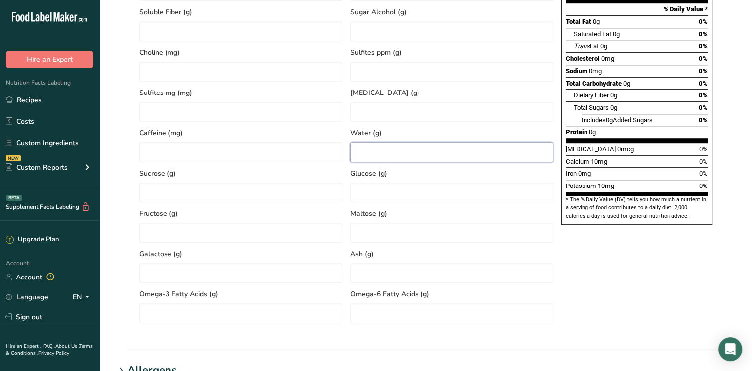
click at [364, 152] on input "number" at bounding box center [452, 152] width 203 height 20
type input "99.6"
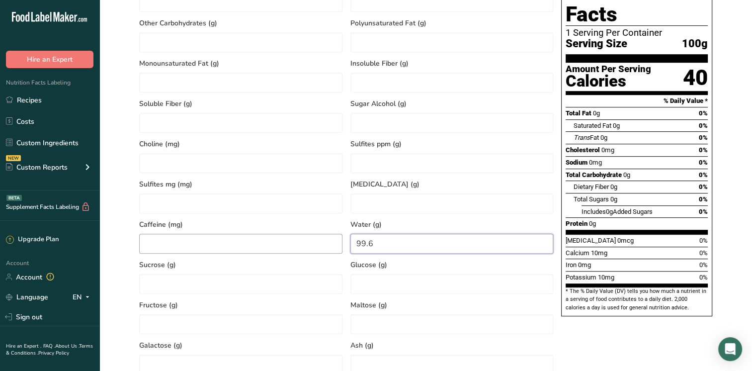
scroll to position [448, 0]
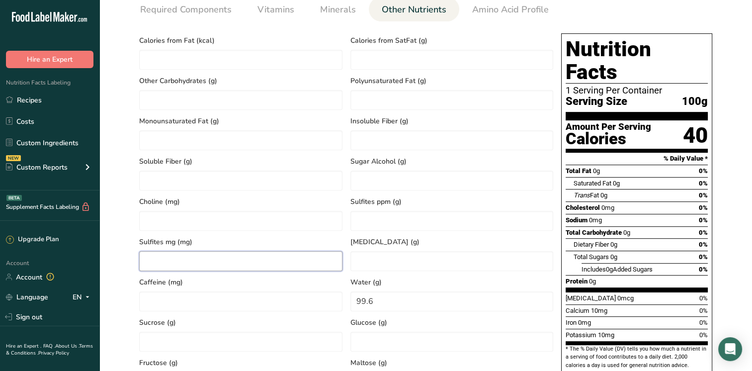
click at [295, 266] on mg "number" at bounding box center [240, 261] width 203 height 20
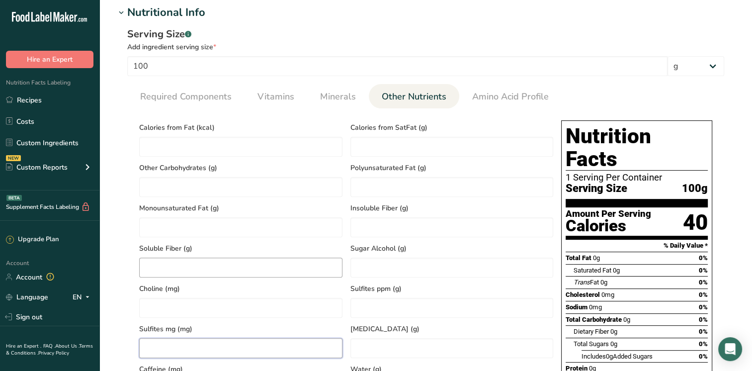
scroll to position [199, 0]
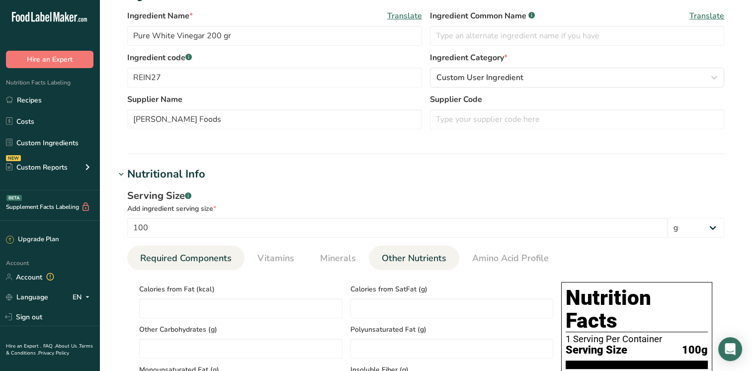
click at [178, 258] on span "Required Components" at bounding box center [186, 258] width 92 height 13
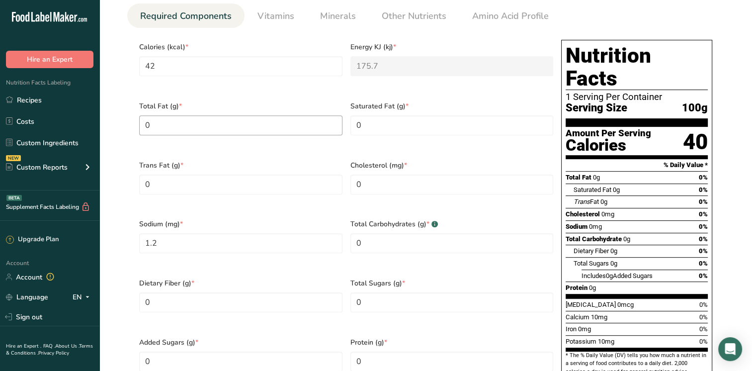
scroll to position [448, 0]
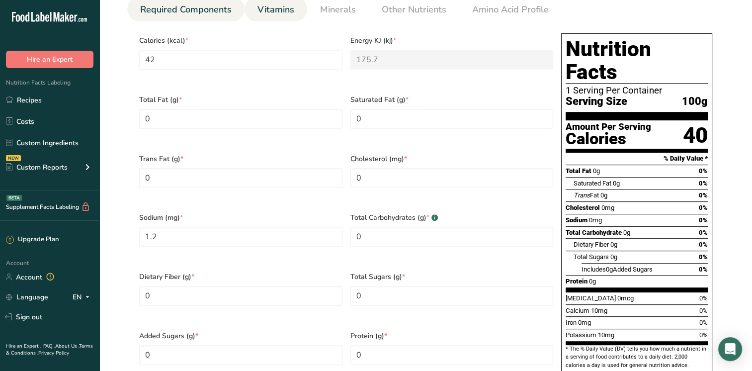
click at [280, 13] on span "Vitamins" at bounding box center [276, 9] width 37 height 13
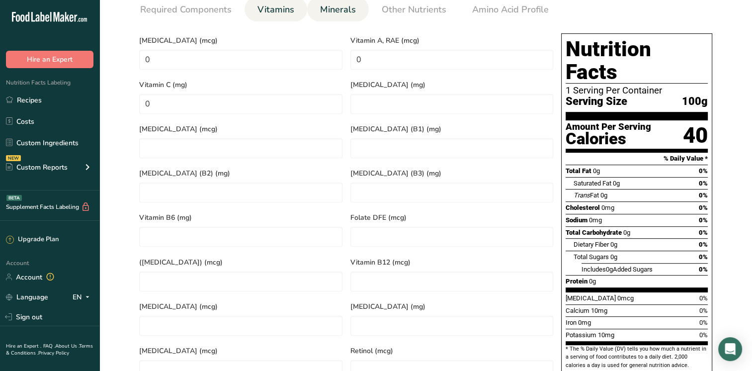
click at [343, 5] on span "Minerals" at bounding box center [338, 9] width 36 height 13
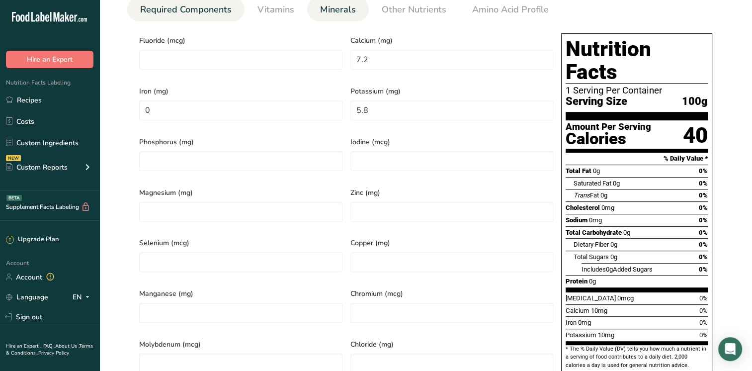
click at [190, 6] on span "Required Components" at bounding box center [186, 9] width 92 height 13
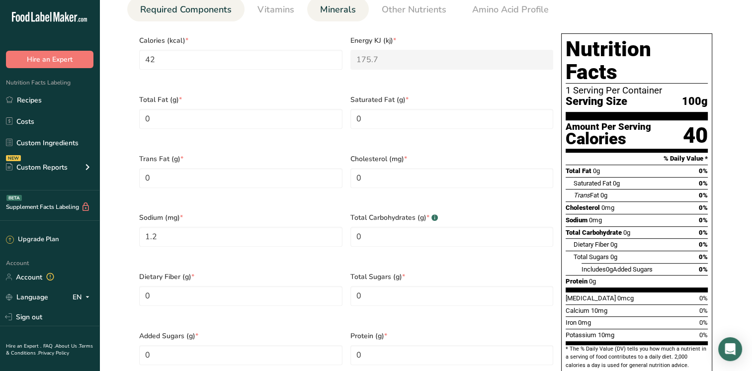
click at [325, 15] on span "Minerals" at bounding box center [338, 9] width 36 height 13
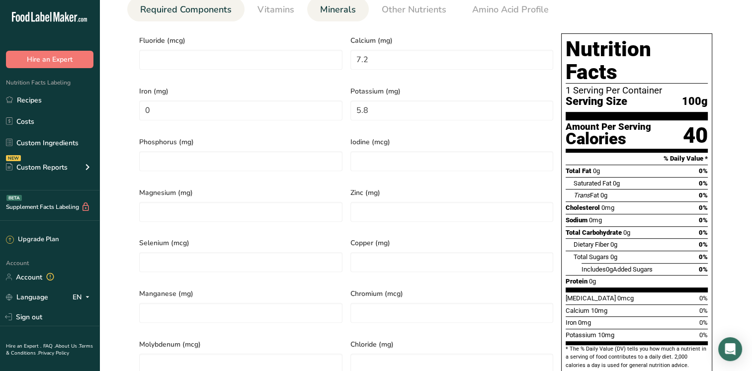
click at [169, 17] on link "Required Components" at bounding box center [185, 9] width 99 height 25
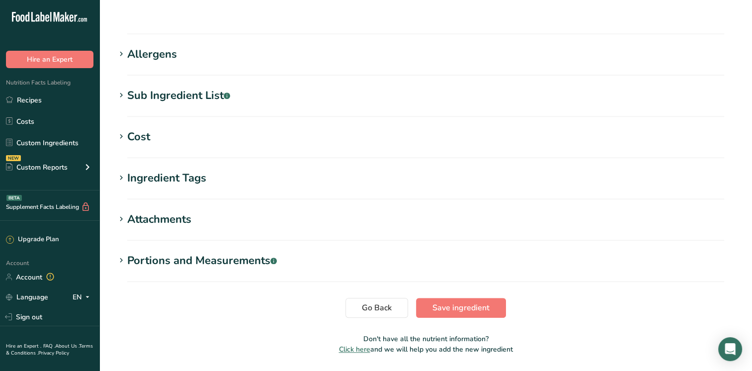
scroll to position [830, 0]
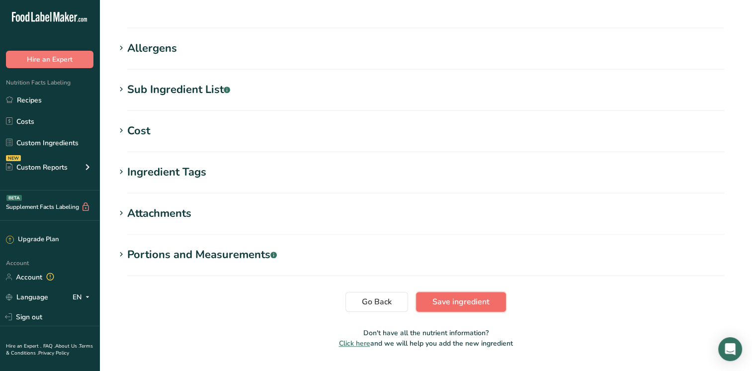
click at [444, 292] on button "Save ingredient" at bounding box center [461, 302] width 90 height 20
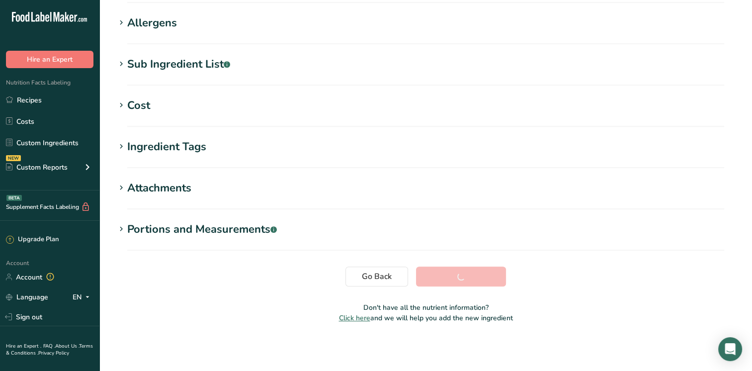
scroll to position [155, 0]
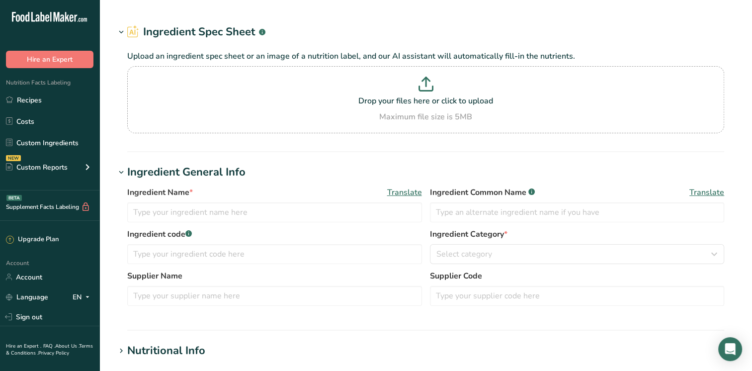
type input "Medium [MEDICAL_DATA]"
type input "[MEDICAL_DATA]"
type input "[PERSON_NAME] 11"
type input "Caldic"
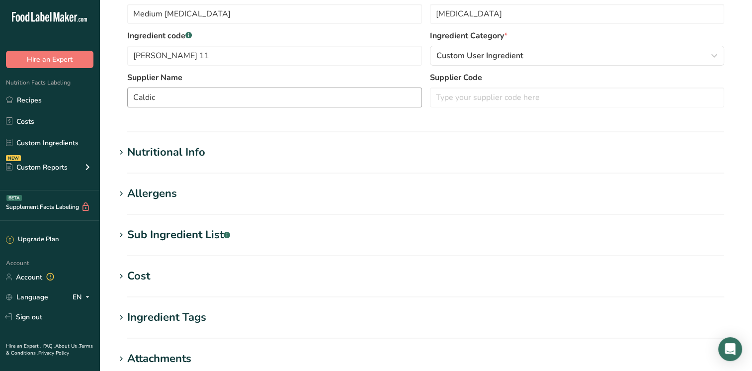
scroll to position [249, 0]
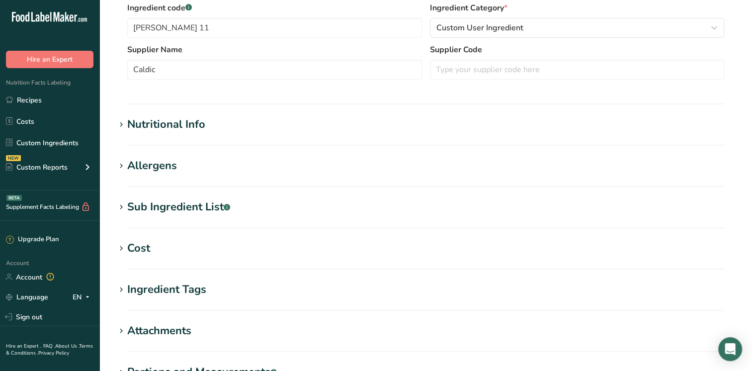
click at [164, 127] on div "Nutritional Info" at bounding box center [166, 124] width 78 height 16
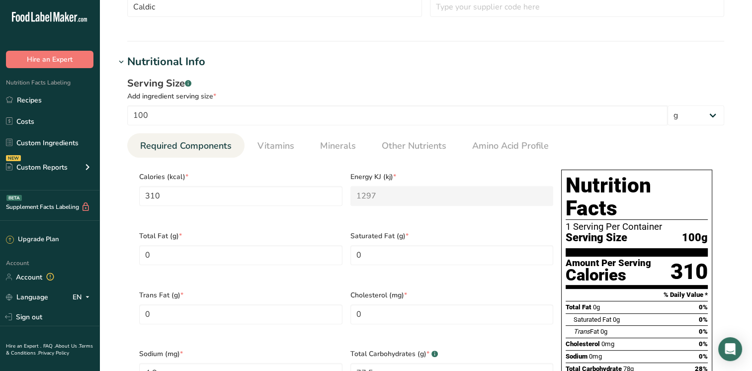
scroll to position [298, 0]
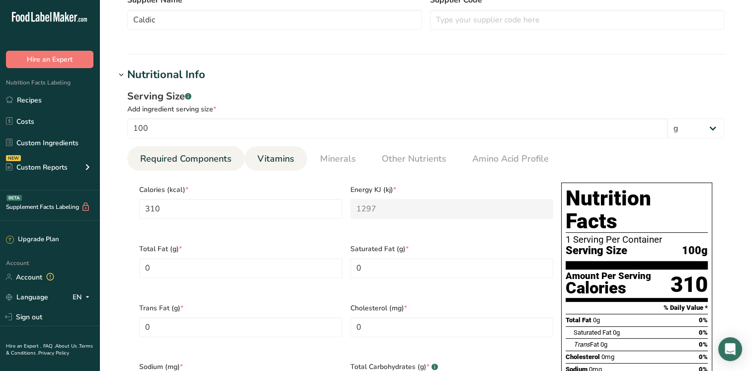
click at [291, 160] on span "Vitamins" at bounding box center [276, 158] width 37 height 13
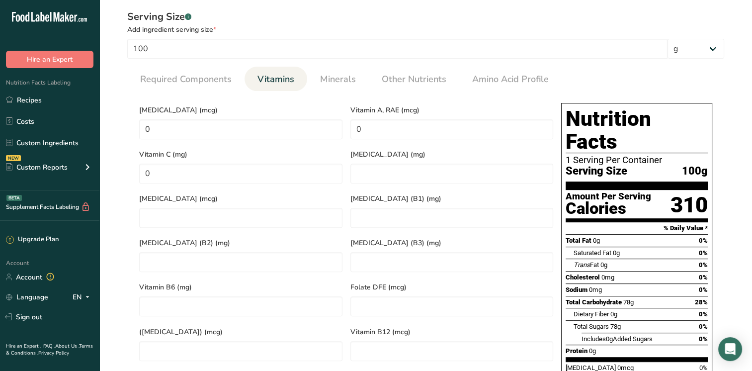
scroll to position [348, 0]
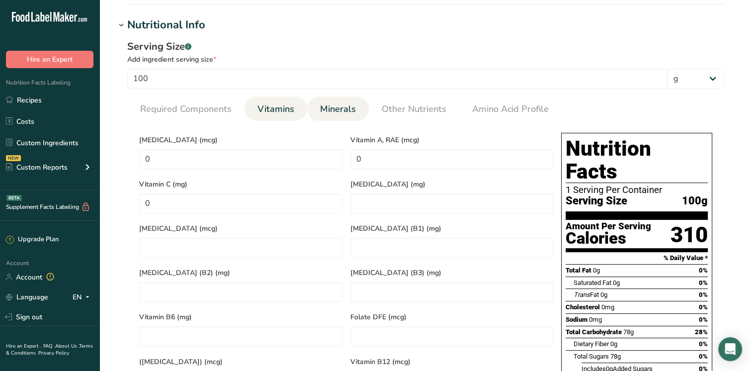
click at [352, 100] on link "Minerals" at bounding box center [338, 108] width 44 height 25
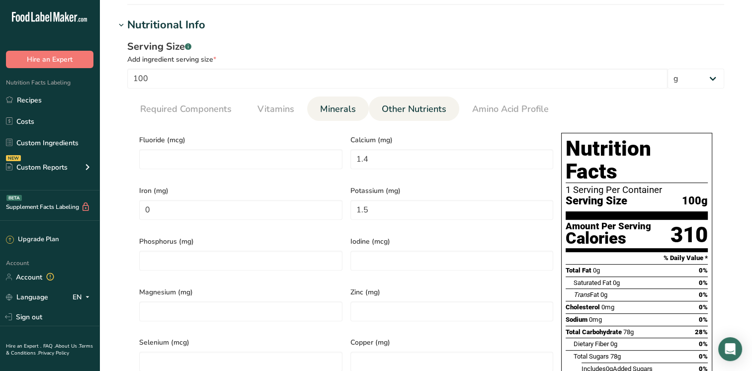
click at [415, 108] on span "Other Nutrients" at bounding box center [414, 108] width 65 height 13
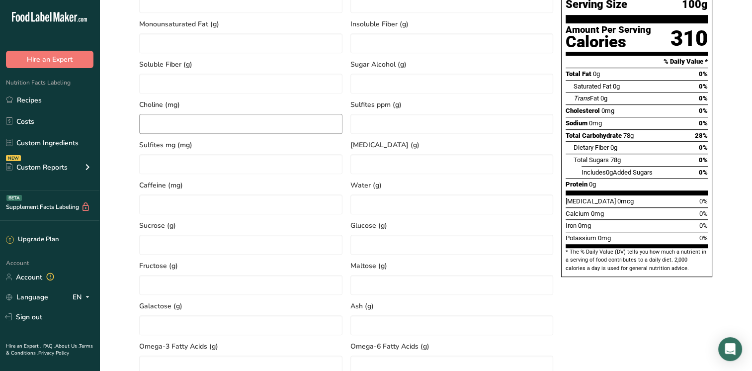
scroll to position [547, 0]
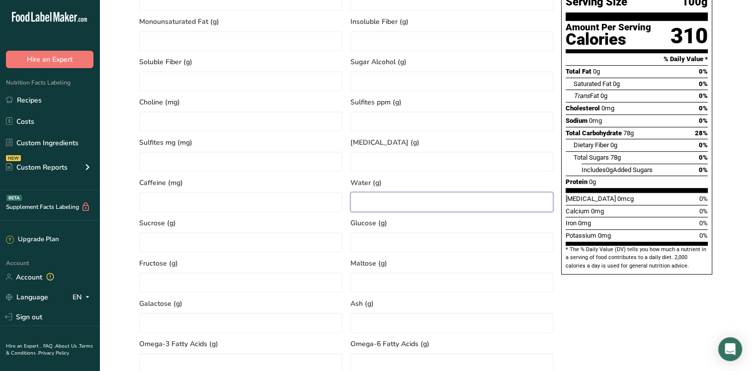
click at [364, 209] on input "number" at bounding box center [452, 202] width 203 height 20
type input "22.5"
click at [661, 308] on div "Nutrition Facts 1 Serving Per Container Serving Size 100g Amount Per Serving Ca…" at bounding box center [637, 148] width 159 height 437
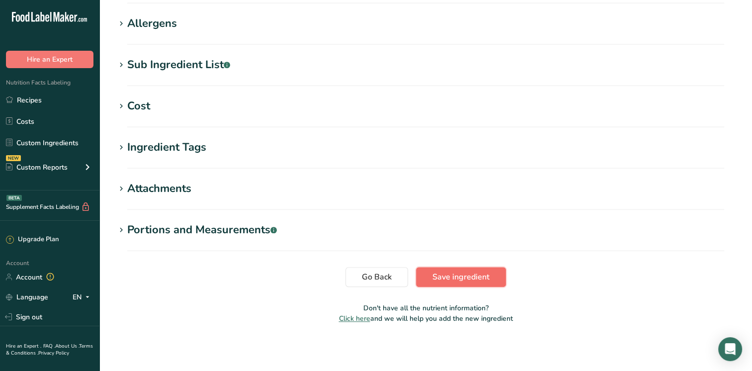
click at [462, 268] on button "Save ingredient" at bounding box center [461, 277] width 90 height 20
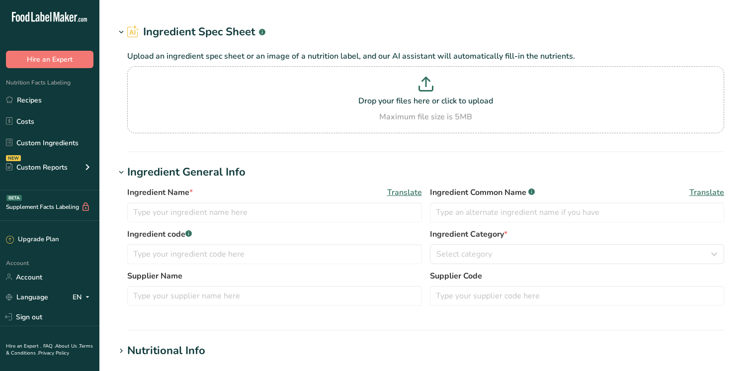
type input "Salt, table"
type input "Salt"
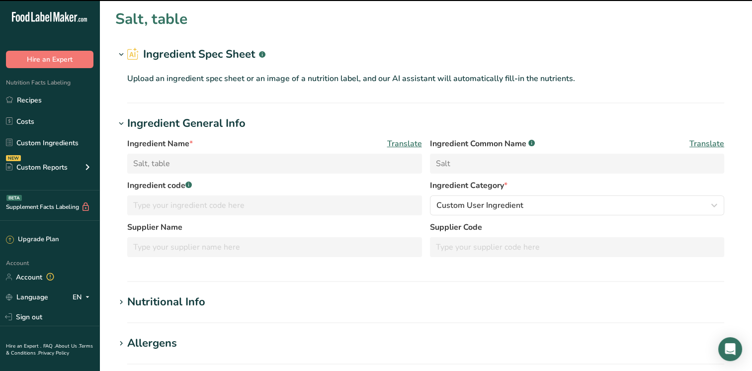
click at [145, 307] on div "Nutritional Info" at bounding box center [166, 302] width 78 height 16
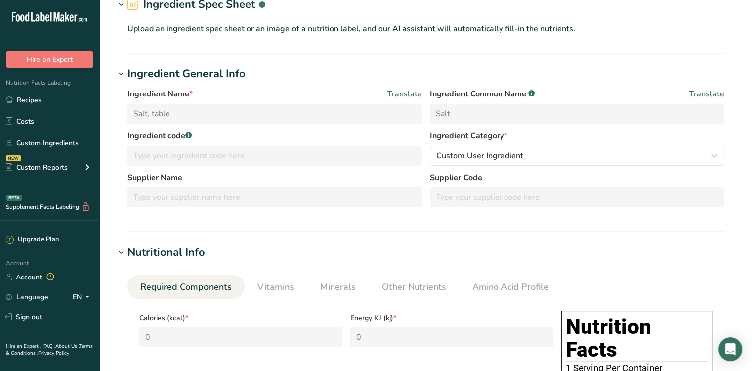
scroll to position [199, 0]
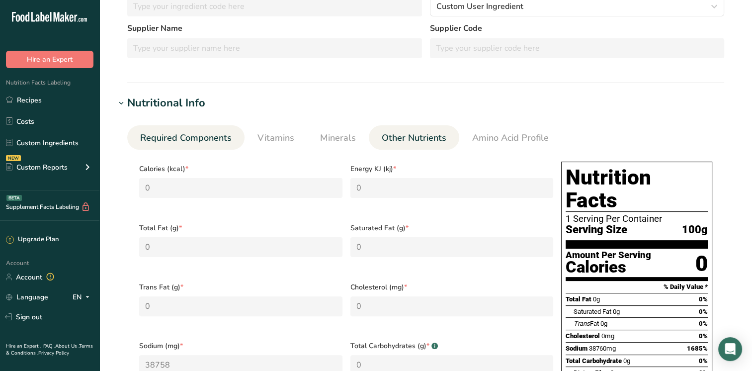
click at [427, 139] on span "Other Nutrients" at bounding box center [414, 137] width 65 height 13
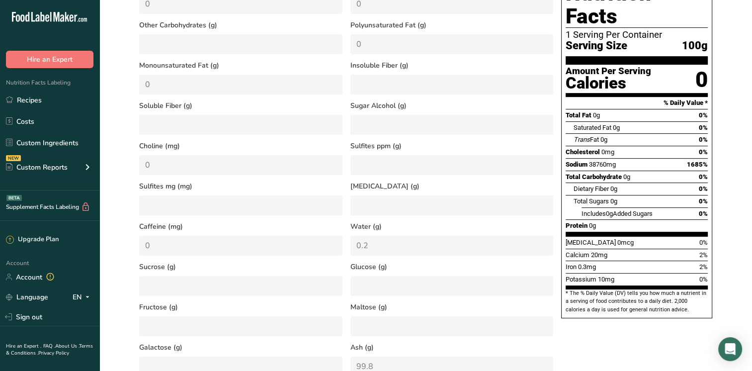
scroll to position [398, 0]
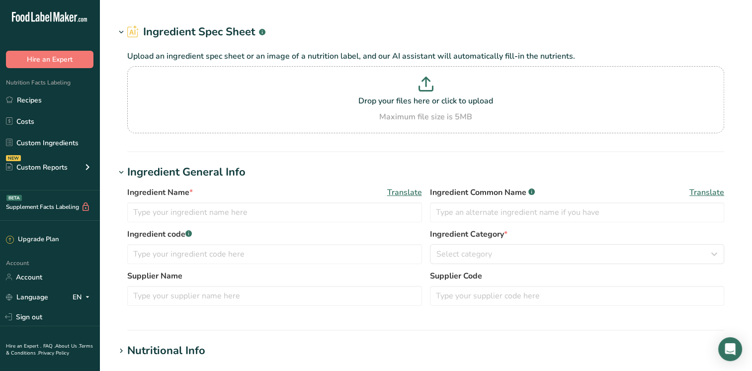
type input "Charsol H-10 Hickory Smoke"
type input "Smoke Flavor"
type input "BSA 81"
type input "BSA/[PERSON_NAME]"
type input "100"
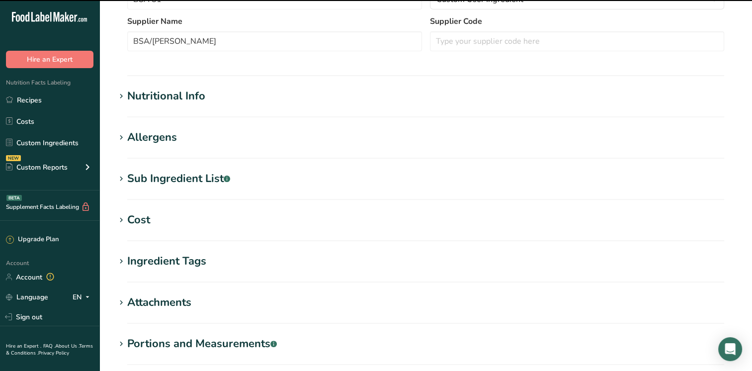
scroll to position [298, 0]
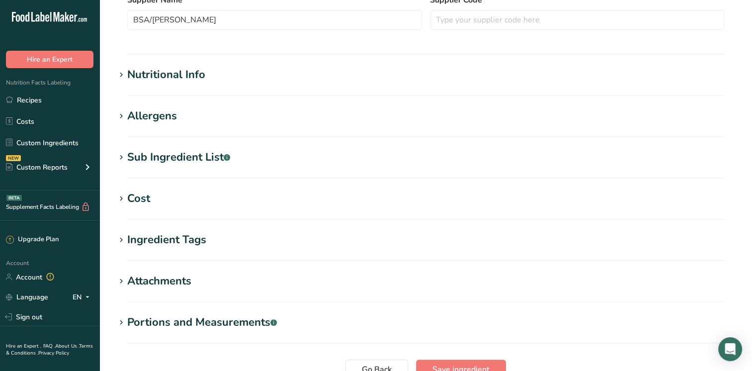
click at [167, 79] on div "Nutritional Info" at bounding box center [166, 75] width 78 height 16
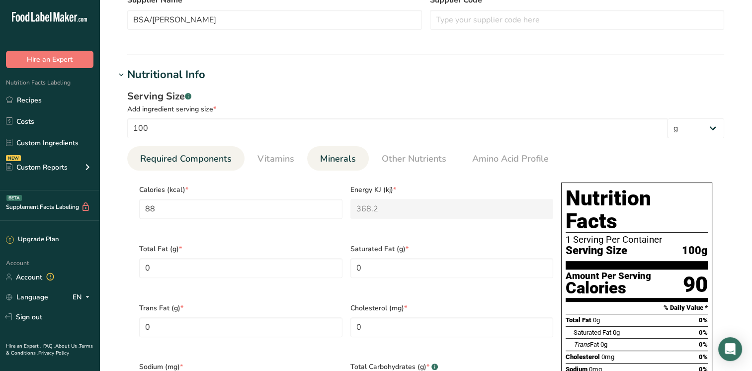
click at [346, 163] on span "Minerals" at bounding box center [338, 158] width 36 height 13
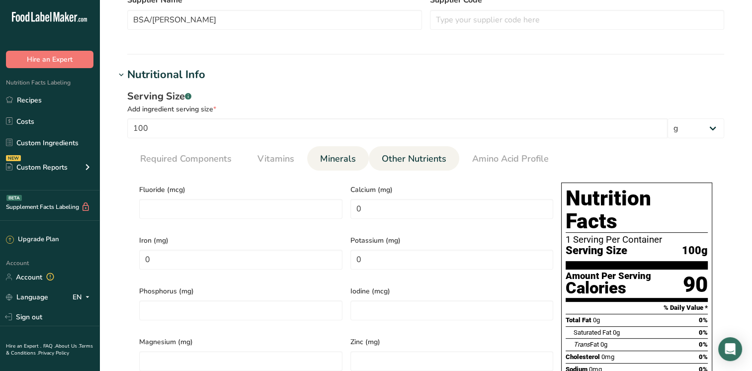
click at [404, 158] on span "Other Nutrients" at bounding box center [414, 158] width 65 height 13
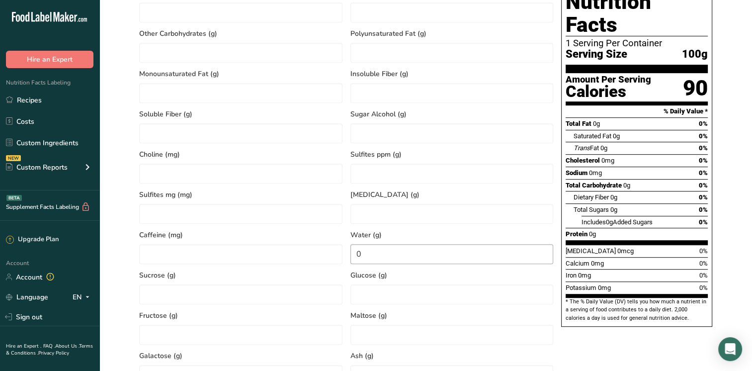
scroll to position [547, 0]
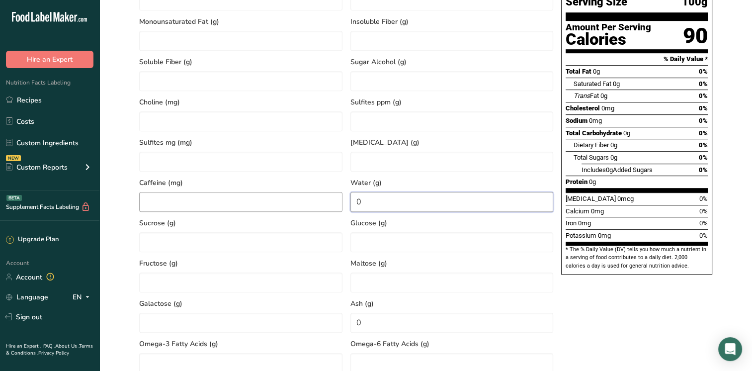
drag, startPoint x: 366, startPoint y: 200, endPoint x: 326, endPoint y: 202, distance: 39.3
click at [326, 202] on div "Calories from Fat (kcal) Calories from SatFat (g) Other Carbohydrates (g) Polyu…" at bounding box center [346, 151] width 422 height 443
type input "81"
click at [364, 321] on input "0" at bounding box center [452, 323] width 203 height 20
drag, startPoint x: 364, startPoint y: 323, endPoint x: 344, endPoint y: 323, distance: 19.4
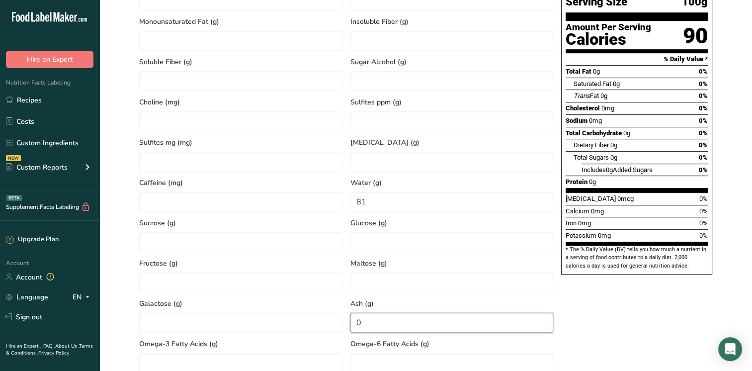
click at [344, 323] on div "Calories from Fat (kcal) Calories from SatFat (g) Other Carbohydrates (g) Polyu…" at bounding box center [346, 151] width 422 height 443
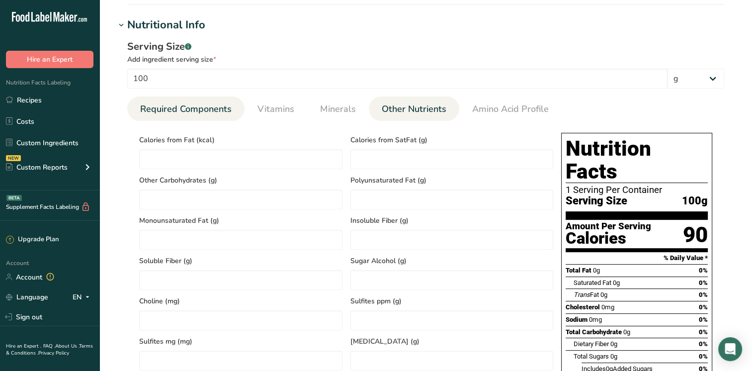
type input "0.0002"
click at [179, 114] on span "Required Components" at bounding box center [186, 108] width 92 height 13
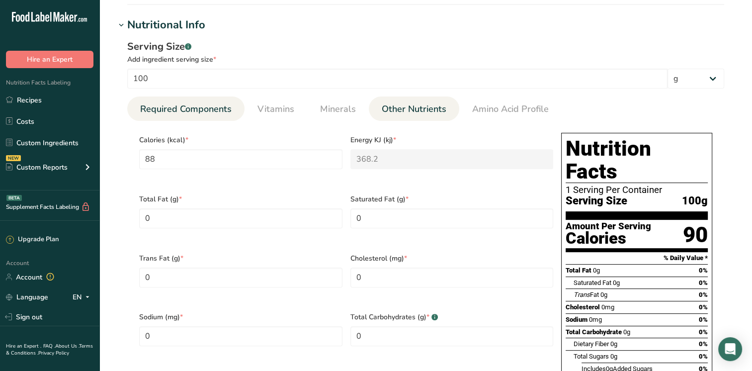
click at [388, 116] on link "Other Nutrients" at bounding box center [414, 108] width 73 height 25
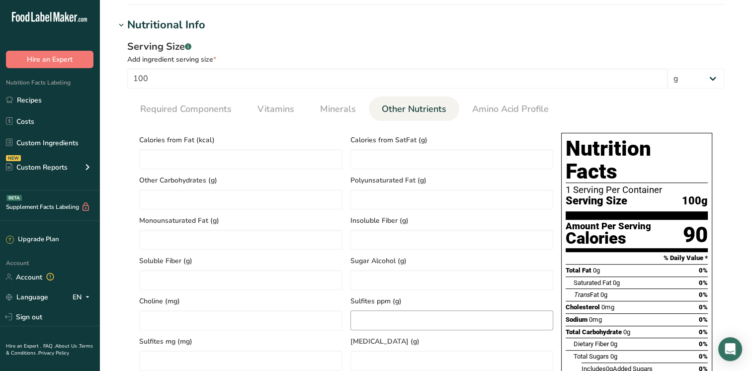
scroll to position [547, 0]
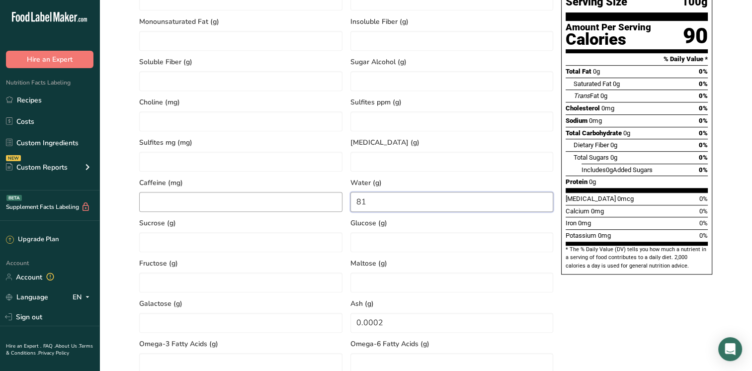
drag, startPoint x: 373, startPoint y: 202, endPoint x: 296, endPoint y: 198, distance: 76.2
click at [296, 198] on div "Calories from Fat (kcal) Calories from SatFat (g) Other Carbohydrates (g) Polyu…" at bounding box center [346, 151] width 422 height 443
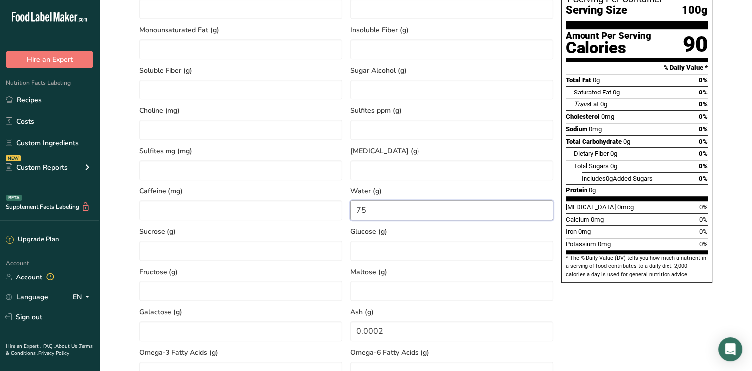
scroll to position [348, 0]
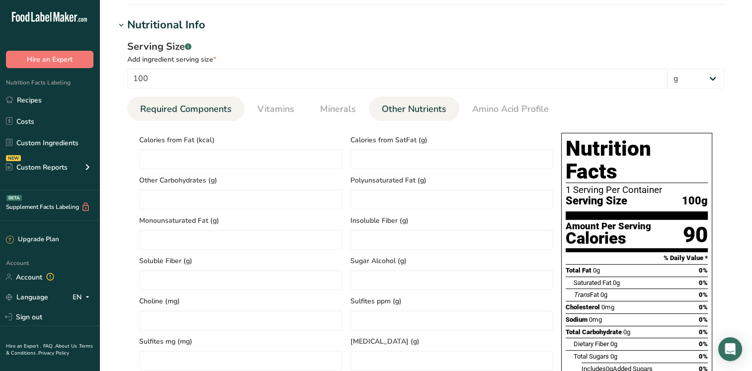
type input "75"
click at [175, 100] on link "Required Components" at bounding box center [185, 108] width 99 height 25
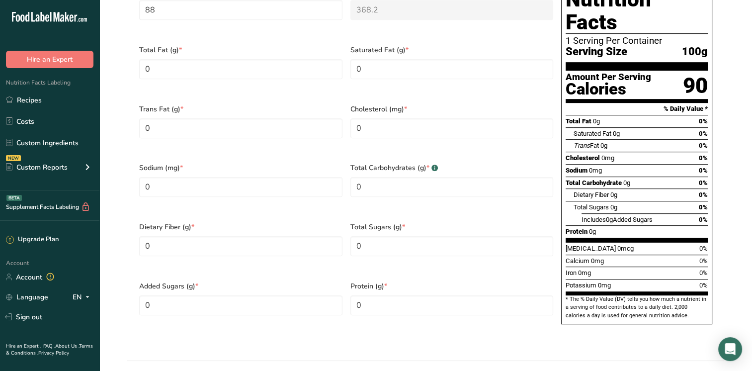
scroll to position [249, 0]
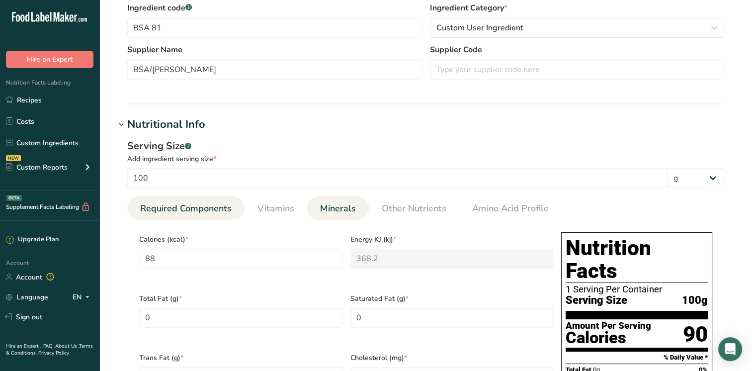
click at [330, 208] on span "Minerals" at bounding box center [338, 208] width 36 height 13
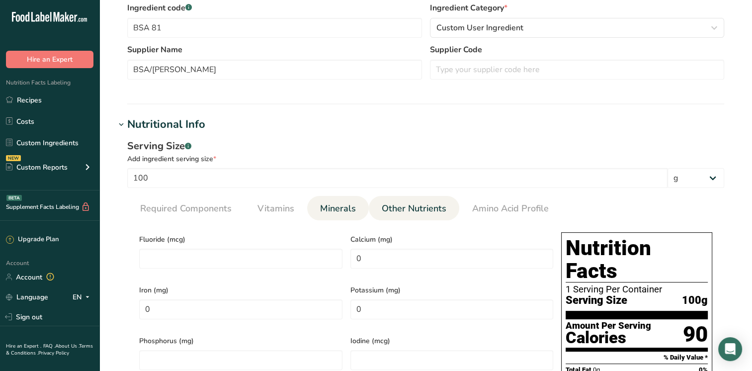
click at [407, 202] on span "Other Nutrients" at bounding box center [414, 208] width 65 height 13
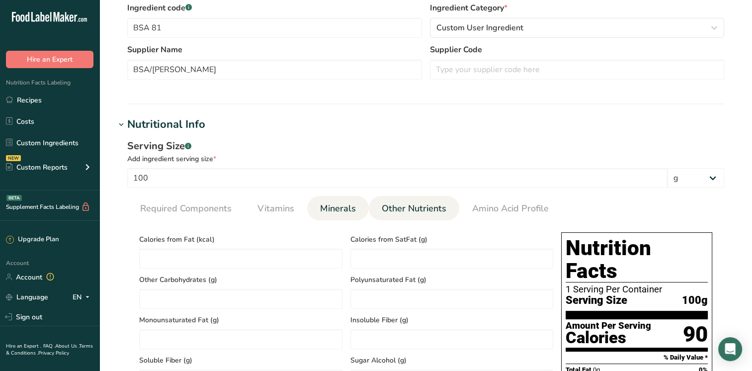
click at [342, 198] on link "Minerals" at bounding box center [338, 208] width 44 height 25
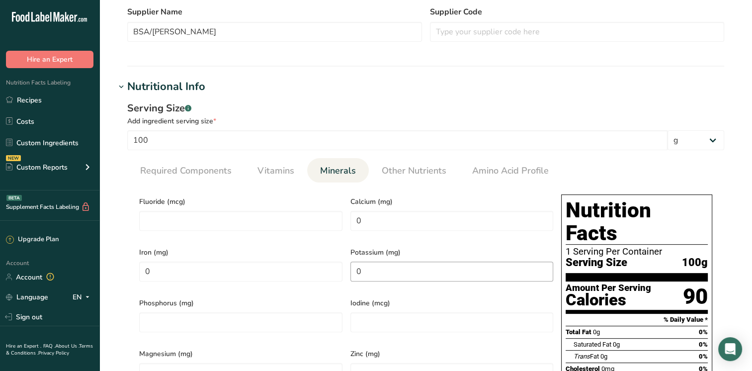
scroll to position [398, 0]
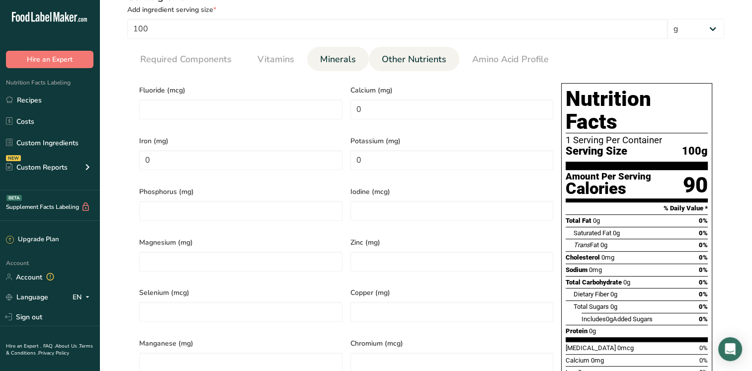
click at [426, 51] on link "Other Nutrients" at bounding box center [414, 59] width 73 height 25
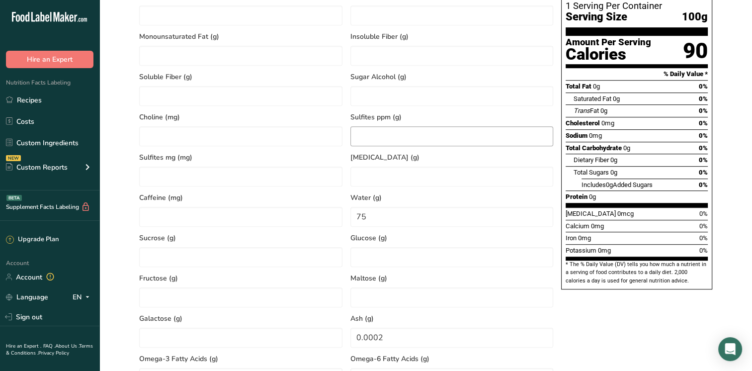
scroll to position [547, 0]
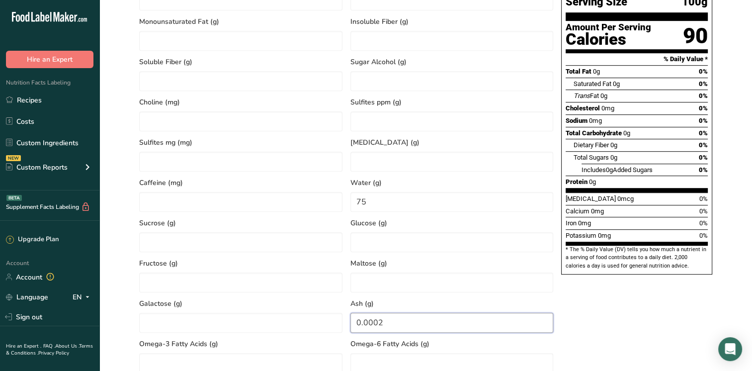
click at [386, 330] on input "0.0002" at bounding box center [452, 323] width 203 height 20
type input "0"
click at [658, 329] on div "Nutrition Facts 1 Serving Per Container Serving Size 100g Amount Per Serving Ca…" at bounding box center [637, 148] width 159 height 437
type input "0"
click at [666, 311] on div "Nutrition Facts 1 Serving Per Container Serving Size 100g Amount Per Serving Ca…" at bounding box center [637, 148] width 159 height 437
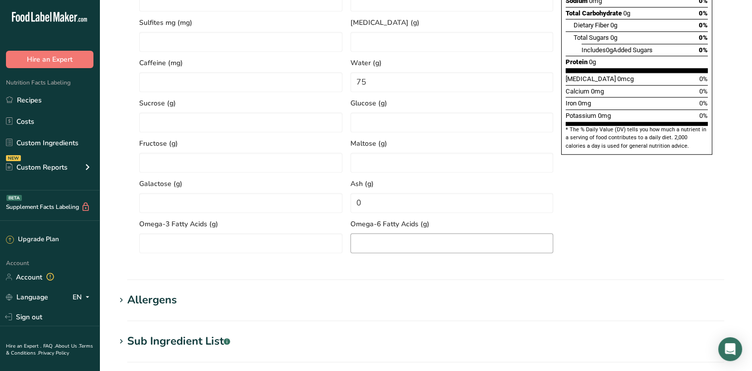
scroll to position [895, 0]
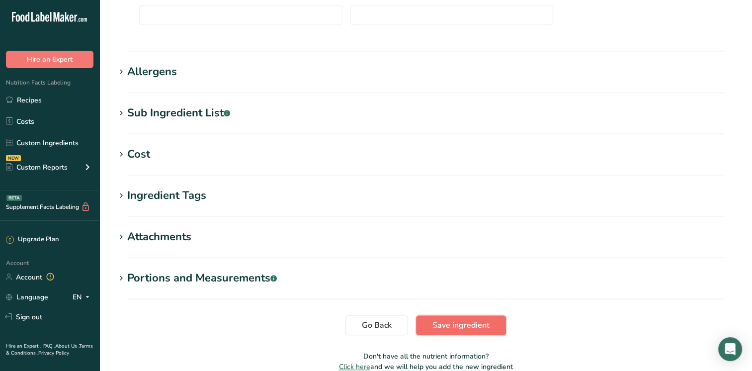
click at [456, 325] on span "Save ingredient" at bounding box center [461, 325] width 57 height 12
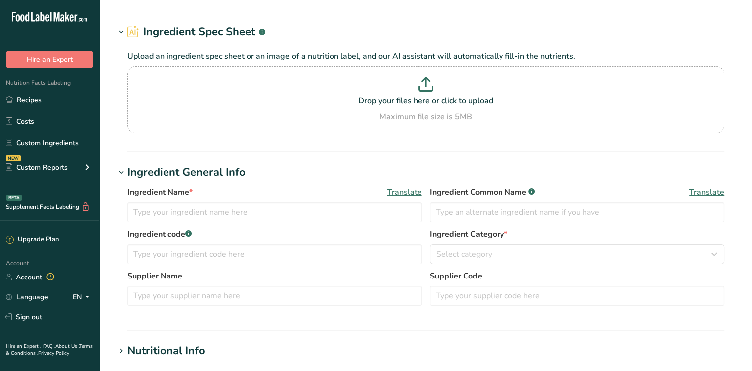
type input "Oriental Mustard #107"
type input "SPIC1"
type input "100"
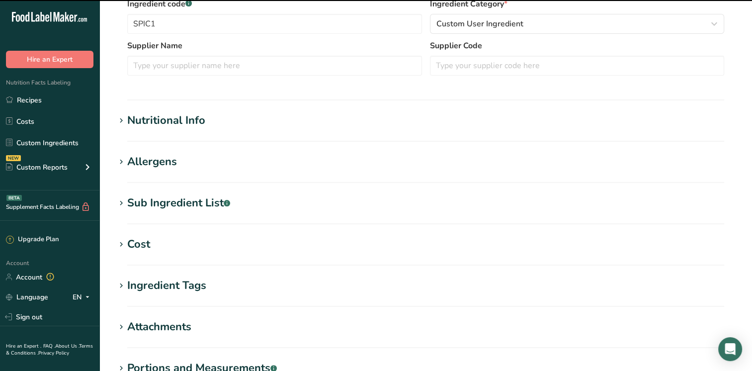
scroll to position [199, 0]
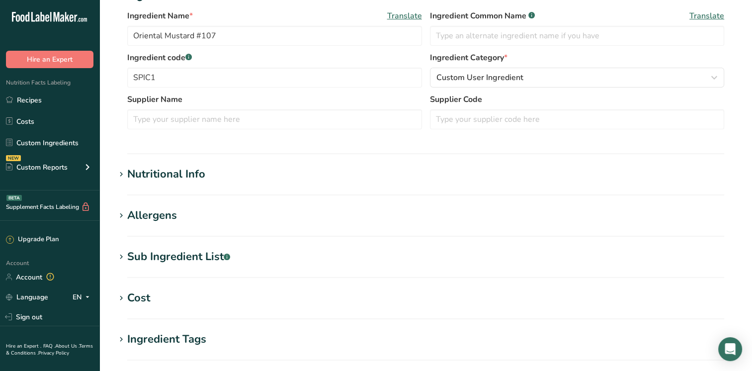
click at [123, 174] on icon at bounding box center [121, 175] width 9 height 14
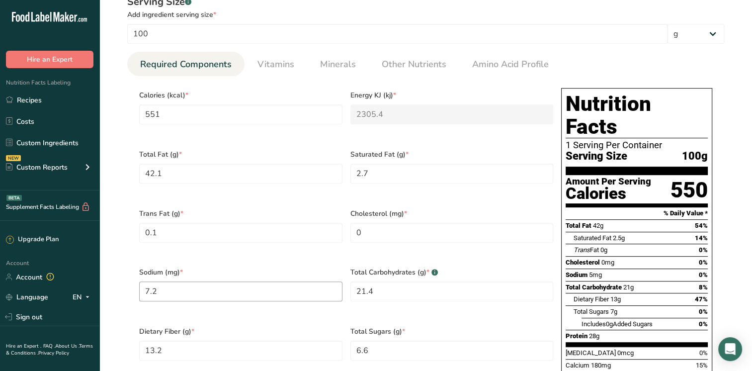
scroll to position [348, 0]
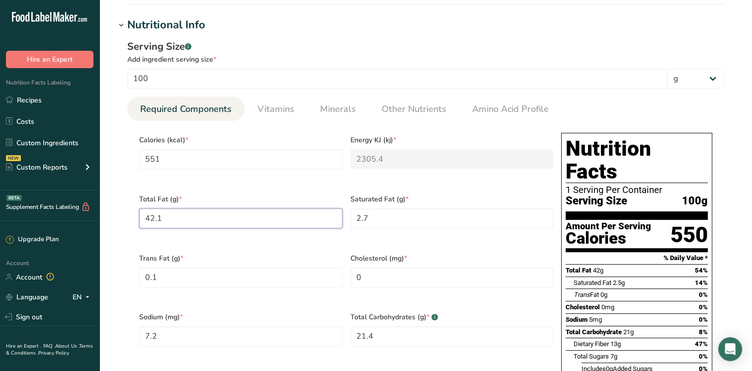
click at [198, 213] on Fat "42.1" at bounding box center [240, 218] width 203 height 20
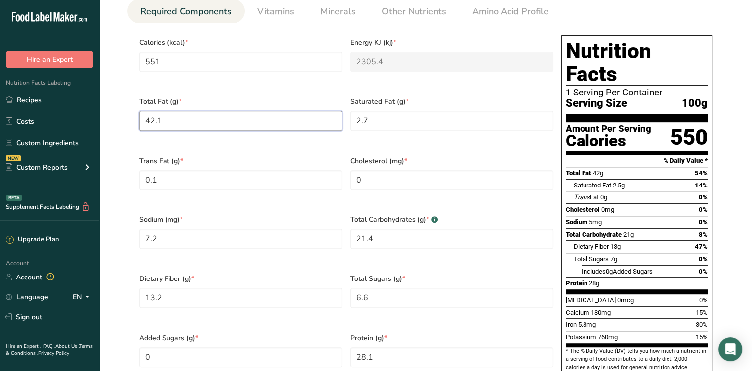
scroll to position [448, 0]
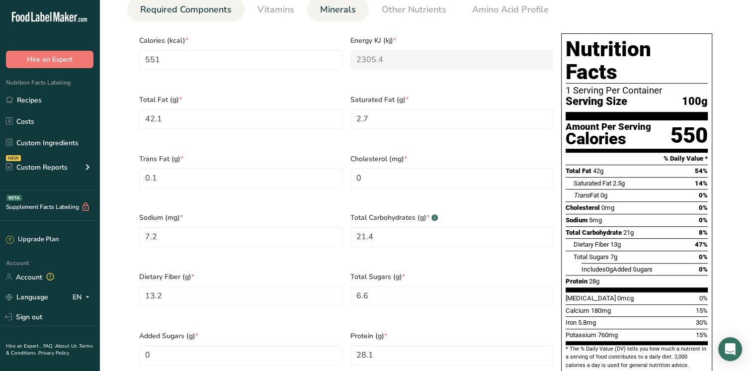
click at [336, 16] on link "Minerals" at bounding box center [338, 9] width 44 height 25
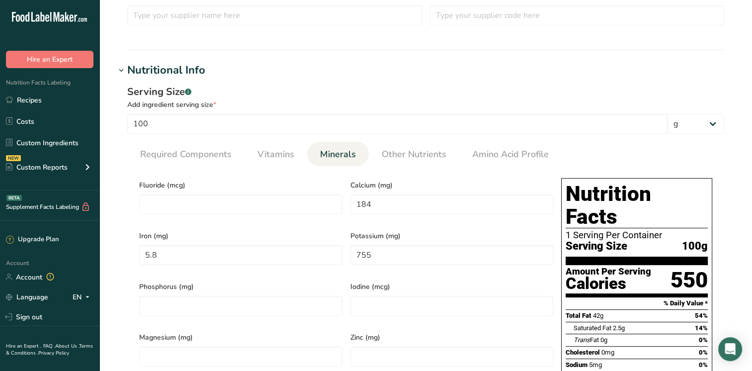
scroll to position [298, 0]
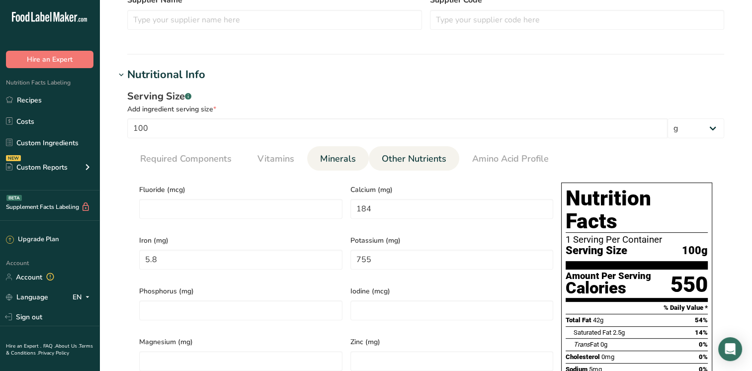
click at [400, 152] on span "Other Nutrients" at bounding box center [414, 158] width 65 height 13
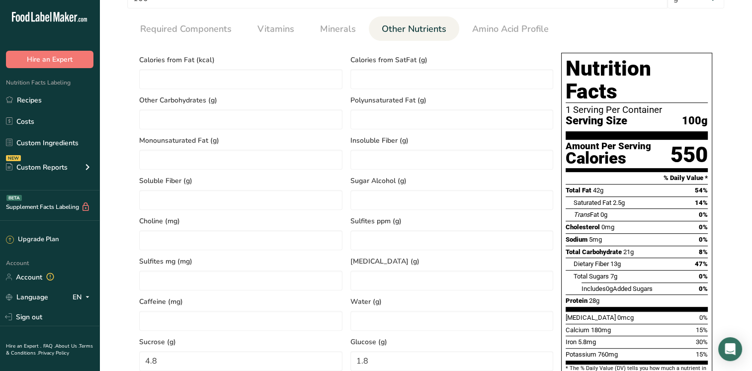
scroll to position [597, 0]
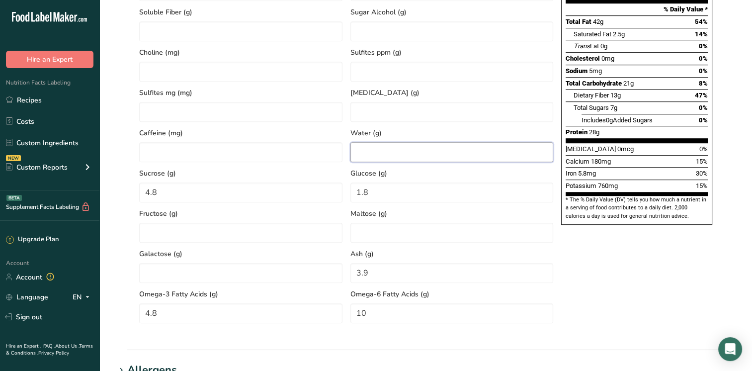
click at [358, 147] on input "number" at bounding box center [452, 152] width 203 height 20
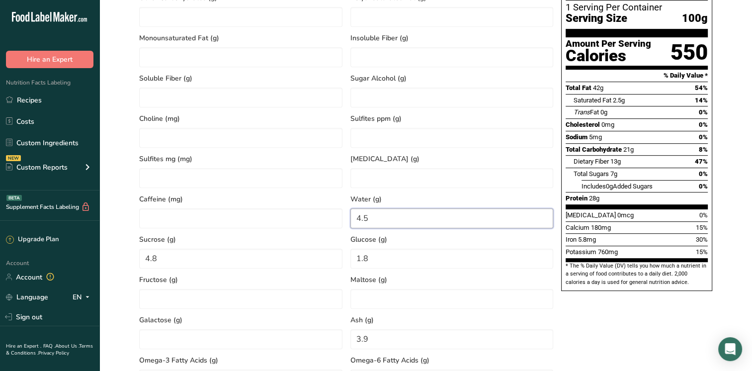
scroll to position [398, 0]
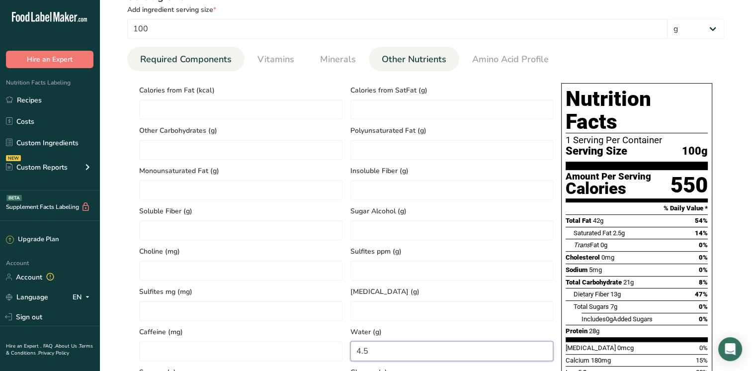
type input "4.5"
click at [188, 58] on span "Required Components" at bounding box center [186, 59] width 92 height 13
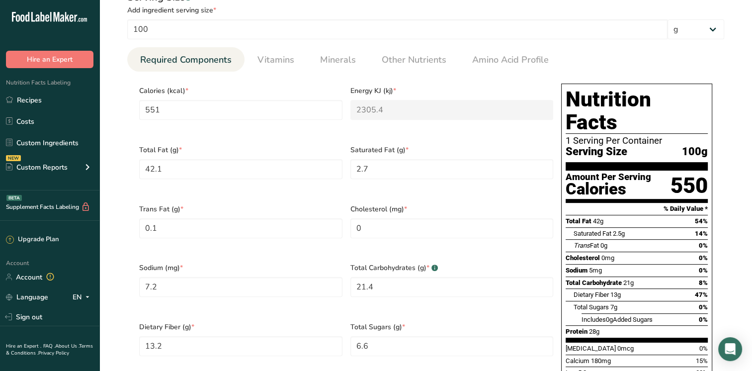
scroll to position [298, 0]
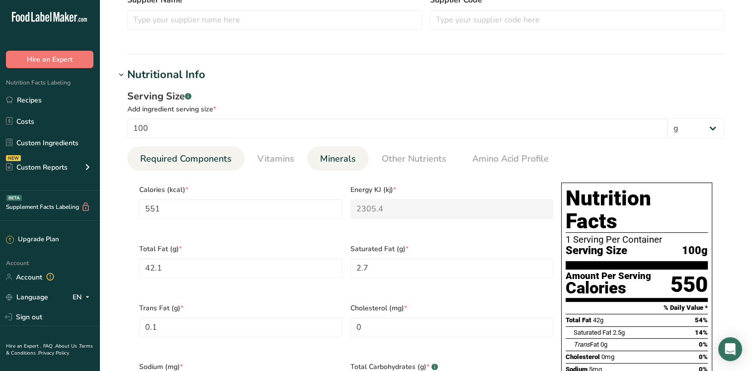
click at [342, 159] on span "Minerals" at bounding box center [338, 158] width 36 height 13
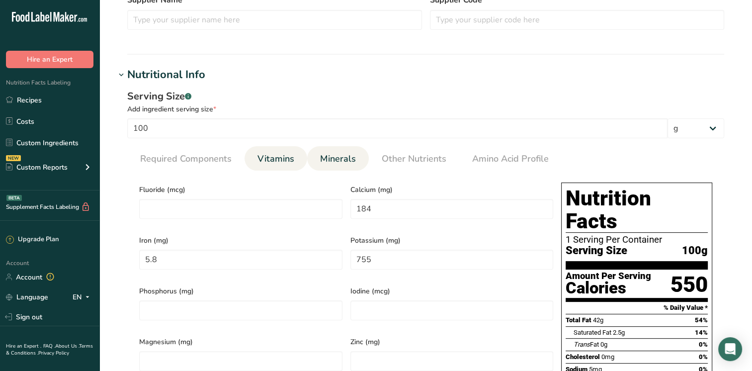
click at [273, 153] on span "Vitamins" at bounding box center [276, 158] width 37 height 13
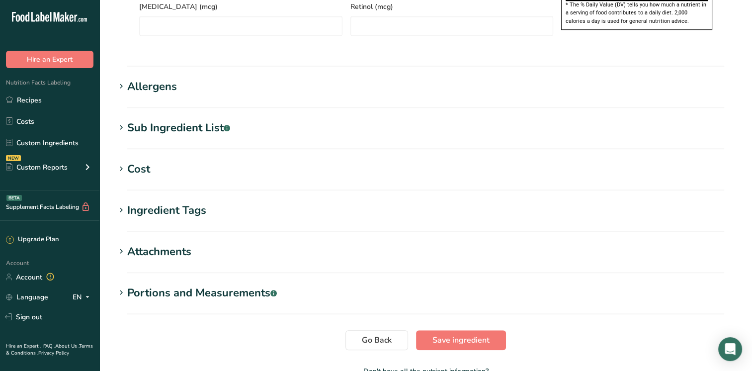
scroll to position [830, 0]
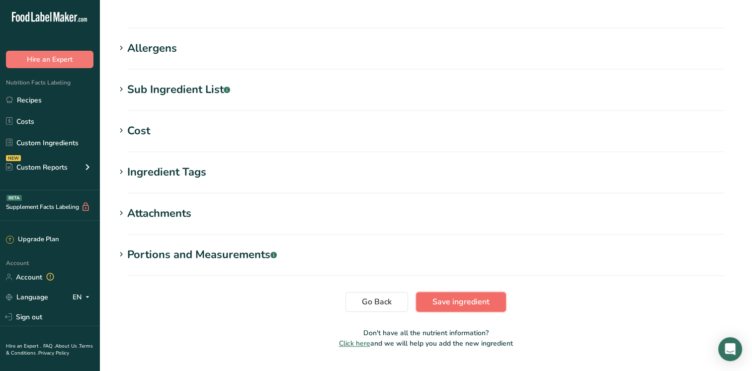
click at [473, 296] on span "Save ingredient" at bounding box center [461, 302] width 57 height 12
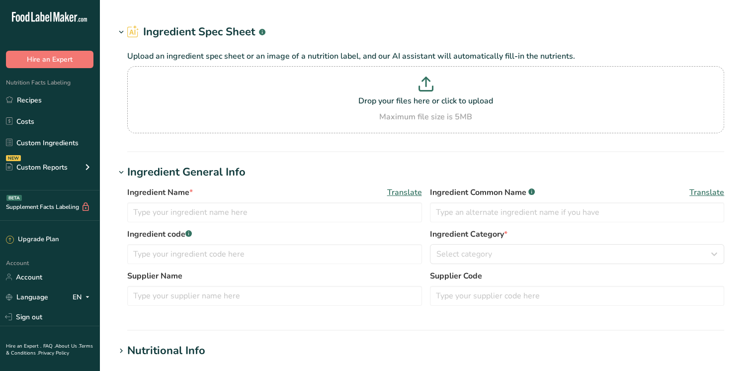
type input "Spices, chili powder"
type input "Chili powder"
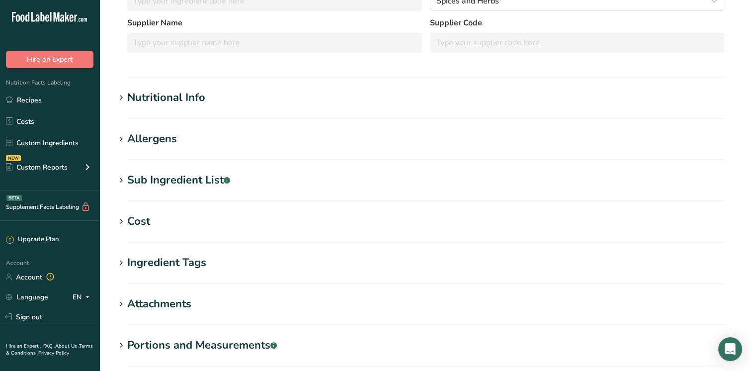
scroll to position [199, 0]
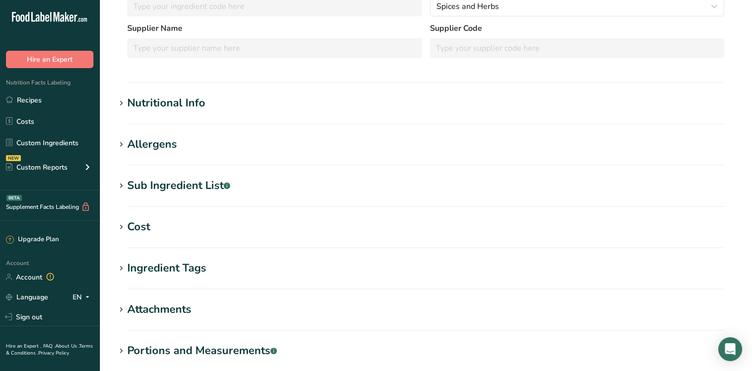
click at [154, 110] on div "Nutritional Info" at bounding box center [166, 103] width 78 height 16
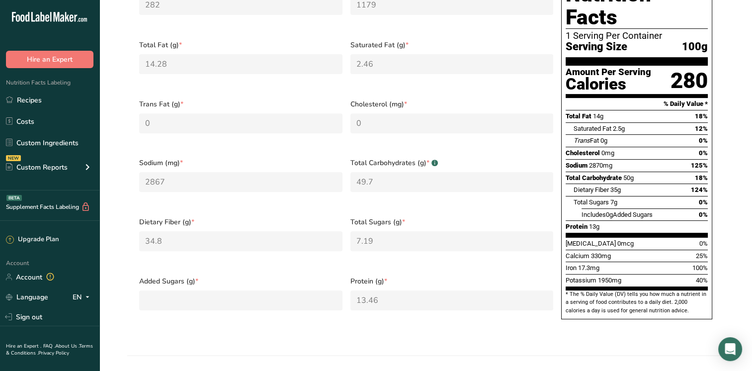
scroll to position [249, 0]
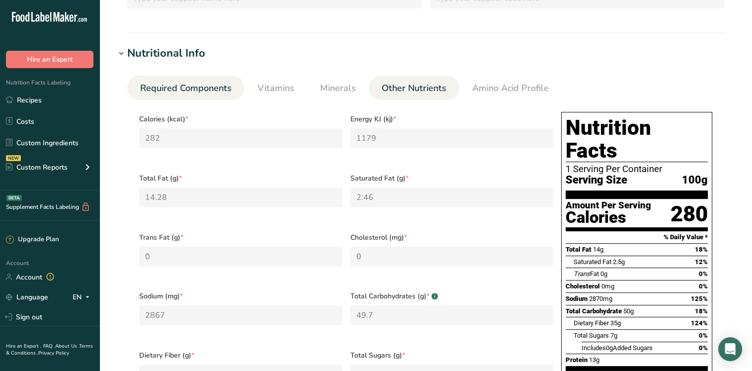
click at [407, 88] on span "Other Nutrients" at bounding box center [414, 88] width 65 height 13
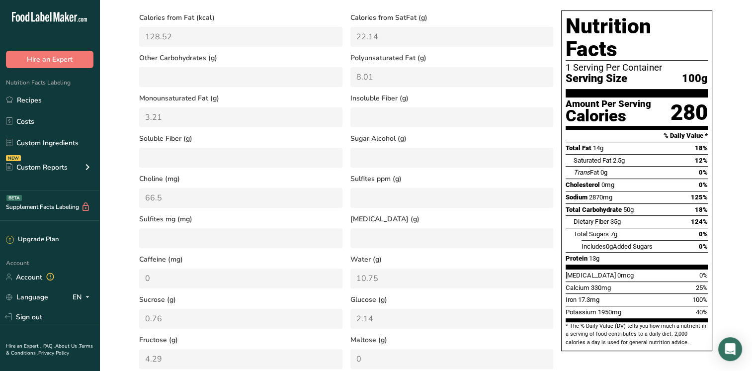
scroll to position [348, 0]
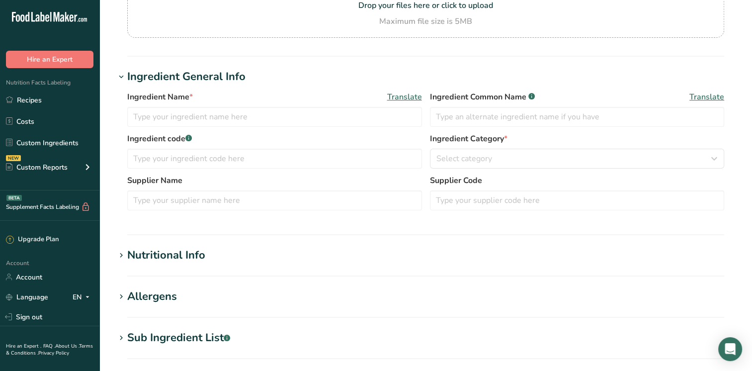
scroll to position [298, 0]
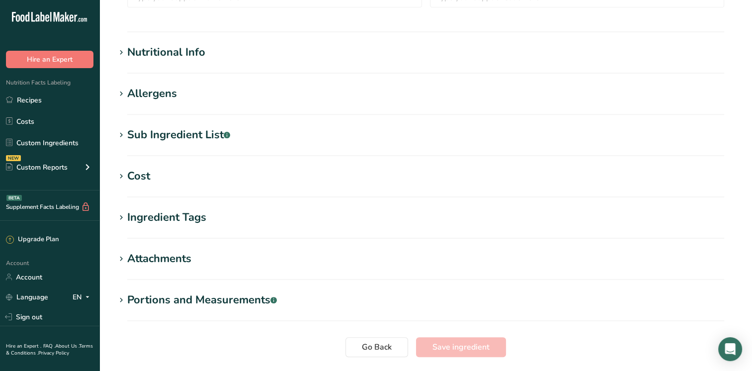
click at [209, 61] on section "Nutritional Info Serving Size .a-a{fill:#347362;}.b-a{fill:#fff;} Add ingredien…" at bounding box center [425, 58] width 621 height 29
click at [146, 58] on div "Nutritional Info" at bounding box center [166, 52] width 78 height 16
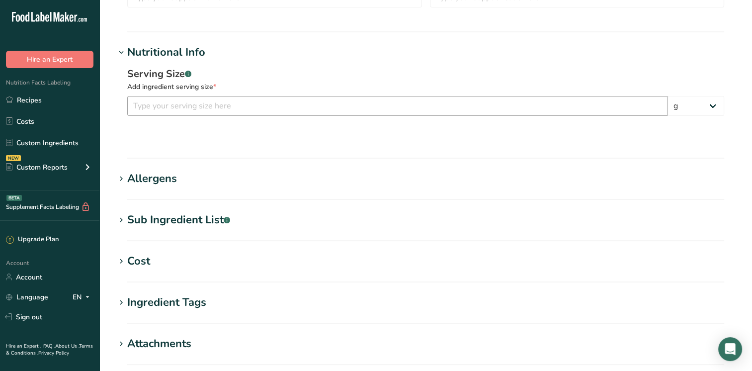
type input "Chillies, Crushed"
type input "WRLE11"
type input "Worlee Natural Products"
type input "100"
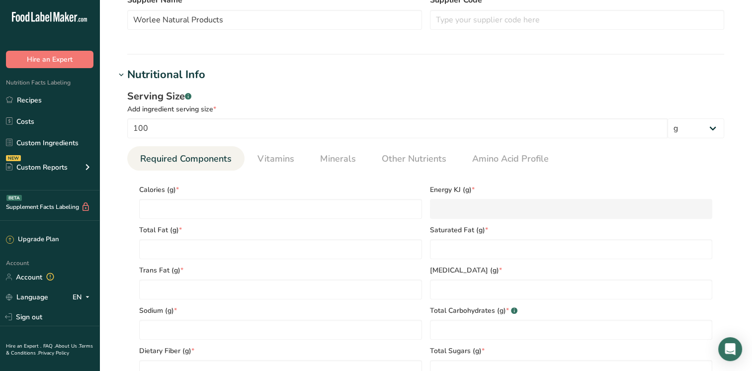
scroll to position [320, 0]
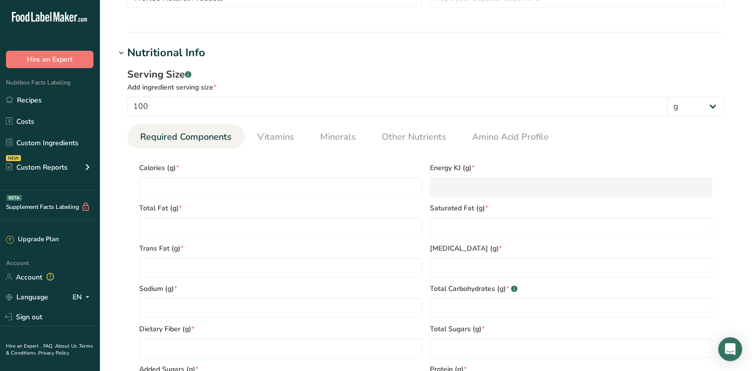
type input "318"
type KJ "1330.5"
type Fat "17.27"
type Fat "3.26"
type Fat "0"
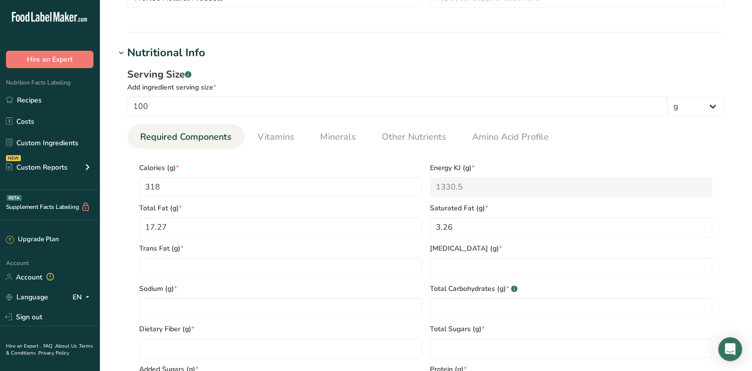
type input "0"
type input "30"
type Carbohydrates "56.63"
type Fiber "27.2"
type Sugars "10.34"
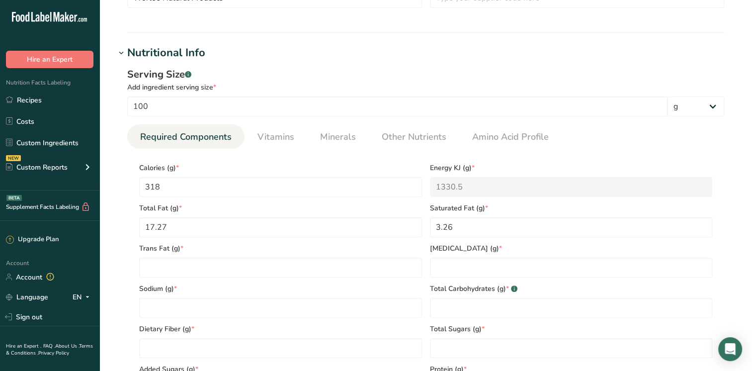
type Sugars "0"
type input "12.01"
click at [394, 135] on span "Other Nutrients" at bounding box center [414, 136] width 65 height 13
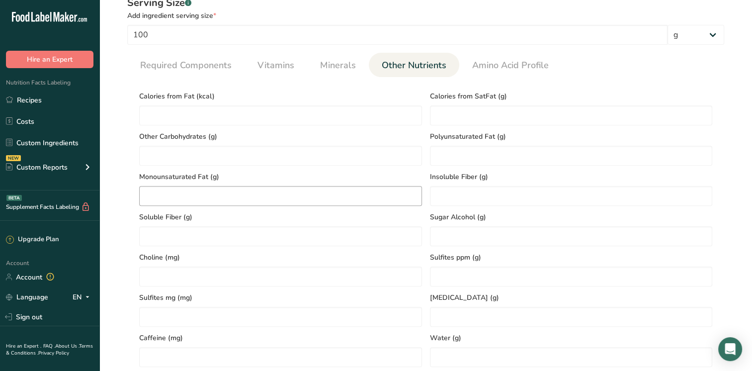
scroll to position [519, 0]
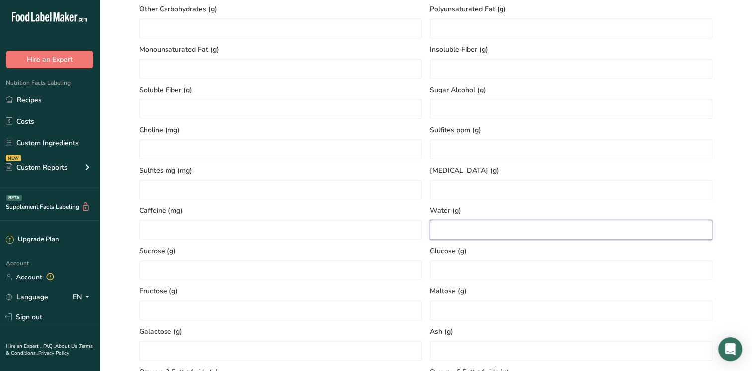
click at [447, 229] on input "number" at bounding box center [571, 230] width 283 height 20
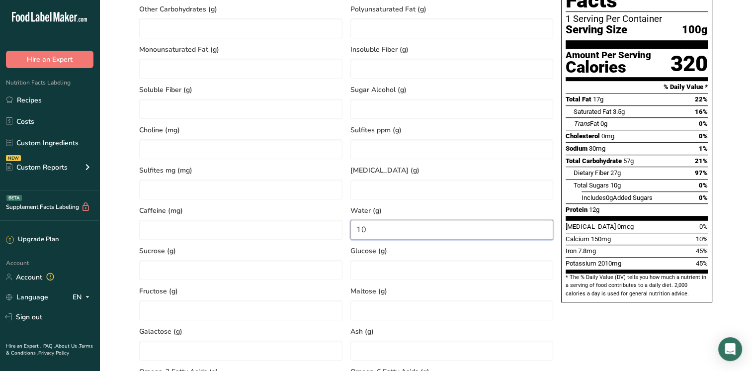
type input "10"
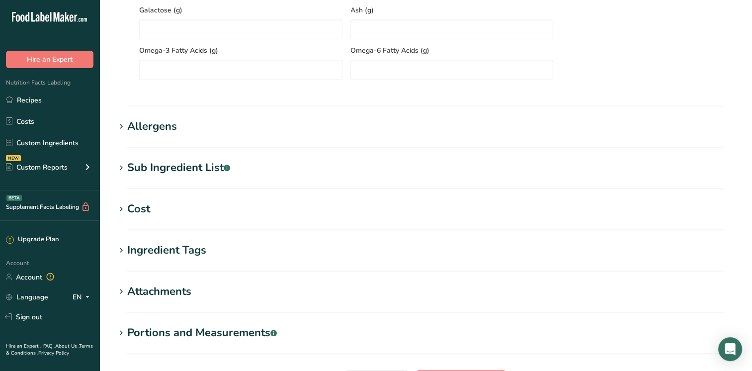
scroll to position [943, 0]
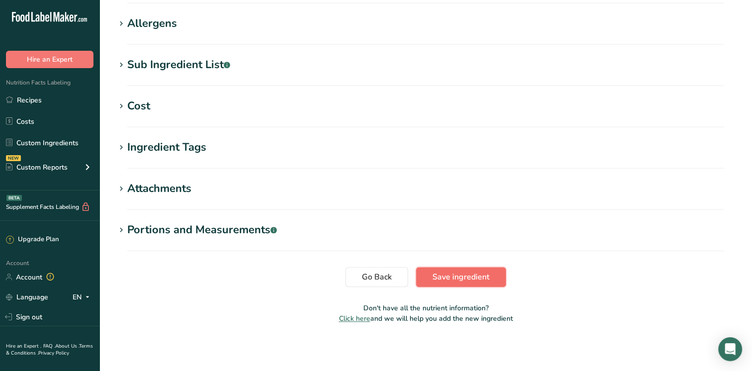
click at [467, 276] on span "Save ingredient" at bounding box center [461, 277] width 57 height 12
